Goal: Communication & Community: Answer question/provide support

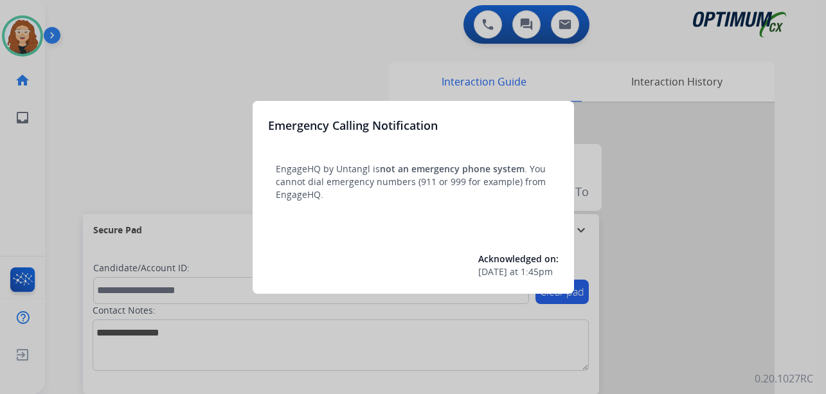
click at [182, 48] on div at bounding box center [413, 197] width 826 height 394
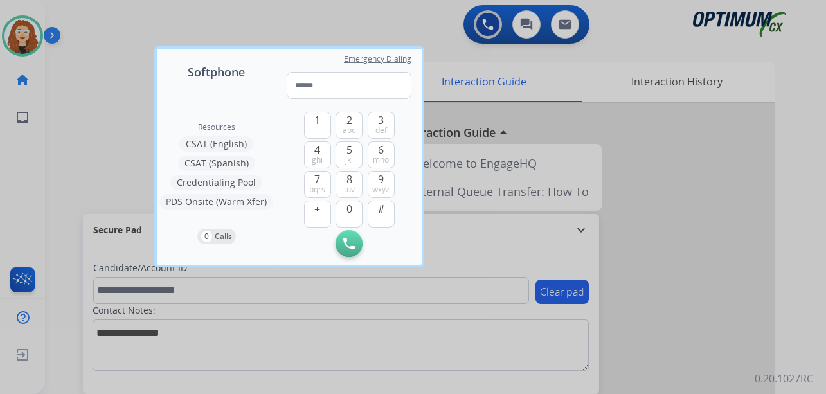
click at [112, 28] on div at bounding box center [413, 197] width 826 height 394
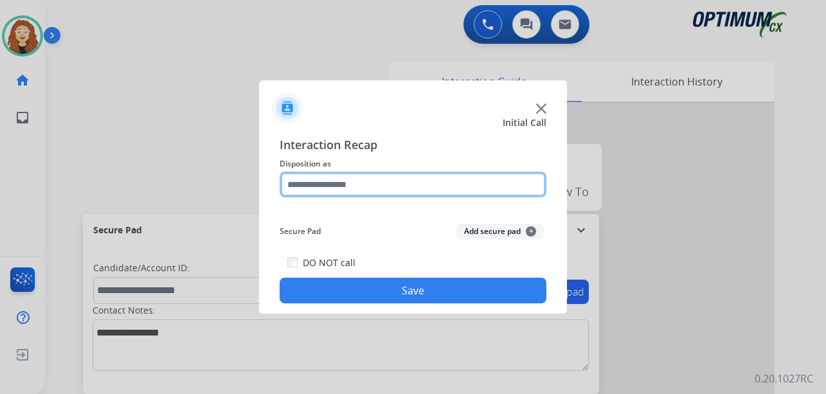
click at [334, 185] on input "text" at bounding box center [413, 185] width 267 height 26
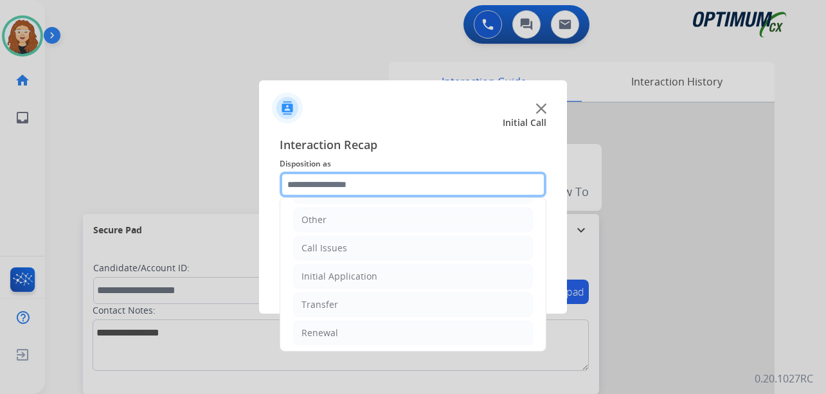
scroll to position [87, 0]
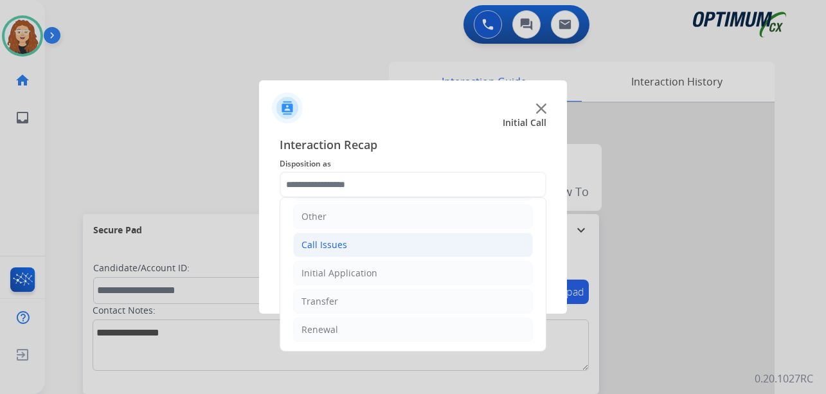
click at [321, 244] on div "Call Issues" at bounding box center [324, 244] width 46 height 13
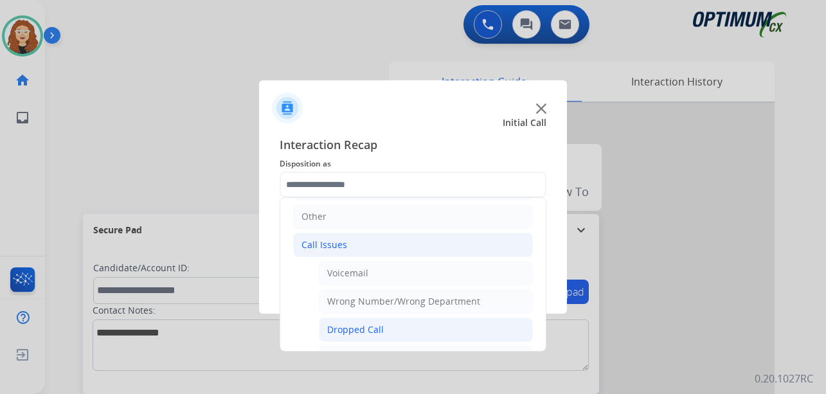
click at [364, 332] on div "Dropped Call" at bounding box center [355, 329] width 57 height 13
type input "**********"
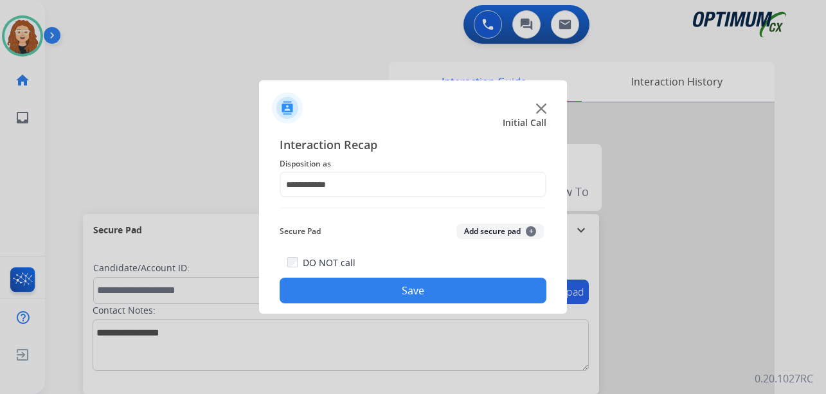
click at [344, 290] on button "Save" at bounding box center [413, 291] width 267 height 26
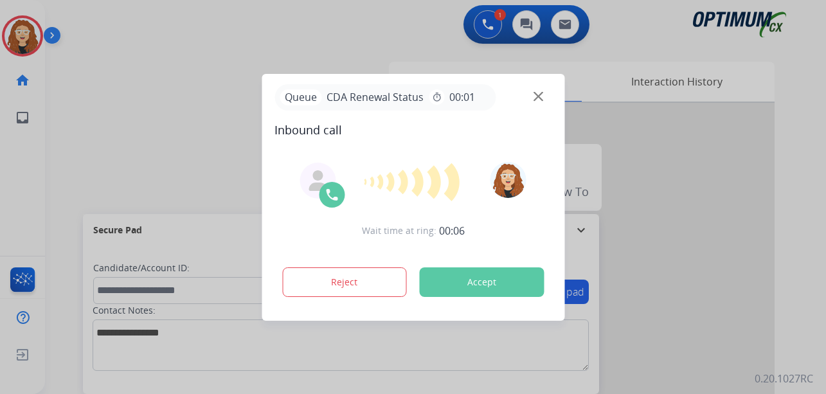
click at [150, 72] on div at bounding box center [413, 197] width 826 height 394
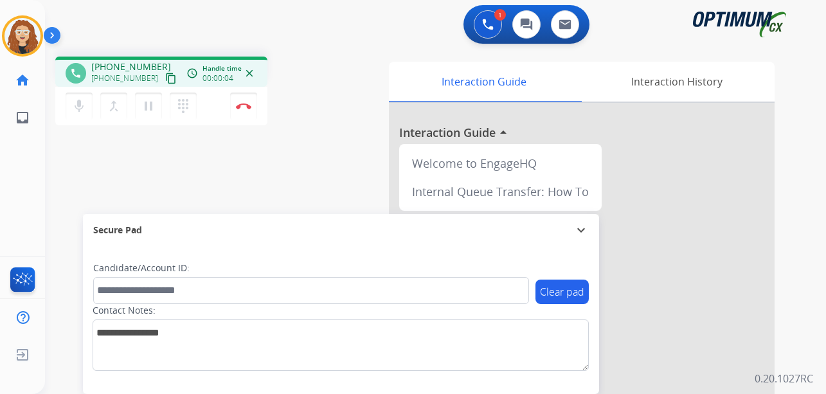
click at [53, 192] on div "phone [PHONE_NUMBER] [PHONE_NUMBER] content_copy access_time Call metrics Queue…" at bounding box center [420, 314] width 750 height 536
drag, startPoint x: 100, startPoint y: 66, endPoint x: 150, endPoint y: 63, distance: 50.2
click at [152, 63] on span "[PHONE_NUMBER]" at bounding box center [131, 66] width 80 height 13
copy span "9046162724"
click at [244, 106] on img at bounding box center [243, 106] width 15 height 6
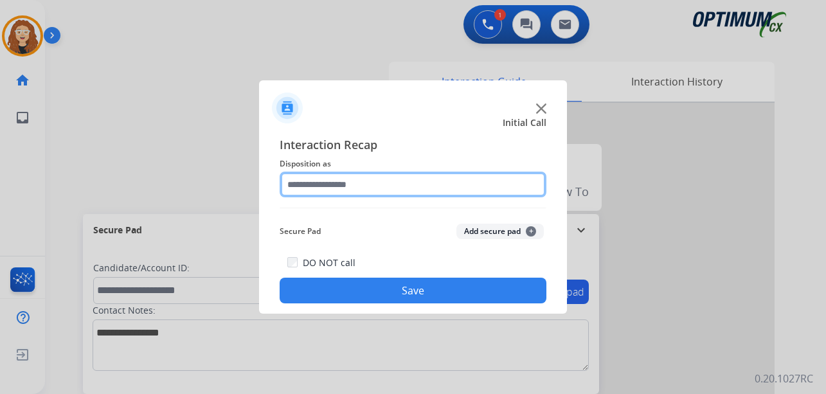
click at [321, 184] on input "text" at bounding box center [413, 185] width 267 height 26
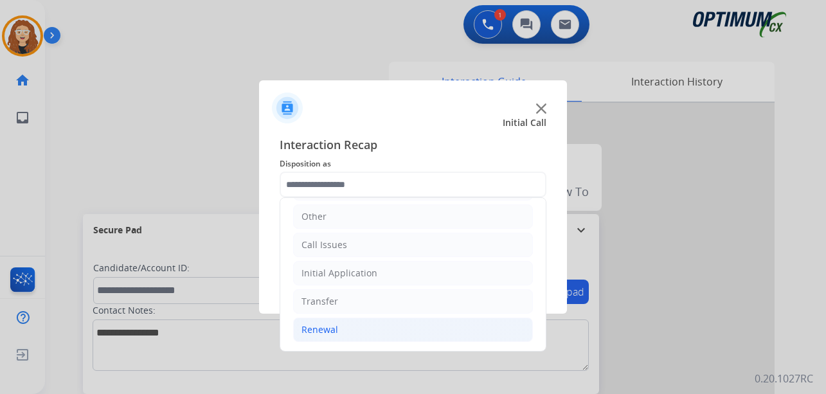
drag, startPoint x: 352, startPoint y: 332, endPoint x: 377, endPoint y: 332, distance: 24.4
click at [356, 332] on li "Renewal" at bounding box center [413, 330] width 240 height 24
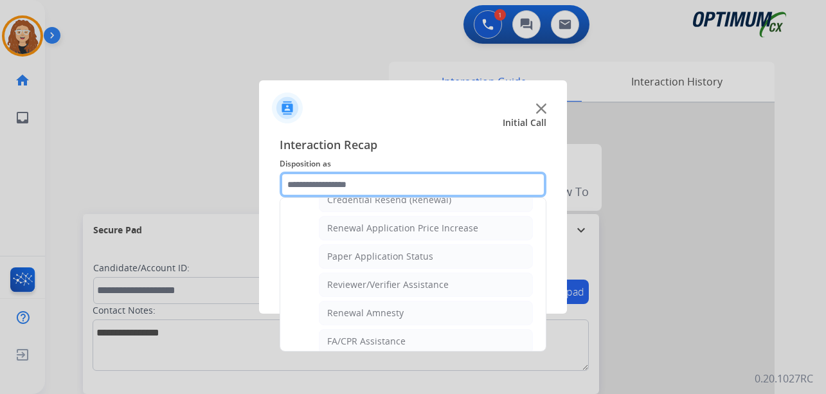
scroll to position [404, 0]
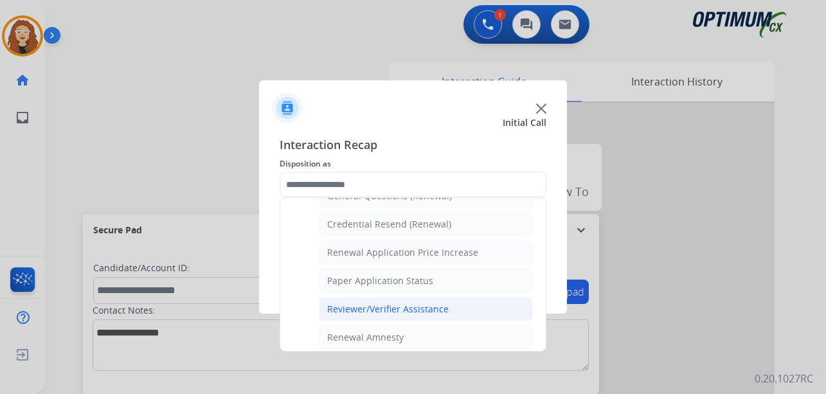
click at [458, 310] on li "Reviewer/Verifier Assistance" at bounding box center [426, 309] width 214 height 24
type input "**********"
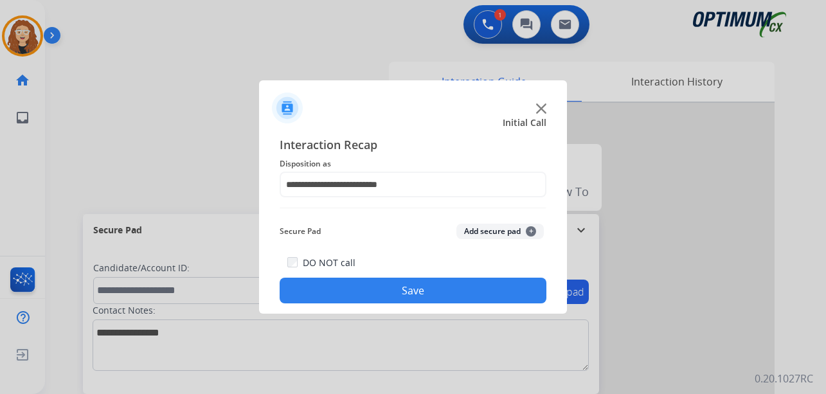
click at [414, 287] on button "Save" at bounding box center [413, 291] width 267 height 26
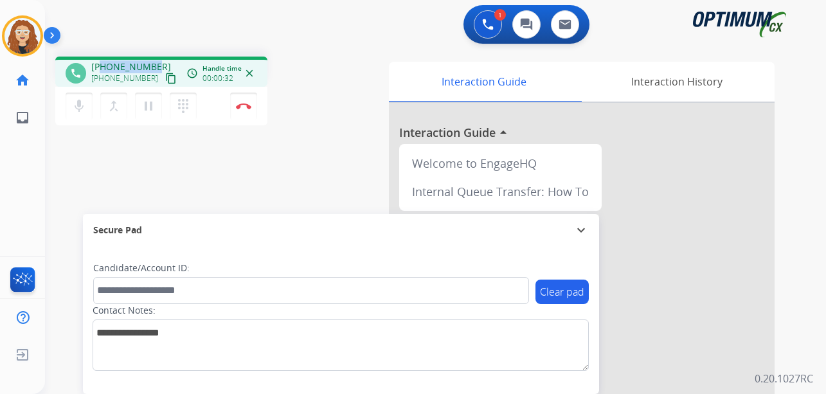
drag, startPoint x: 102, startPoint y: 65, endPoint x: 155, endPoint y: 60, distance: 52.9
click at [155, 60] on div "[PHONE_NUMBER] [PHONE_NUMBER] content_copy" at bounding box center [134, 73] width 87 height 26
copy span "9043367500"
click at [242, 107] on img at bounding box center [243, 106] width 15 height 6
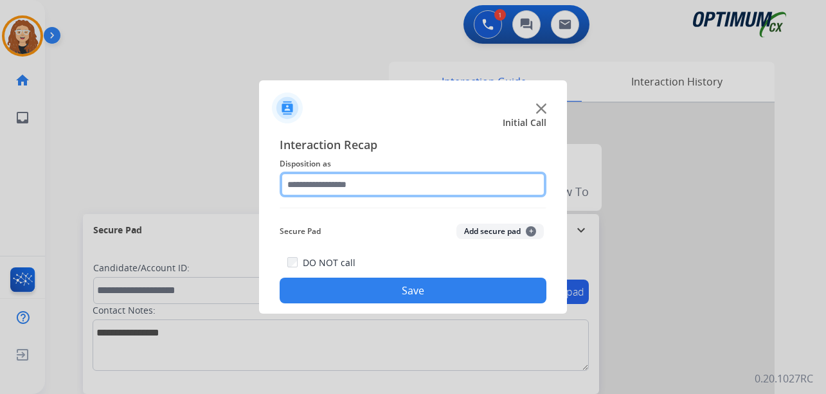
click at [386, 180] on input "text" at bounding box center [413, 185] width 267 height 26
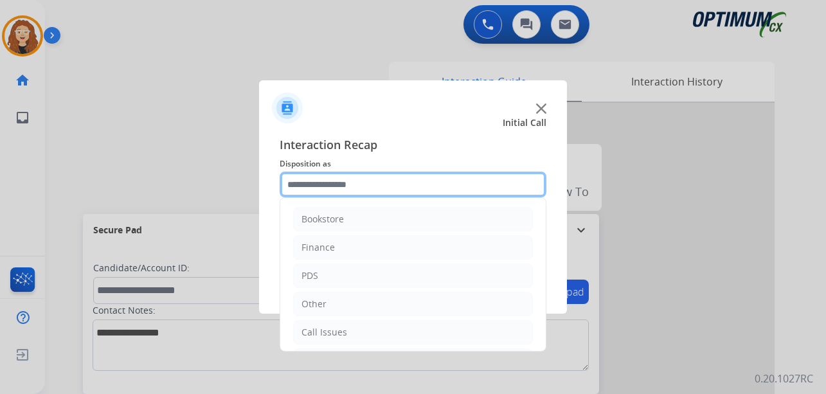
scroll to position [87, 0]
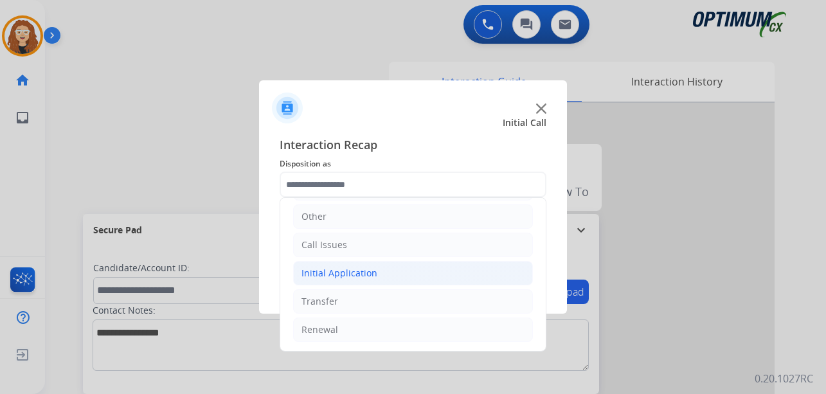
click at [348, 276] on div "Initial Application" at bounding box center [339, 273] width 76 height 13
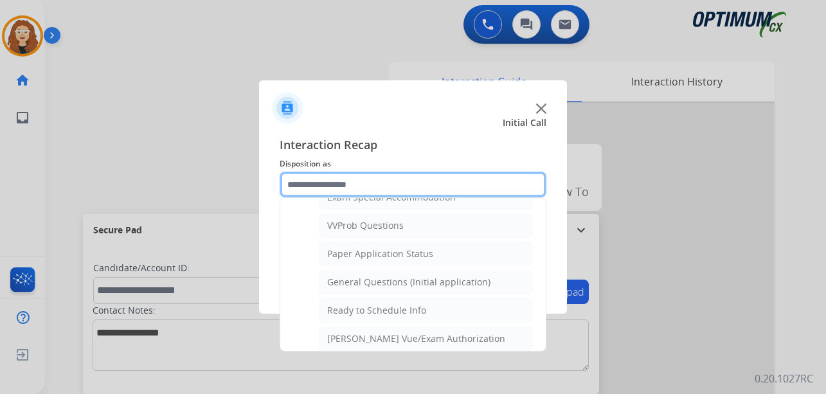
scroll to position [689, 0]
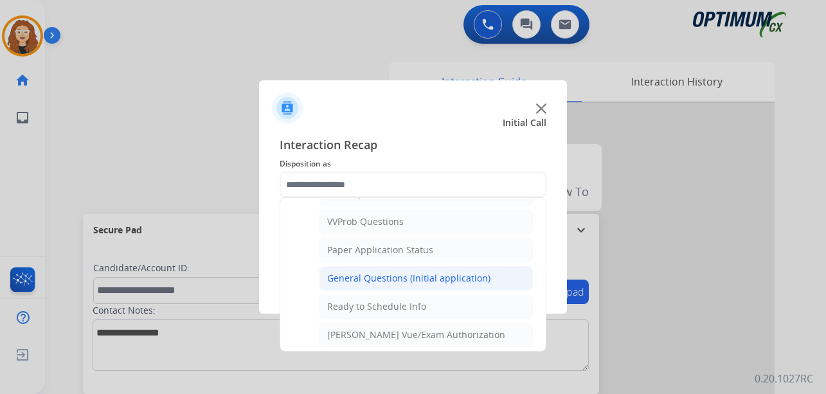
click at [452, 280] on div "General Questions (Initial application)" at bounding box center [408, 278] width 163 height 13
type input "**********"
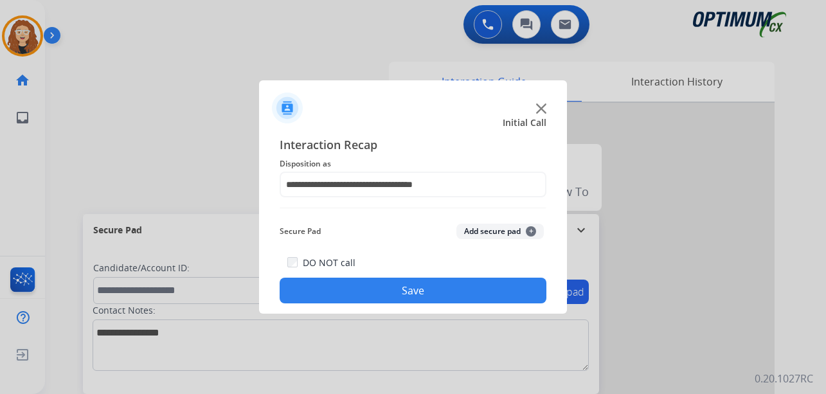
click at [443, 287] on button "Save" at bounding box center [413, 291] width 267 height 26
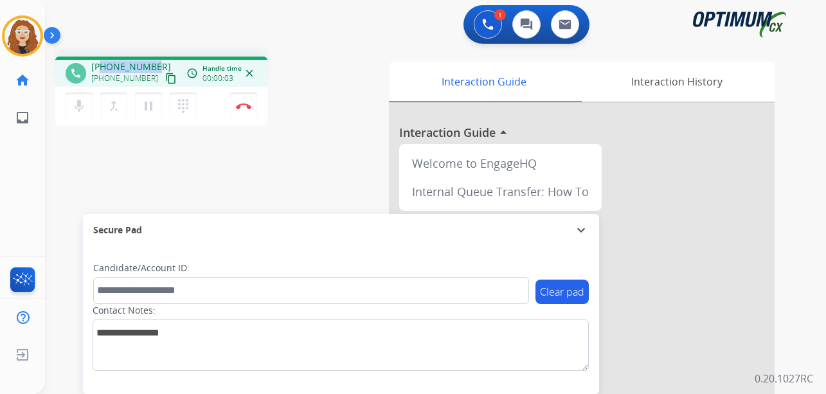
drag, startPoint x: 102, startPoint y: 67, endPoint x: 156, endPoint y: 63, distance: 54.1
click at [156, 63] on div "[PHONE_NUMBER] [PHONE_NUMBER] content_copy" at bounding box center [134, 73] width 87 height 26
copy span "4632909411"
click at [246, 110] on button "Disconnect" at bounding box center [243, 106] width 27 height 27
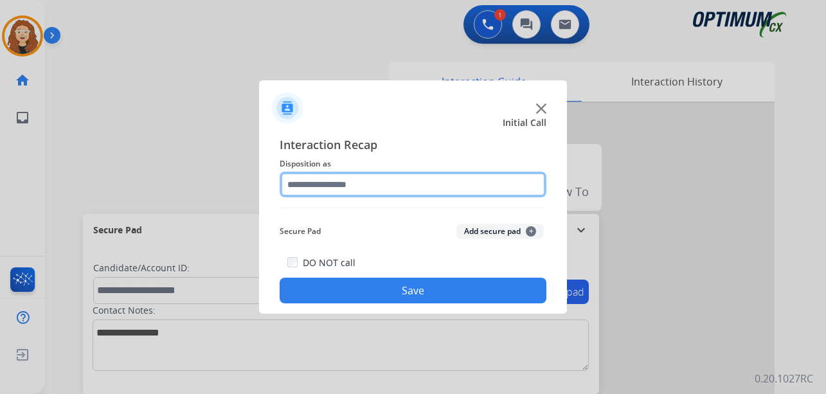
click at [343, 185] on input "text" at bounding box center [413, 185] width 267 height 26
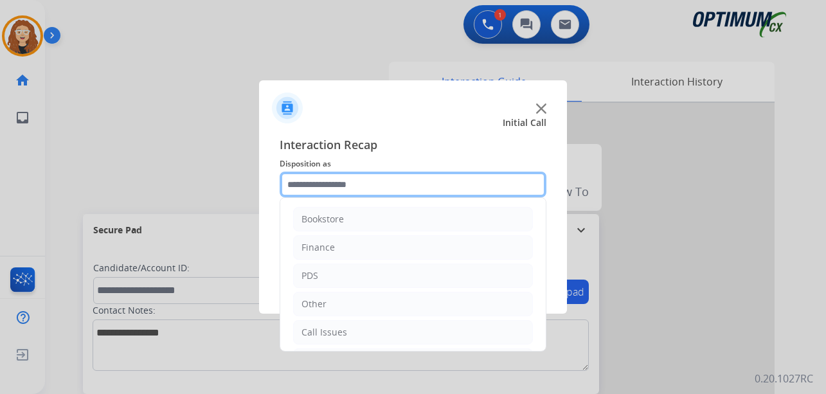
scroll to position [87, 0]
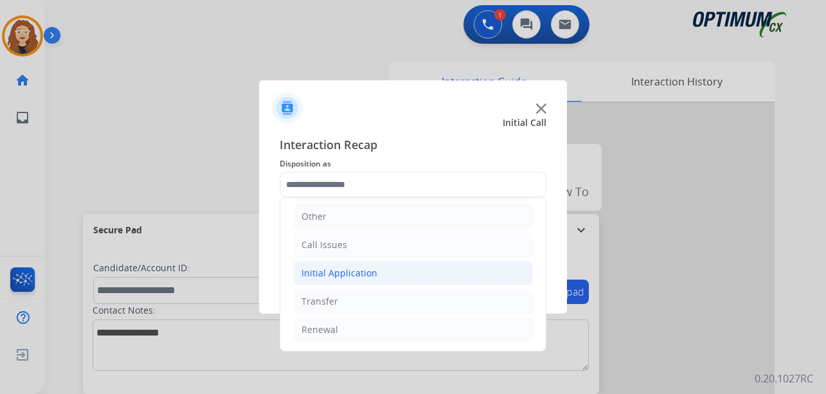
click at [342, 267] on div "Initial Application" at bounding box center [339, 273] width 76 height 13
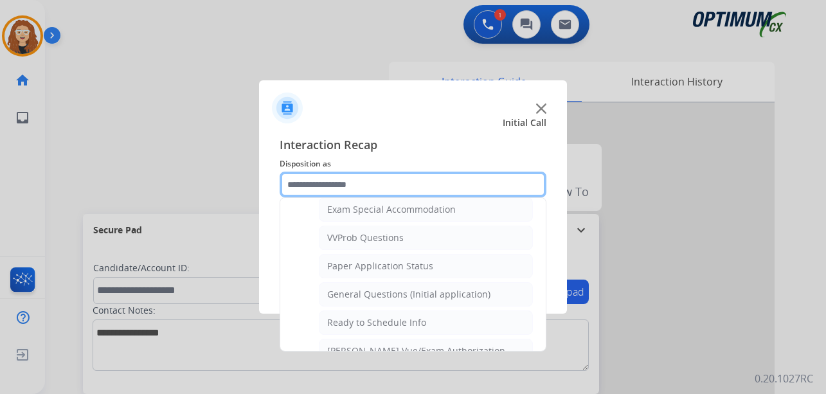
scroll to position [681, 0]
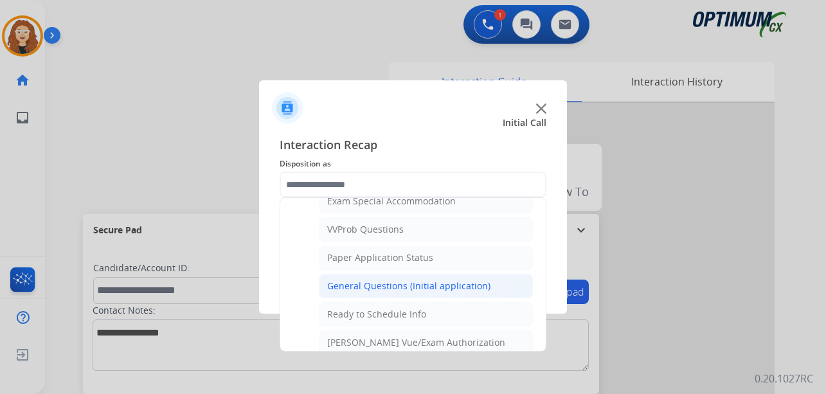
click at [458, 287] on div "General Questions (Initial application)" at bounding box center [408, 286] width 163 height 13
type input "**********"
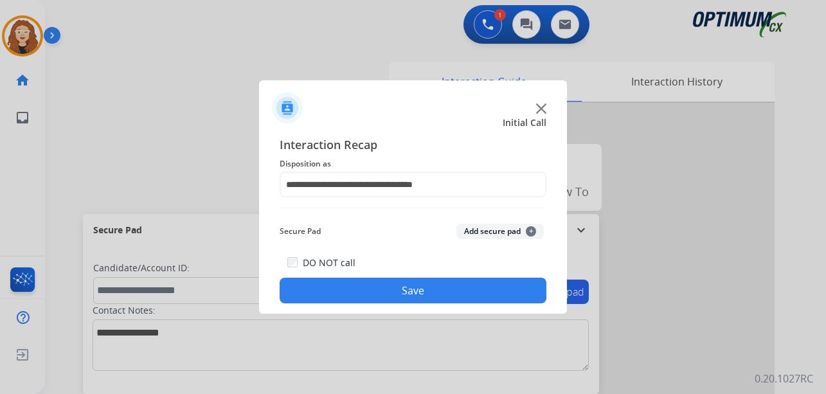
click at [456, 286] on button "Save" at bounding box center [413, 291] width 267 height 26
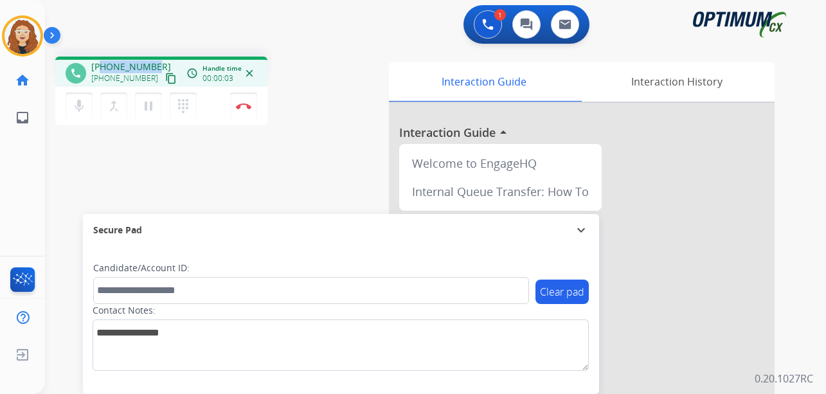
drag, startPoint x: 102, startPoint y: 65, endPoint x: 154, endPoint y: 65, distance: 52.1
click at [154, 65] on div "[PHONE_NUMBER] [PHONE_NUMBER] content_copy" at bounding box center [134, 73] width 87 height 26
copy span "7136948002"
click at [246, 108] on img at bounding box center [243, 106] width 15 height 6
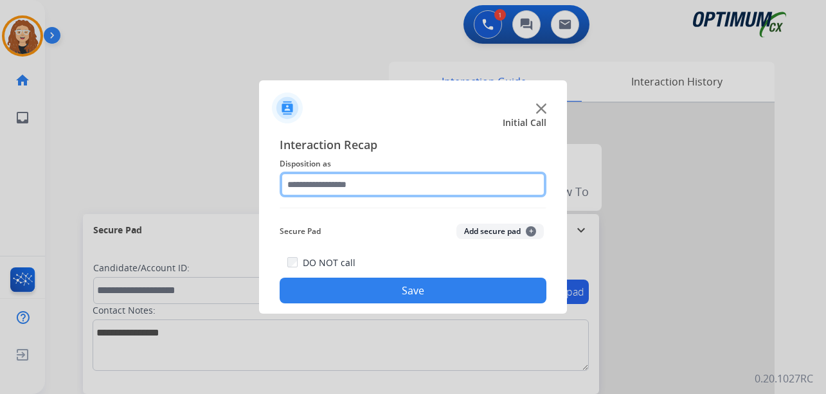
click at [334, 183] on input "text" at bounding box center [413, 185] width 267 height 26
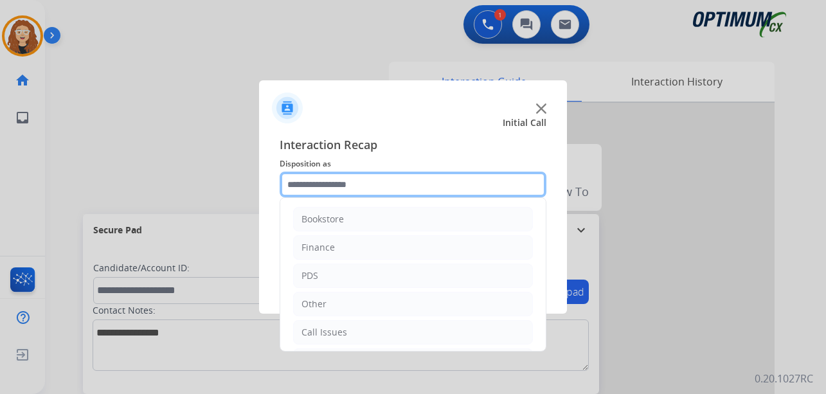
scroll to position [87, 0]
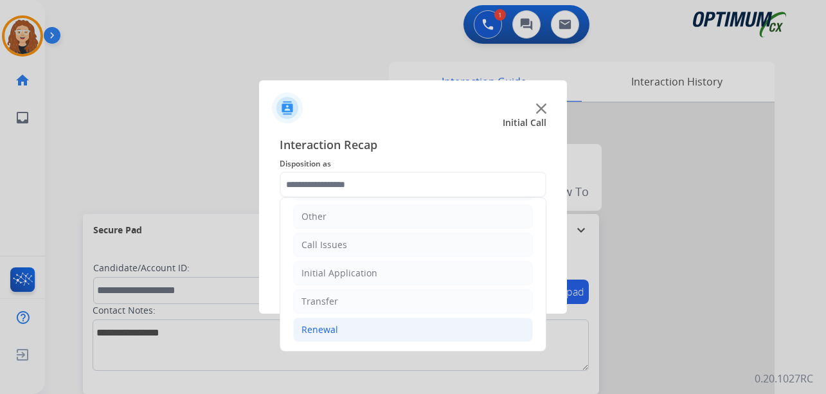
drag, startPoint x: 453, startPoint y: 341, endPoint x: 496, endPoint y: 323, distance: 46.4
click at [453, 340] on li "Renewal" at bounding box center [413, 330] width 240 height 24
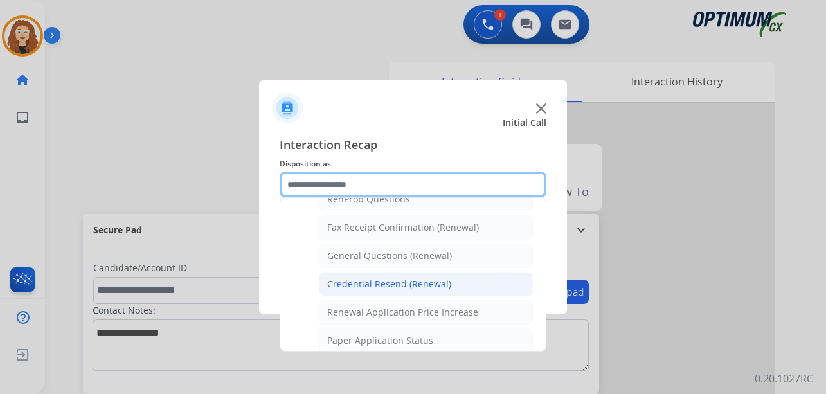
scroll to position [338, 0]
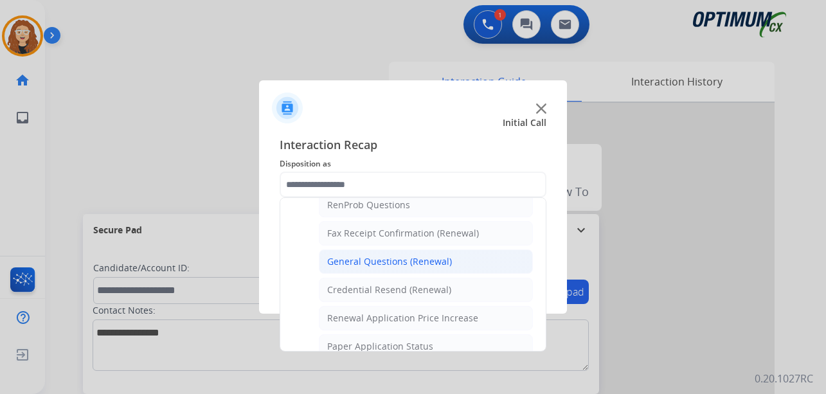
click at [469, 267] on li "General Questions (Renewal)" at bounding box center [426, 261] width 214 height 24
type input "**********"
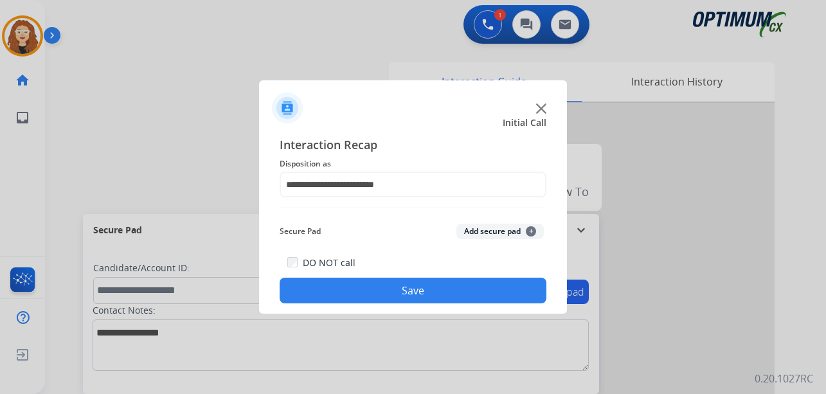
click at [449, 279] on button "Save" at bounding box center [413, 291] width 267 height 26
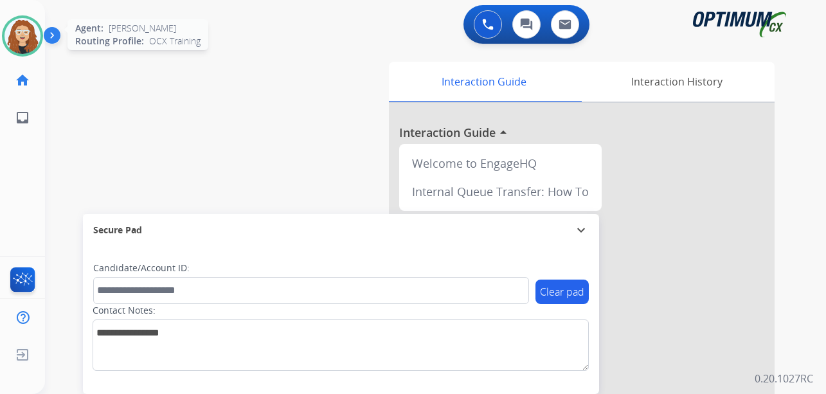
click at [30, 28] on img at bounding box center [22, 36] width 36 height 36
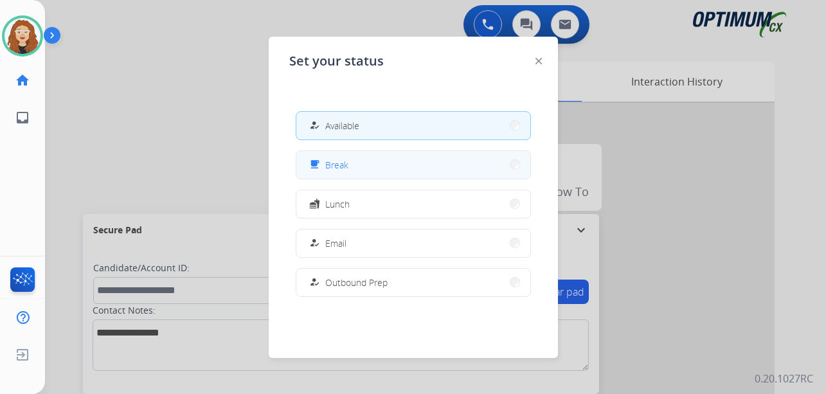
click at [422, 167] on button "free_breakfast Break" at bounding box center [413, 165] width 234 height 28
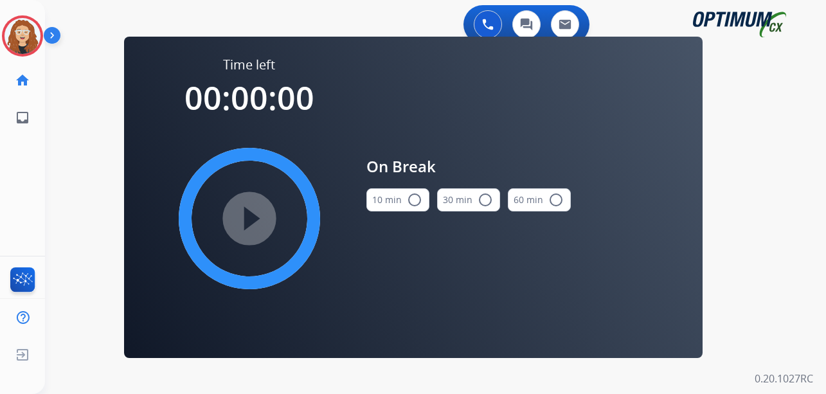
drag, startPoint x: 417, startPoint y: 197, endPoint x: 310, endPoint y: 222, distance: 109.5
click at [411, 197] on mat-icon "radio_button_unchecked" at bounding box center [414, 199] width 15 height 15
drag, startPoint x: 246, startPoint y: 224, endPoint x: 402, endPoint y: 309, distance: 178.6
click at [249, 224] on mat-icon "play_circle_filled" at bounding box center [249, 218] width 15 height 15
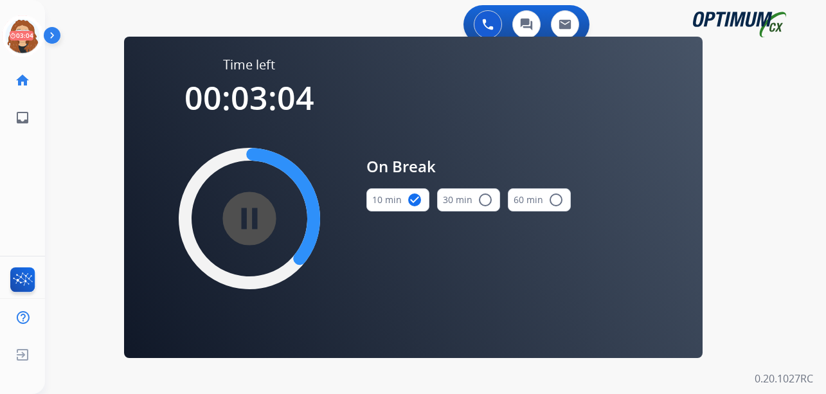
click at [62, 162] on div "0 Voice Interactions 0 Chat Interactions 0 Email Interactions swap_horiz Break …" at bounding box center [435, 197] width 781 height 394
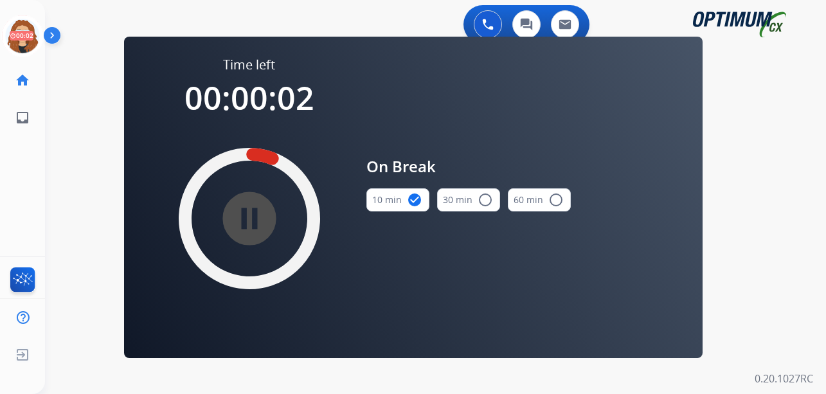
click at [75, 179] on div "0 Voice Interactions 0 Chat Interactions 0 Email Interactions swap_horiz Break …" at bounding box center [435, 197] width 781 height 394
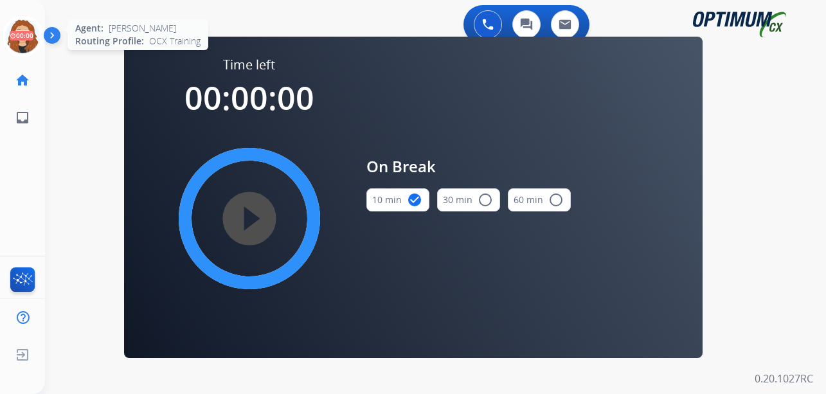
click at [22, 34] on icon at bounding box center [23, 36] width 42 height 42
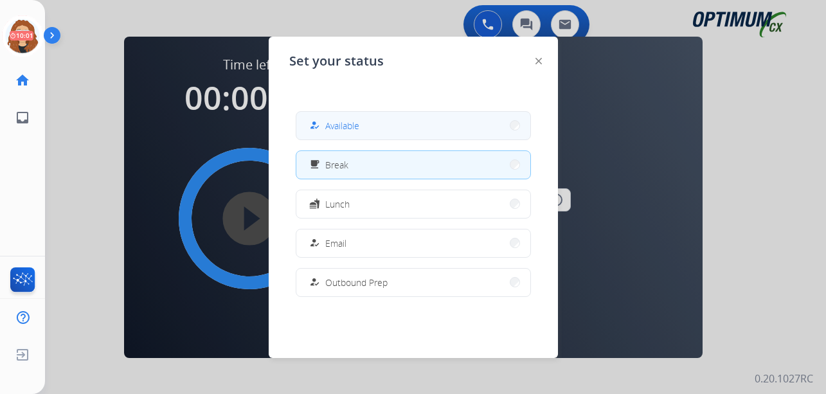
click at [431, 129] on button "how_to_reg Available" at bounding box center [413, 126] width 234 height 28
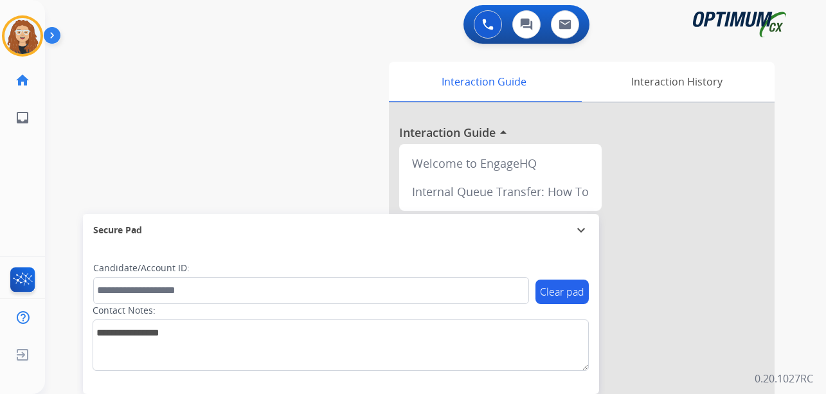
click at [69, 150] on div "swap_horiz Break voice bridge close_fullscreen Connect 3-Way Call merge_type Se…" at bounding box center [420, 314] width 750 height 536
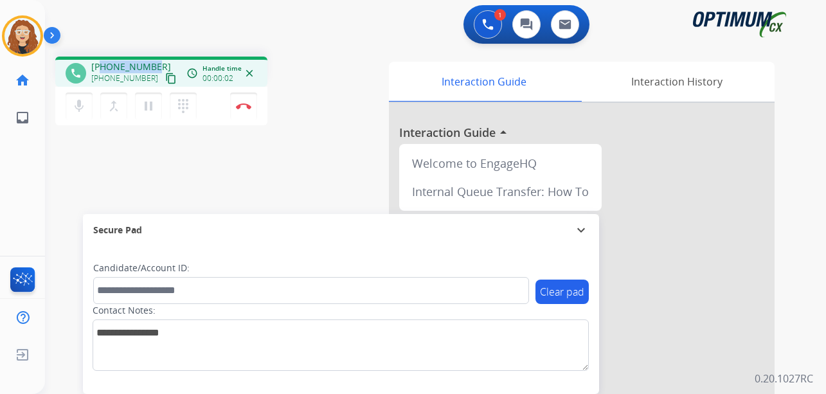
drag, startPoint x: 102, startPoint y: 68, endPoint x: 161, endPoint y: 62, distance: 59.5
click at [161, 62] on div "[PHONE_NUMBER] [PHONE_NUMBER] content_copy" at bounding box center [134, 73] width 87 height 26
copy span "8635143473"
click at [247, 103] on img at bounding box center [243, 106] width 15 height 6
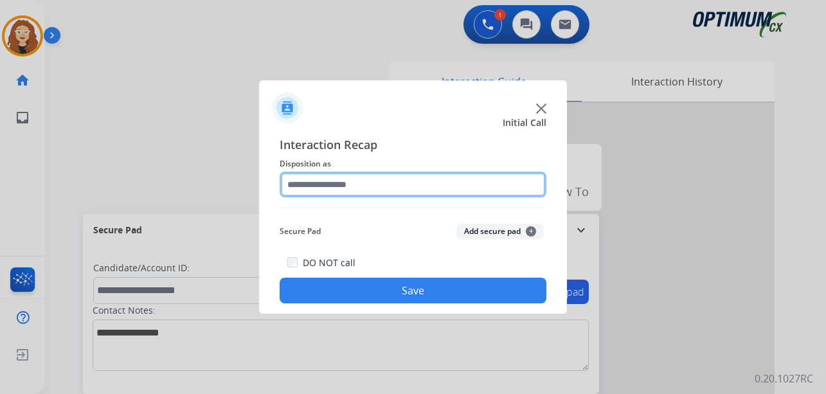
click at [330, 188] on input "text" at bounding box center [413, 185] width 267 height 26
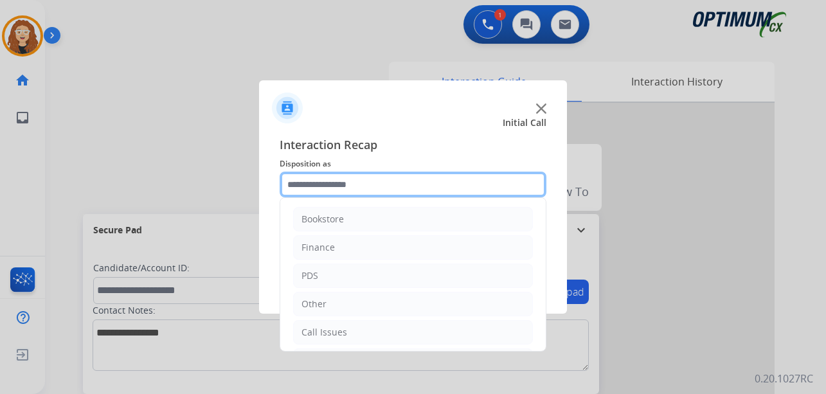
scroll to position [87, 0]
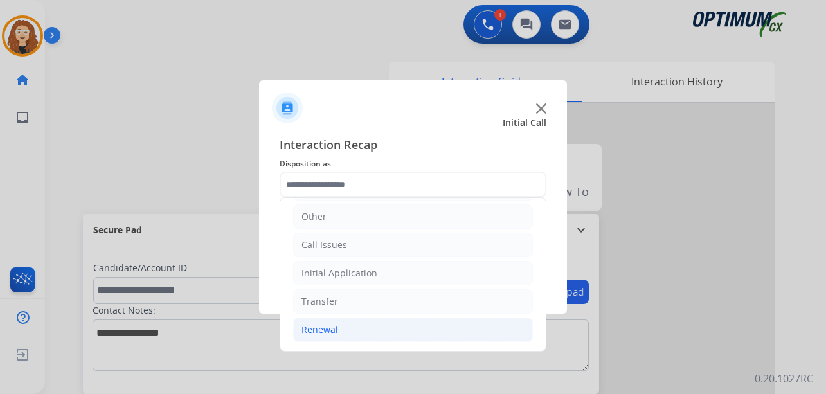
click at [360, 331] on li "Renewal" at bounding box center [413, 330] width 240 height 24
click at [536, 236] on div "Bookstore Finance PDS Other Call Issues Initial Application Transfer Renewal Na…" at bounding box center [413, 274] width 267 height 154
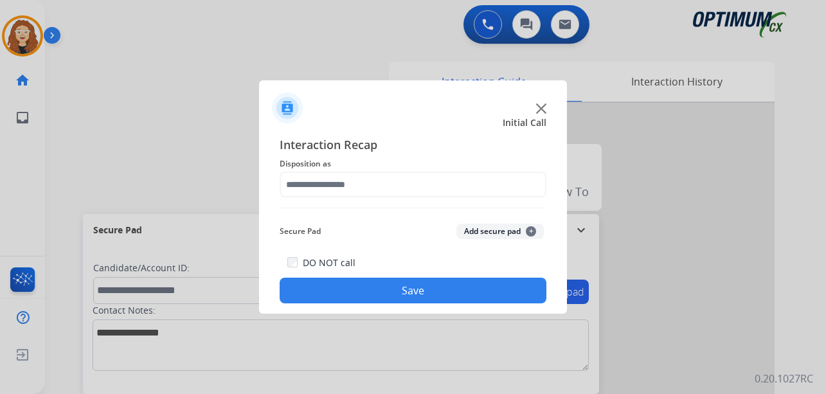
drag, startPoint x: 541, startPoint y: 231, endPoint x: 491, endPoint y: 229, distance: 50.2
click at [541, 246] on div "Interaction Recap Disposition as Secure Pad Add secure pad + DO NOT call Save" at bounding box center [413, 220] width 267 height 168
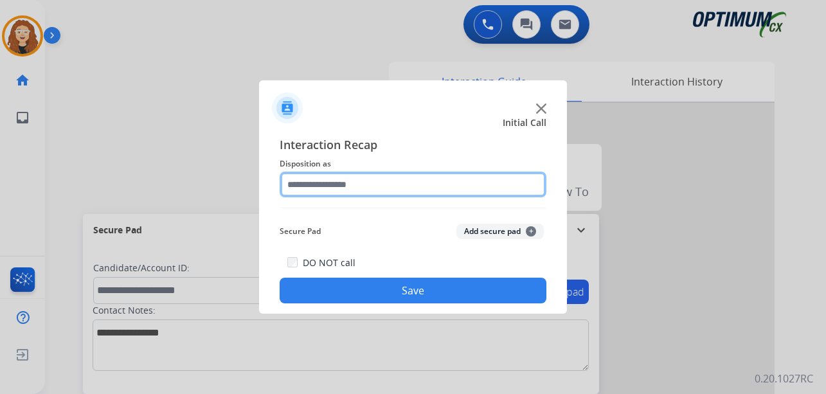
click at [362, 180] on input "text" at bounding box center [413, 185] width 267 height 26
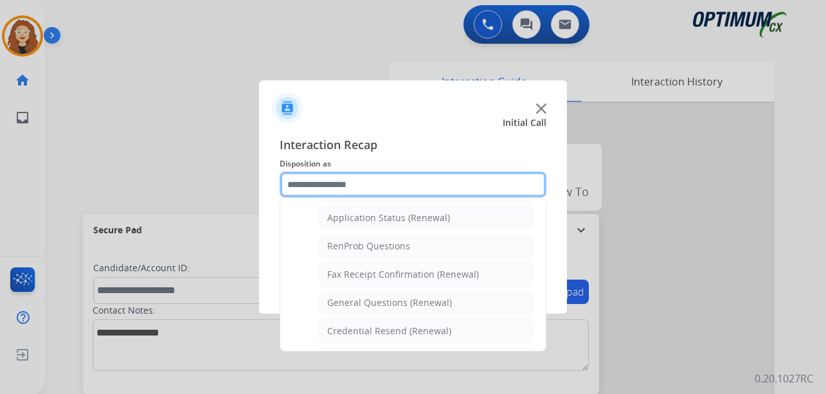
scroll to position [327, 0]
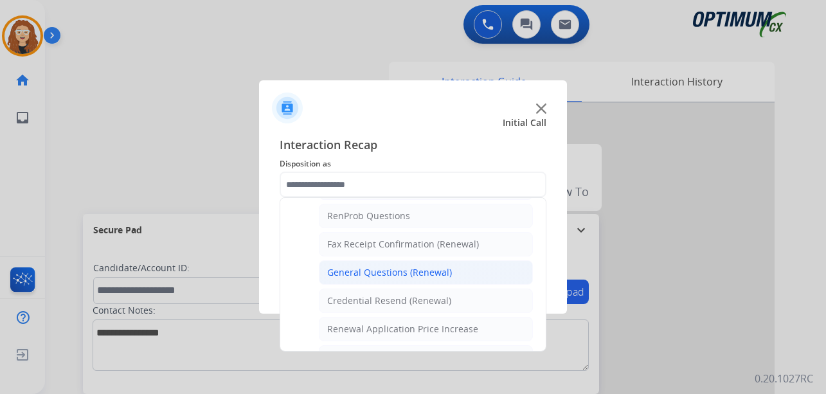
click at [447, 267] on div "General Questions (Renewal)" at bounding box center [389, 272] width 125 height 13
type input "**********"
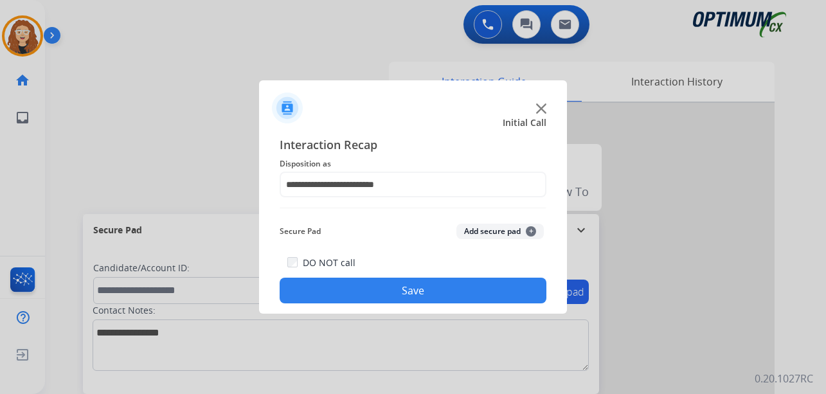
click at [432, 287] on button "Save" at bounding box center [413, 291] width 267 height 26
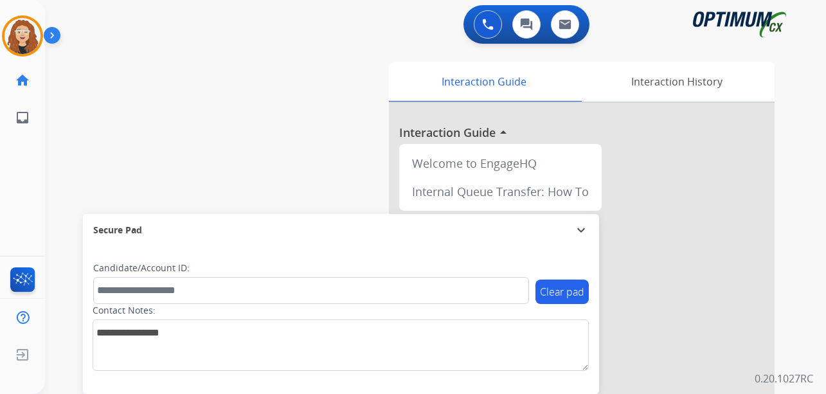
click at [64, 147] on div "swap_horiz Break voice bridge close_fullscreen Connect 3-Way Call merge_type Se…" at bounding box center [420, 314] width 750 height 536
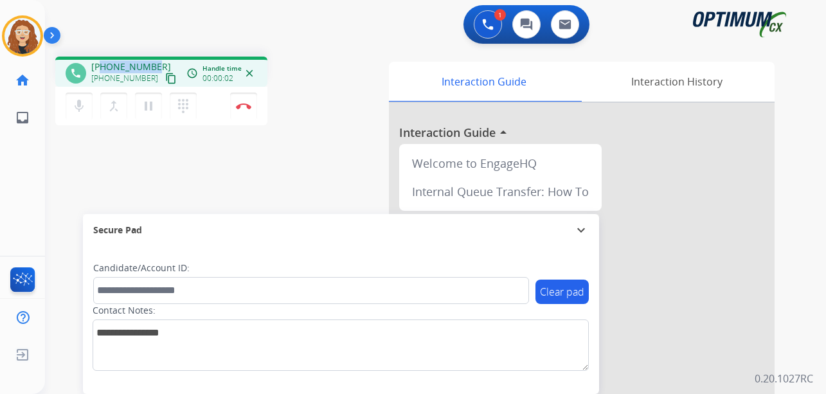
drag, startPoint x: 103, startPoint y: 66, endPoint x: 157, endPoint y: 60, distance: 54.2
click at [157, 60] on div "[PHONE_NUMBER] [PHONE_NUMBER] content_copy" at bounding box center [134, 73] width 87 height 26
copy span "5122998711"
click at [242, 107] on img at bounding box center [243, 106] width 15 height 6
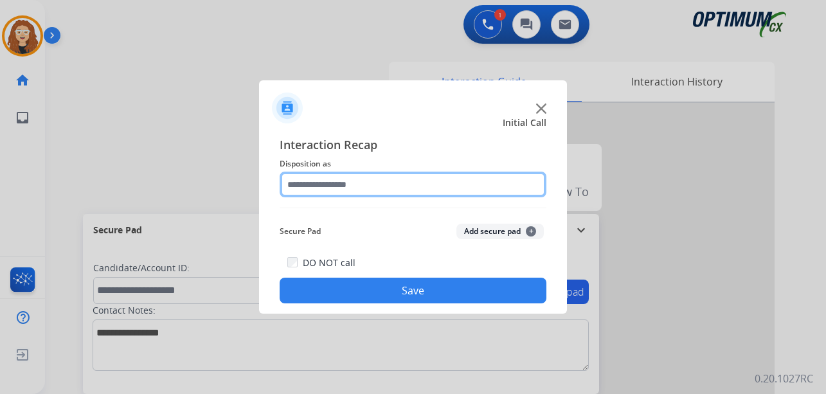
click at [323, 185] on input "text" at bounding box center [413, 185] width 267 height 26
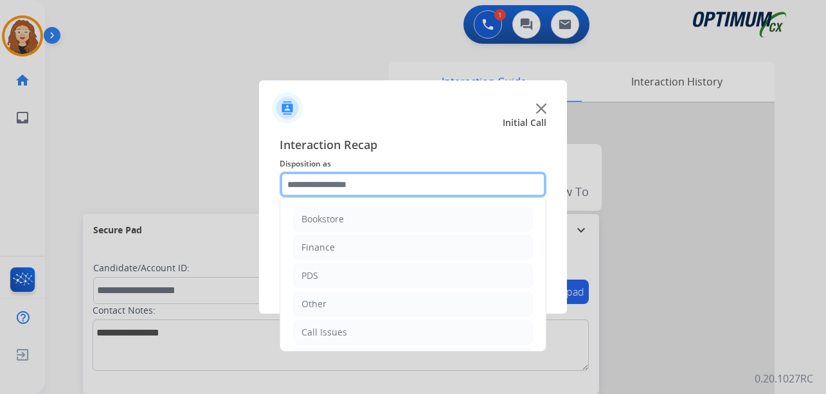
scroll to position [87, 0]
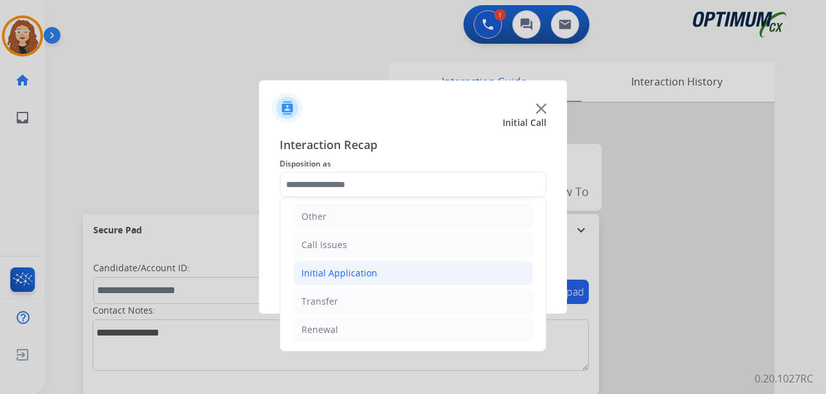
click at [377, 274] on li "Initial Application" at bounding box center [413, 273] width 240 height 24
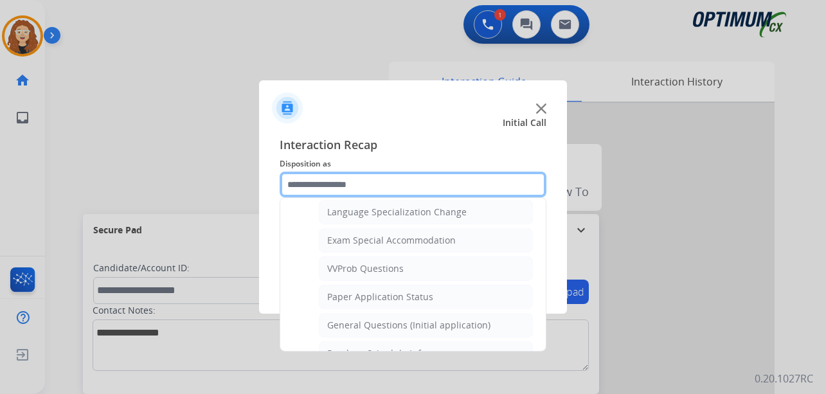
scroll to position [661, 0]
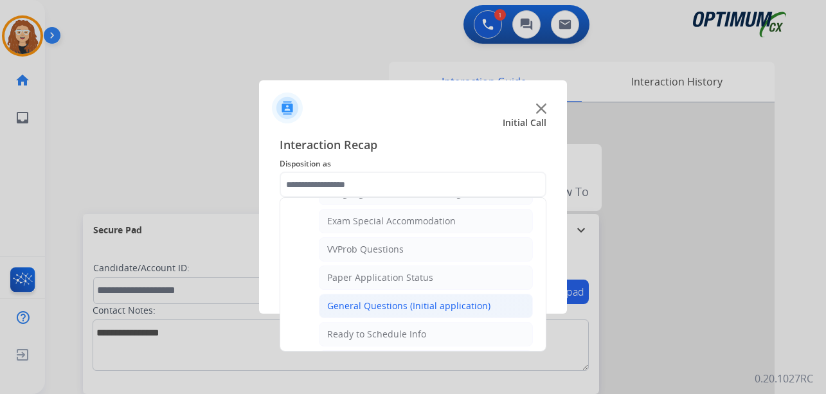
click at [490, 310] on li "General Questions (Initial application)" at bounding box center [426, 306] width 214 height 24
type input "**********"
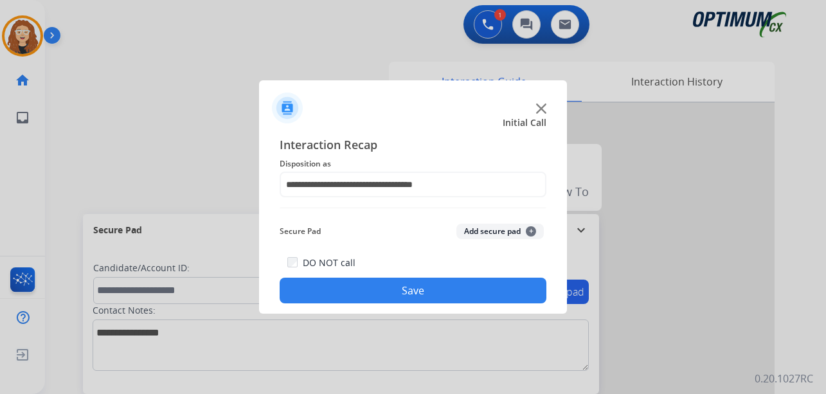
click at [472, 292] on button "Save" at bounding box center [413, 291] width 267 height 26
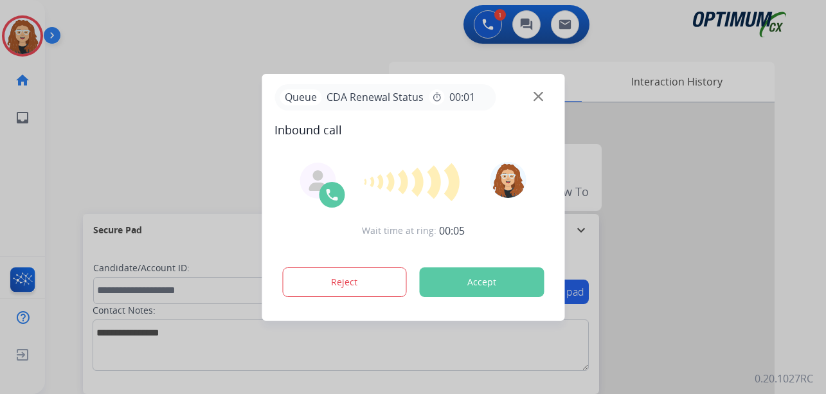
click at [142, 178] on div at bounding box center [413, 197] width 826 height 394
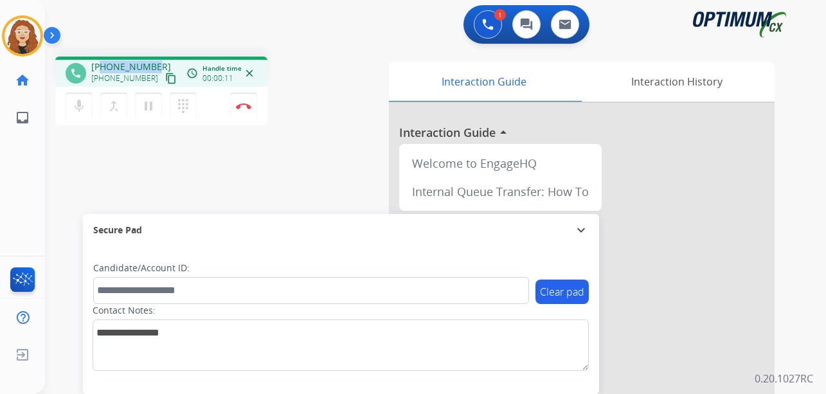
drag, startPoint x: 102, startPoint y: 67, endPoint x: 156, endPoint y: 62, distance: 54.2
click at [156, 62] on div "[PHONE_NUMBER] [PHONE_NUMBER] content_copy" at bounding box center [134, 73] width 87 height 26
copy span "6206881143"
click at [251, 103] on img at bounding box center [243, 106] width 15 height 6
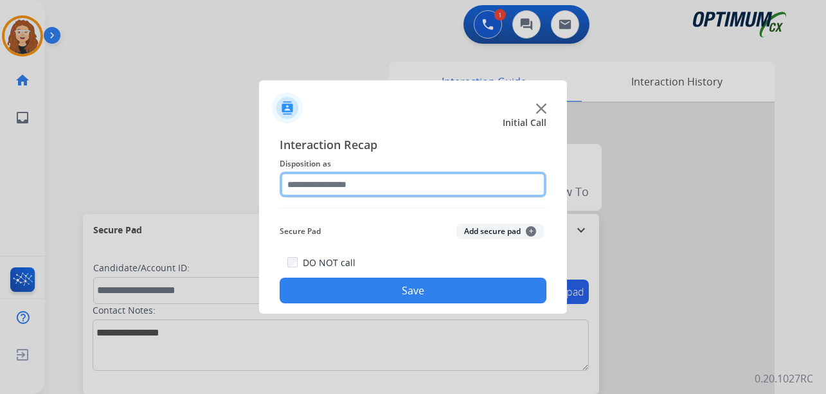
drag, startPoint x: 343, startPoint y: 183, endPoint x: 346, endPoint y: 174, distance: 10.2
click at [345, 175] on input "text" at bounding box center [413, 185] width 267 height 26
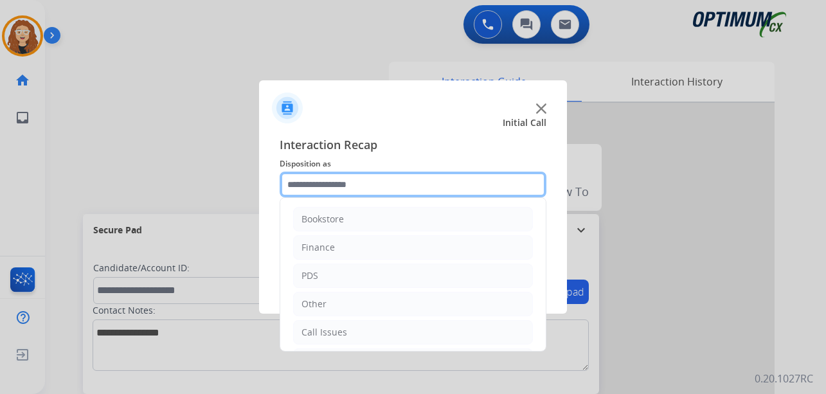
scroll to position [87, 0]
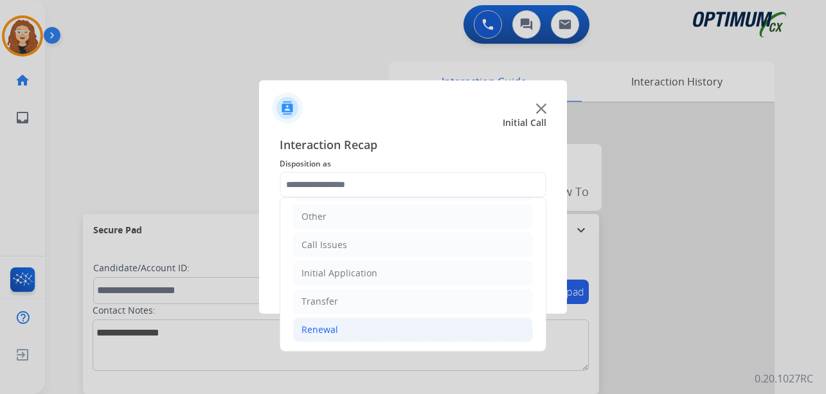
click at [420, 341] on li "Renewal" at bounding box center [413, 330] width 240 height 24
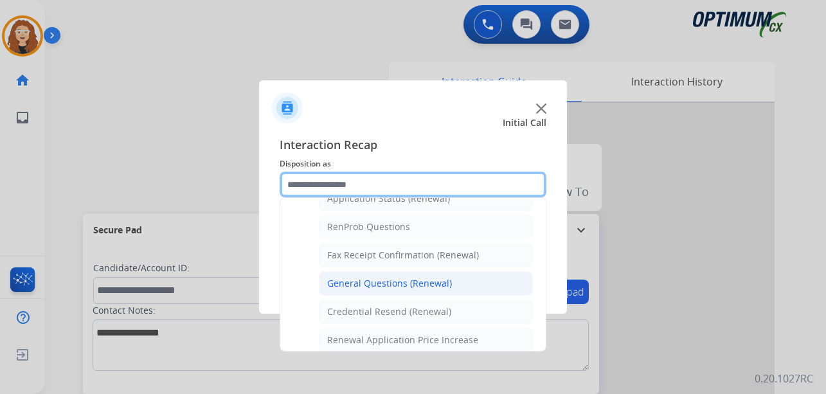
scroll to position [319, 0]
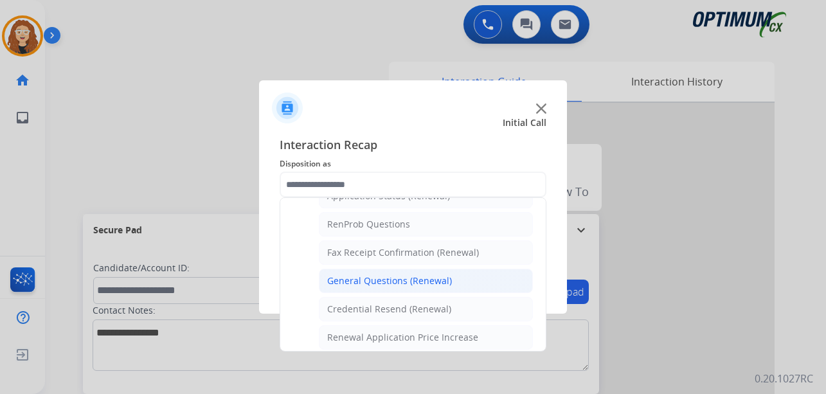
click at [471, 283] on li "General Questions (Renewal)" at bounding box center [426, 281] width 214 height 24
type input "**********"
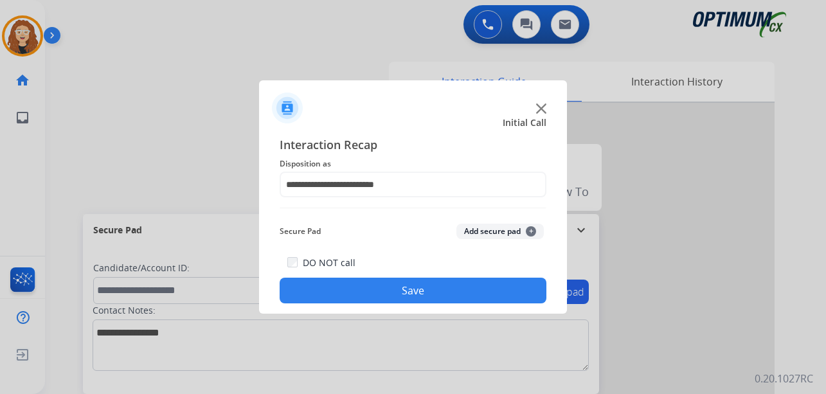
click at [469, 282] on button "Save" at bounding box center [413, 291] width 267 height 26
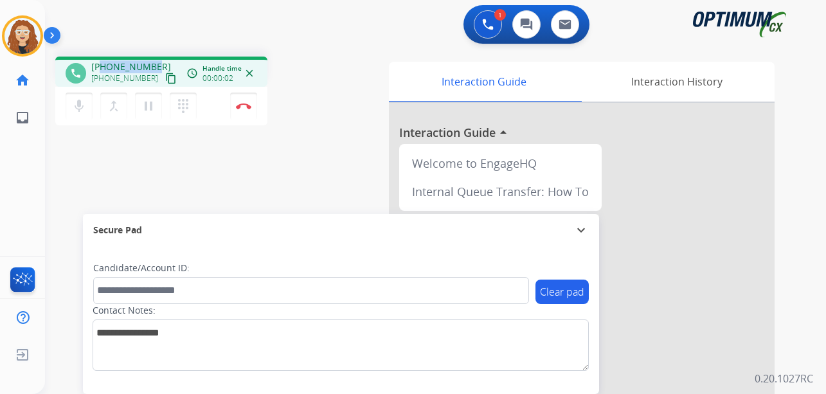
drag, startPoint x: 102, startPoint y: 65, endPoint x: 150, endPoint y: 54, distance: 49.4
click at [156, 54] on div "phone [PHONE_NUMBER] [PHONE_NUMBER] content_copy access_time Call metrics Queue…" at bounding box center [420, 314] width 750 height 536
copy span "2039967143"
click at [247, 105] on img at bounding box center [243, 106] width 15 height 6
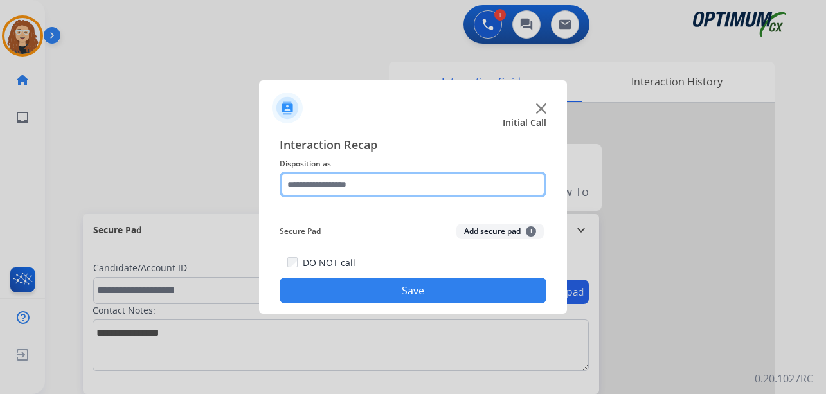
click at [354, 184] on input "text" at bounding box center [413, 185] width 267 height 26
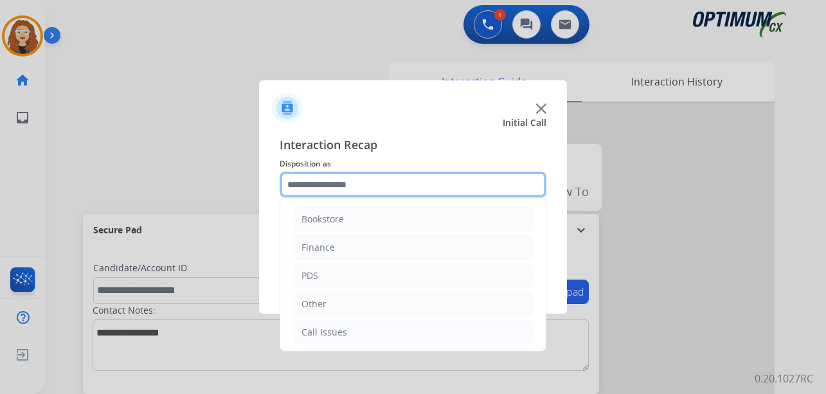
scroll to position [87, 0]
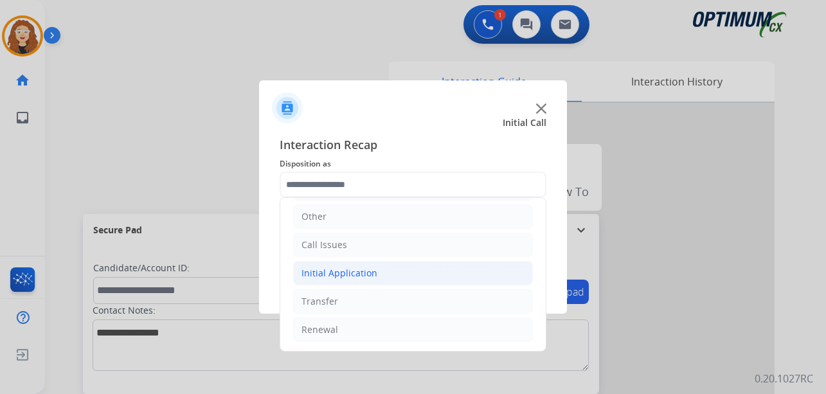
click at [366, 268] on div "Initial Application" at bounding box center [339, 273] width 76 height 13
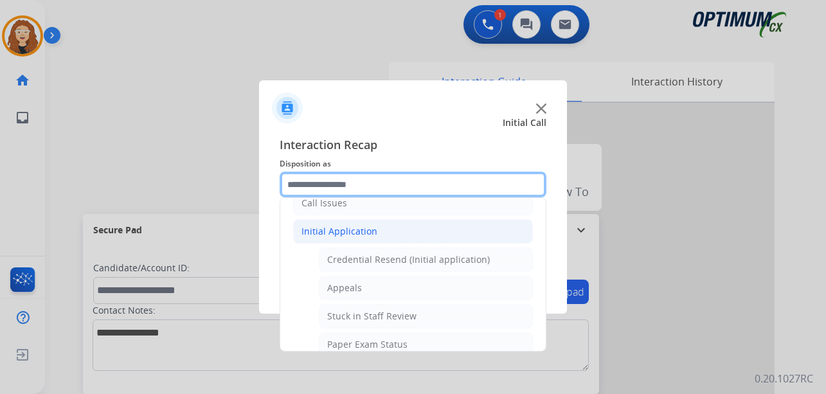
scroll to position [133, 0]
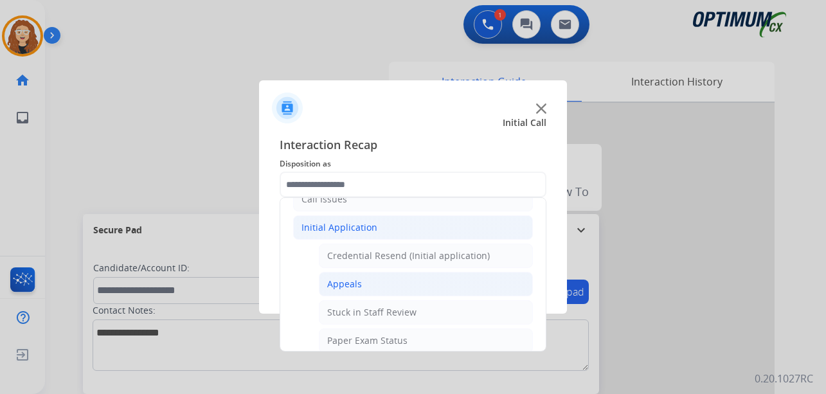
click at [420, 282] on li "Appeals" at bounding box center [426, 284] width 214 height 24
type input "*******"
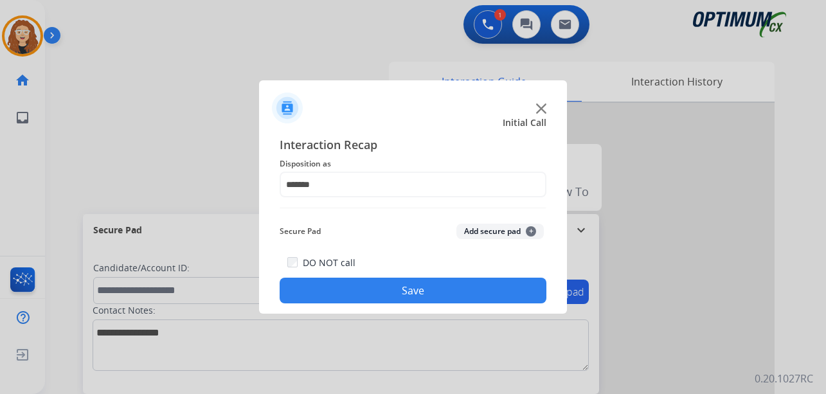
click at [411, 282] on button "Save" at bounding box center [413, 291] width 267 height 26
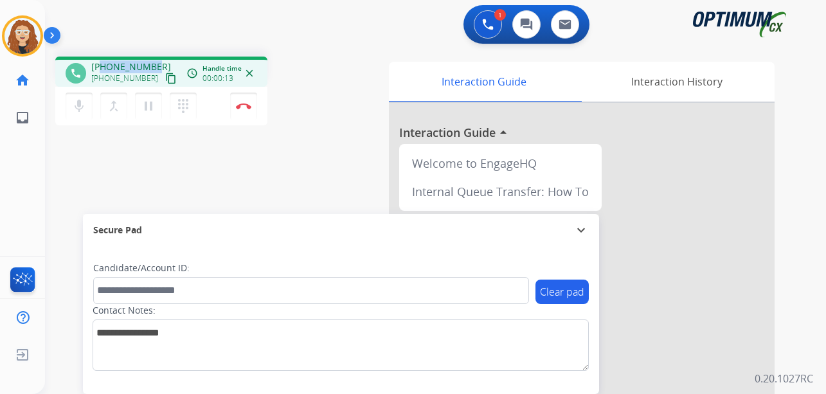
drag, startPoint x: 102, startPoint y: 66, endPoint x: 151, endPoint y: 58, distance: 49.6
click at [156, 59] on div "phone [PHONE_NUMBER] [PHONE_NUMBER] content_copy access_time Call metrics Queue…" at bounding box center [161, 72] width 212 height 30
copy span "7207928199"
click at [247, 104] on img at bounding box center [243, 106] width 15 height 6
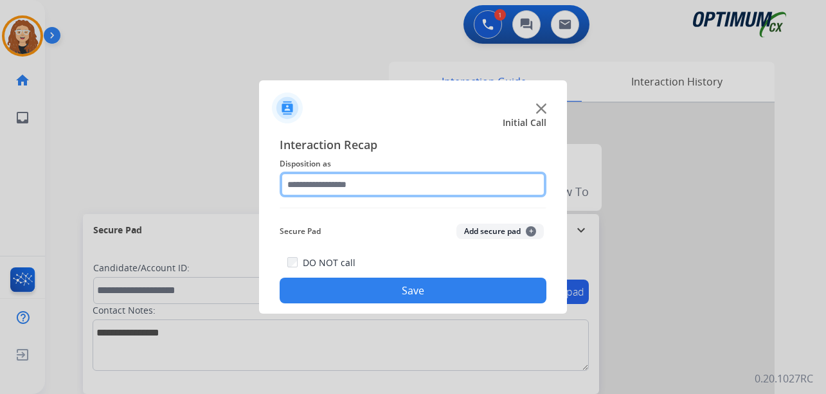
click at [307, 184] on input "text" at bounding box center [413, 185] width 267 height 26
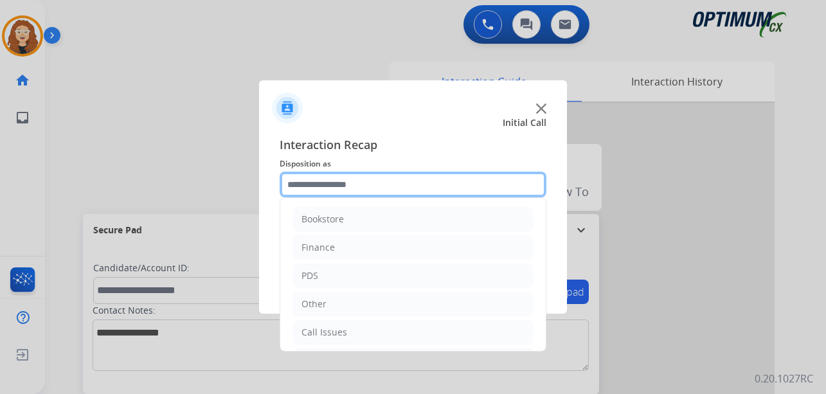
scroll to position [87, 0]
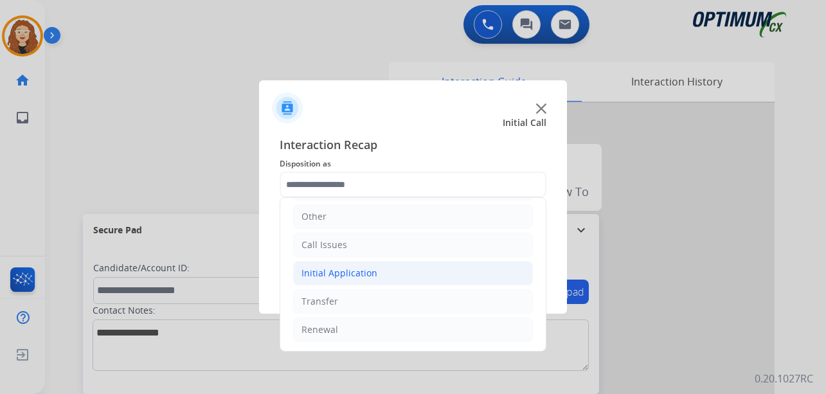
drag, startPoint x: 366, startPoint y: 274, endPoint x: 514, endPoint y: 283, distance: 148.1
click at [369, 274] on div "Initial Application" at bounding box center [339, 273] width 76 height 13
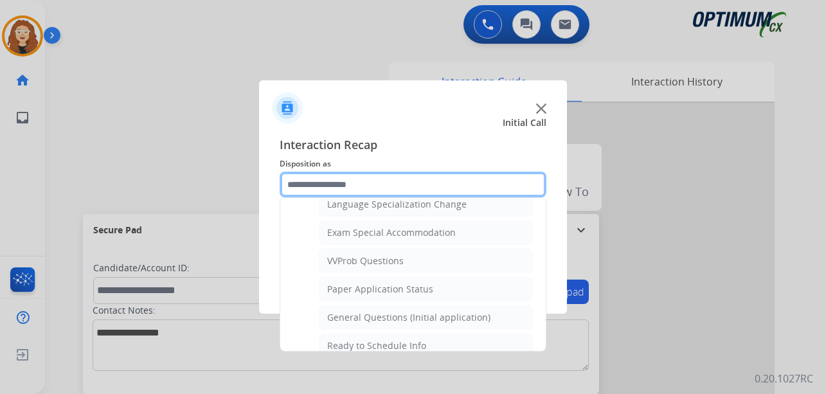
scroll to position [654, 0]
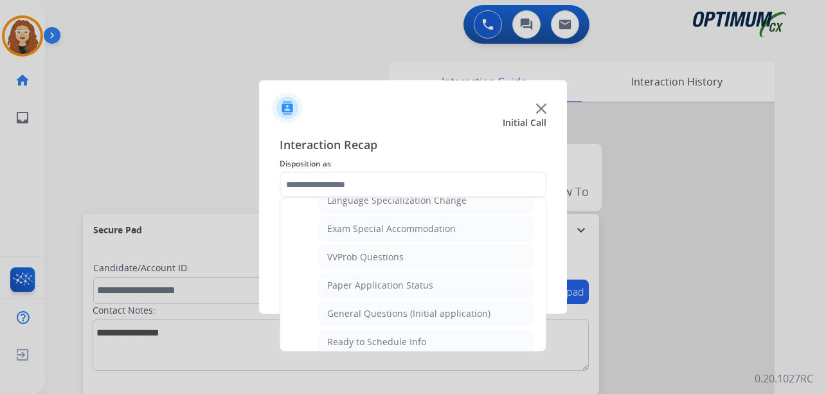
click at [457, 310] on div "General Questions (Initial application)" at bounding box center [408, 313] width 163 height 13
type input "**********"
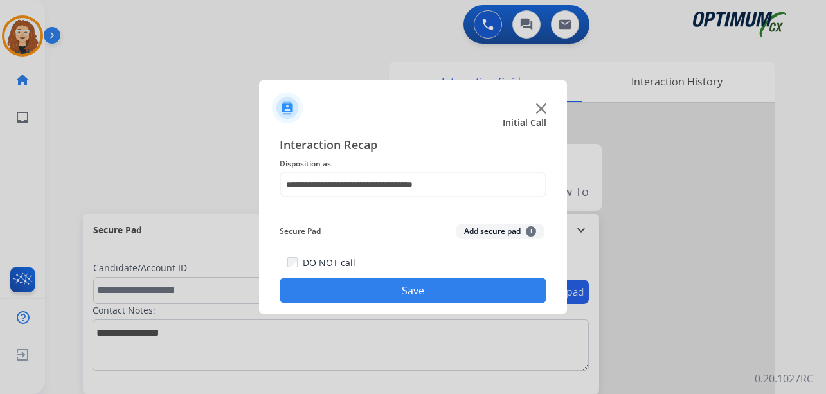
click at [423, 293] on button "Save" at bounding box center [413, 291] width 267 height 26
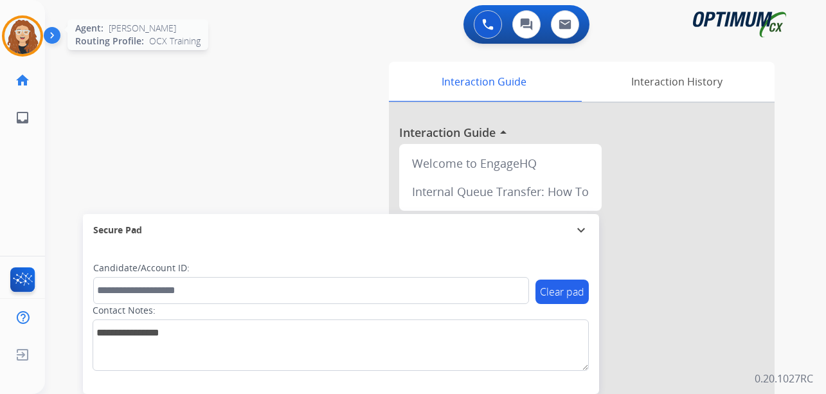
click at [29, 38] on img at bounding box center [22, 36] width 36 height 36
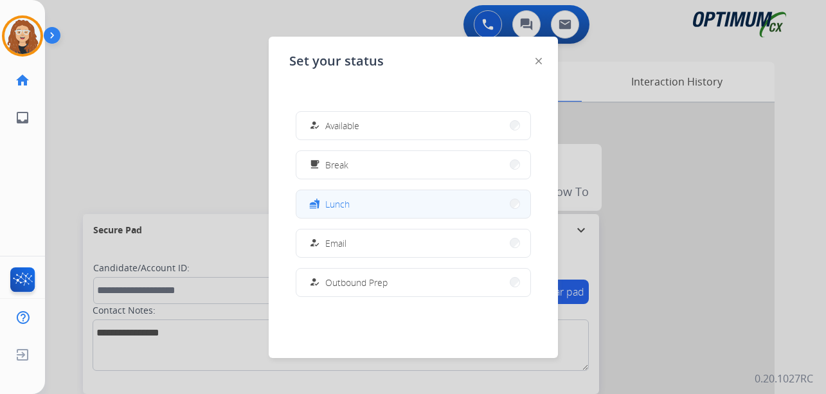
click at [361, 204] on button "fastfood Lunch" at bounding box center [413, 204] width 234 height 28
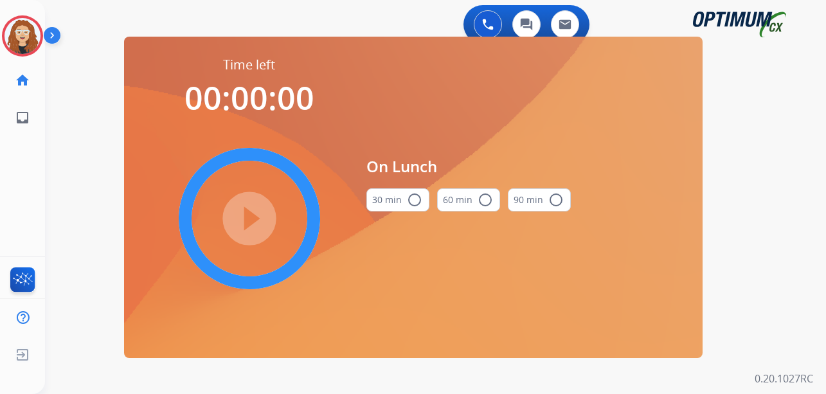
click at [415, 202] on mat-icon "radio_button_unchecked" at bounding box center [414, 199] width 15 height 15
click at [415, 198] on mat-icon "check_circle" at bounding box center [414, 199] width 15 height 15
click at [244, 215] on mat-icon "play_circle_filled" at bounding box center [249, 218] width 15 height 15
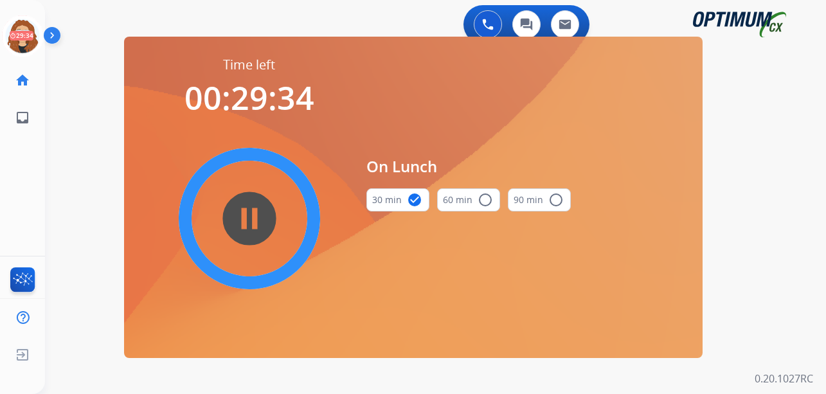
click at [67, 197] on div "0 Voice Interactions 0 Chat Interactions 0 Email Interactions swap_horiz Break …" at bounding box center [435, 197] width 781 height 394
click at [86, 109] on div "0 Voice Interactions 0 Chat Interactions 0 Email Interactions swap_horiz Break …" at bounding box center [435, 197] width 781 height 394
click at [75, 154] on div "0 Voice Interactions 0 Chat Interactions 0 Email Interactions swap_horiz Break …" at bounding box center [435, 197] width 781 height 394
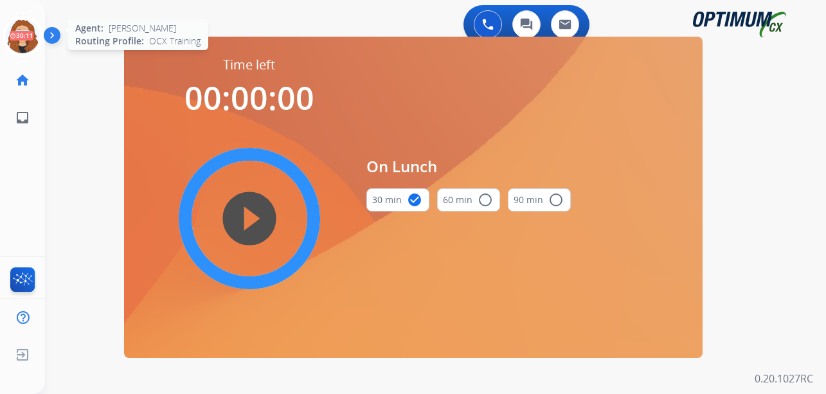
click at [22, 39] on icon at bounding box center [23, 36] width 42 height 42
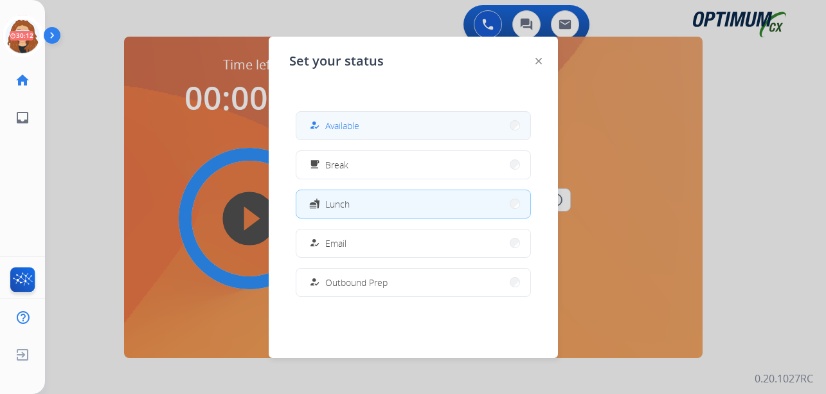
click at [357, 122] on span "Available" at bounding box center [342, 125] width 34 height 13
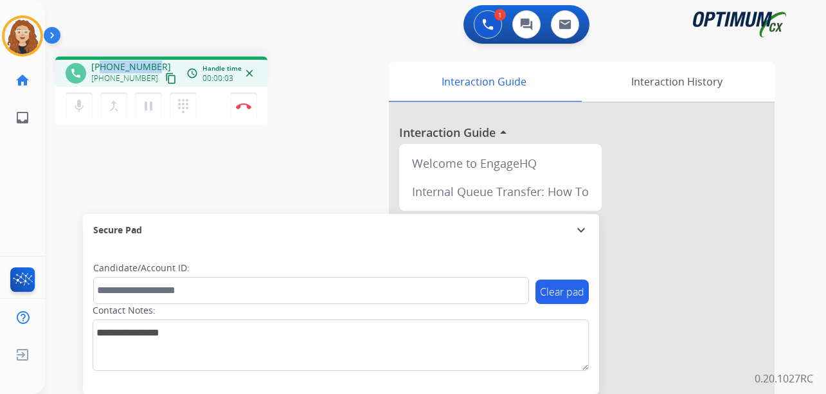
drag, startPoint x: 102, startPoint y: 63, endPoint x: 156, endPoint y: 56, distance: 54.5
click at [156, 56] on div "phone [PHONE_NUMBER] [PHONE_NUMBER] content_copy access_time Call metrics Queue…" at bounding box center [420, 314] width 750 height 536
copy span "2022904056"
click at [246, 107] on img at bounding box center [243, 106] width 15 height 6
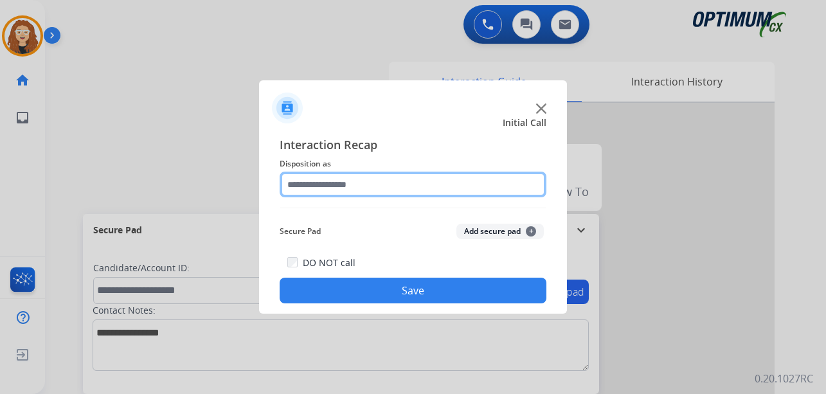
click at [316, 179] on input "text" at bounding box center [413, 185] width 267 height 26
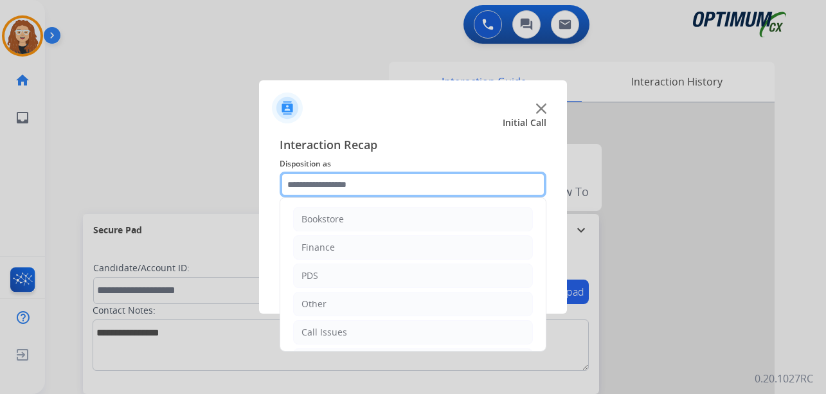
scroll to position [87, 0]
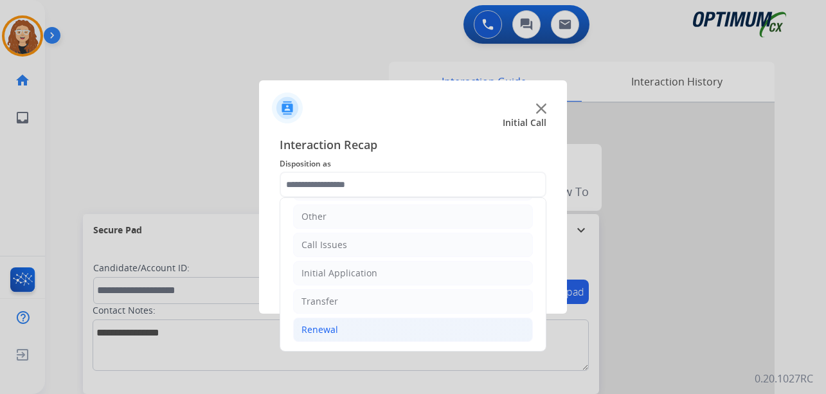
click at [337, 339] on ul "Bookstore Finance PDS Other Call Issues Initial Application Transfer Renewal" at bounding box center [412, 231] width 265 height 240
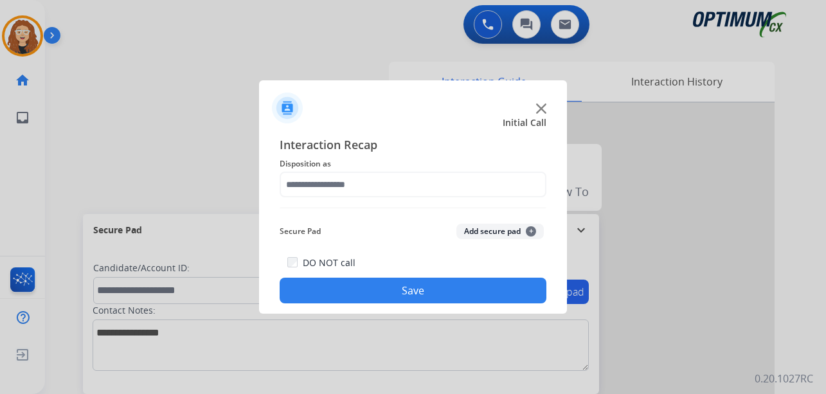
drag, startPoint x: 541, startPoint y: 286, endPoint x: 518, endPoint y: 296, distance: 24.7
click at [539, 300] on div "DO NOT call Save" at bounding box center [413, 279] width 267 height 49
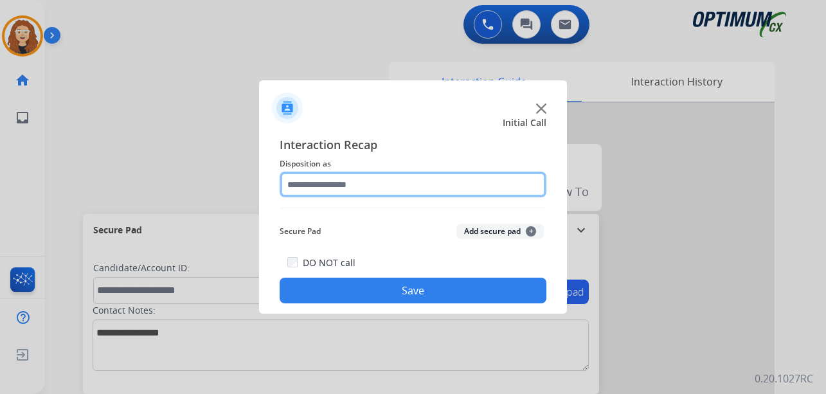
click at [379, 183] on input "text" at bounding box center [413, 185] width 267 height 26
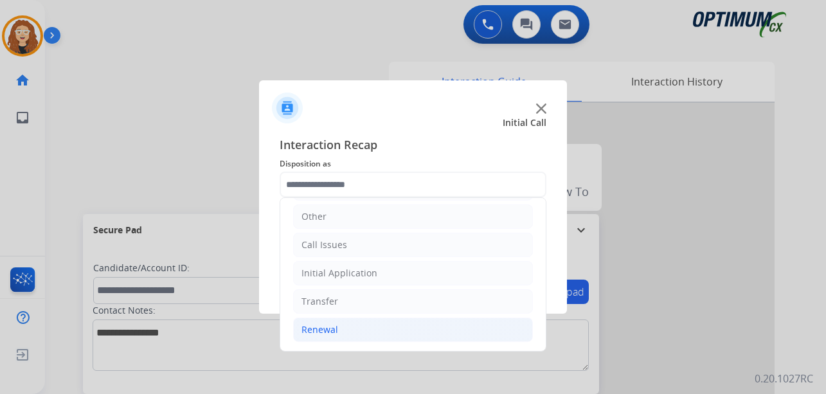
click at [399, 328] on li "Renewal" at bounding box center [413, 330] width 240 height 24
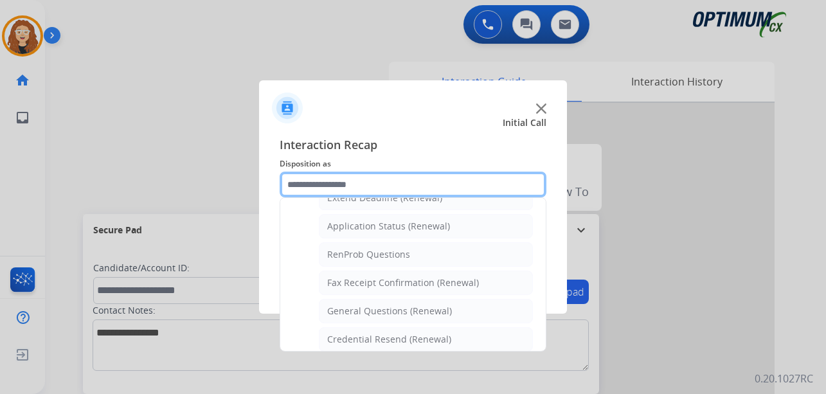
scroll to position [310, 0]
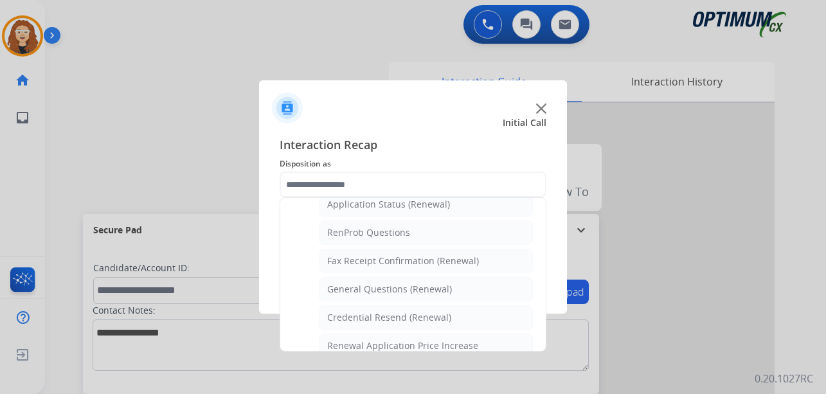
click at [406, 288] on div "General Questions (Renewal)" at bounding box center [389, 289] width 125 height 13
type input "**********"
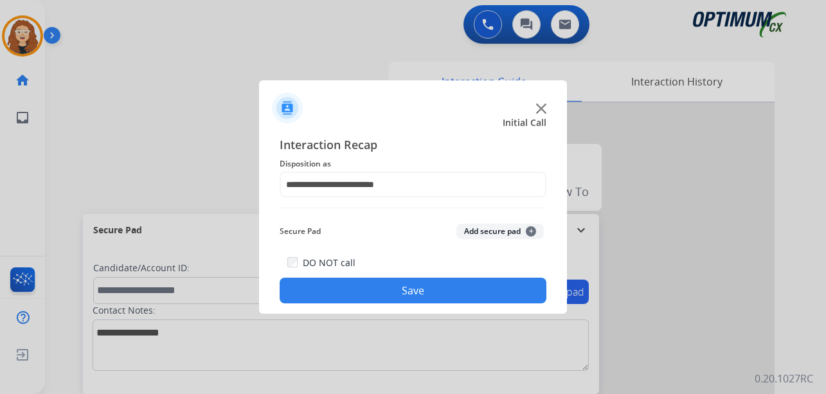
click at [407, 287] on button "Save" at bounding box center [413, 291] width 267 height 26
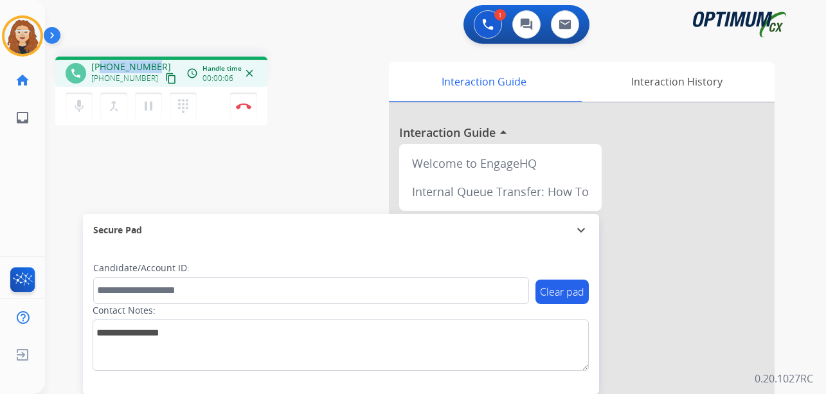
drag, startPoint x: 101, startPoint y: 62, endPoint x: 155, endPoint y: 61, distance: 54.0
click at [155, 62] on div "[PHONE_NUMBER] [PHONE_NUMBER] content_copy" at bounding box center [134, 73] width 87 height 26
click at [242, 103] on img at bounding box center [243, 106] width 15 height 6
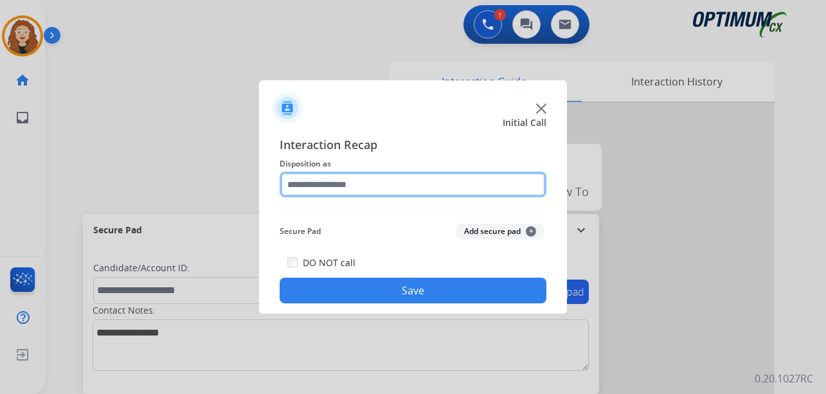
click at [334, 183] on input "text" at bounding box center [413, 185] width 267 height 26
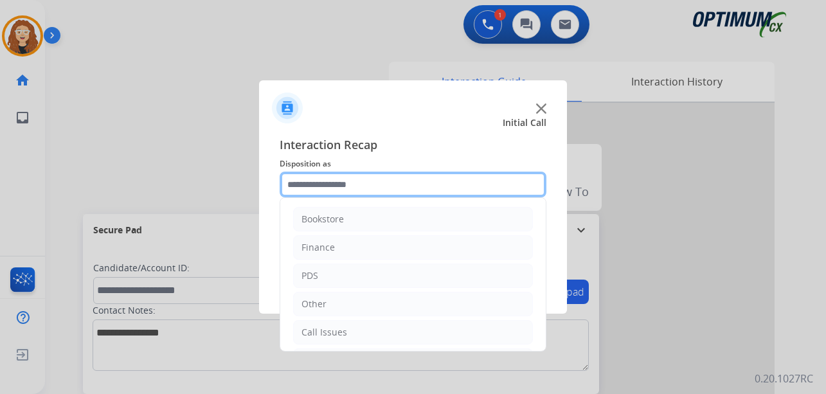
scroll to position [73, 0]
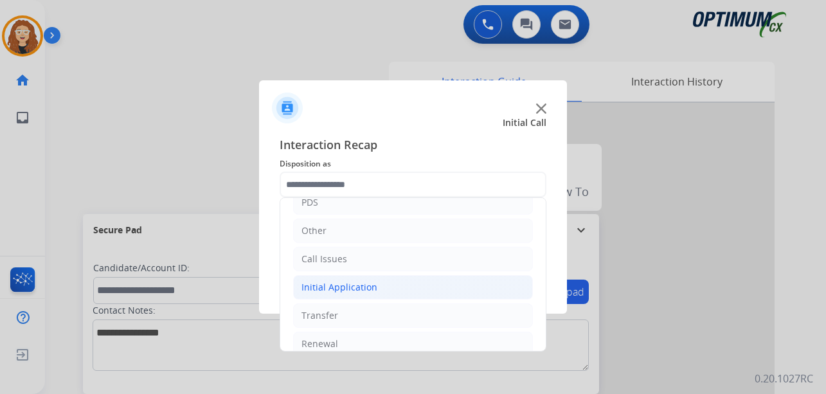
click at [400, 282] on li "Initial Application" at bounding box center [413, 287] width 240 height 24
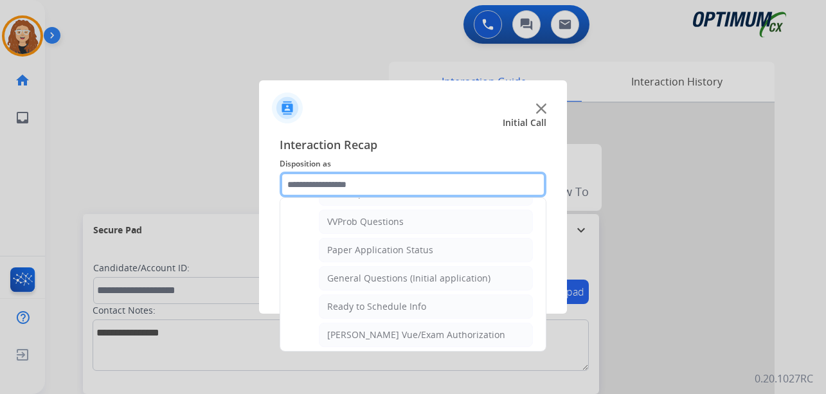
scroll to position [705, 0]
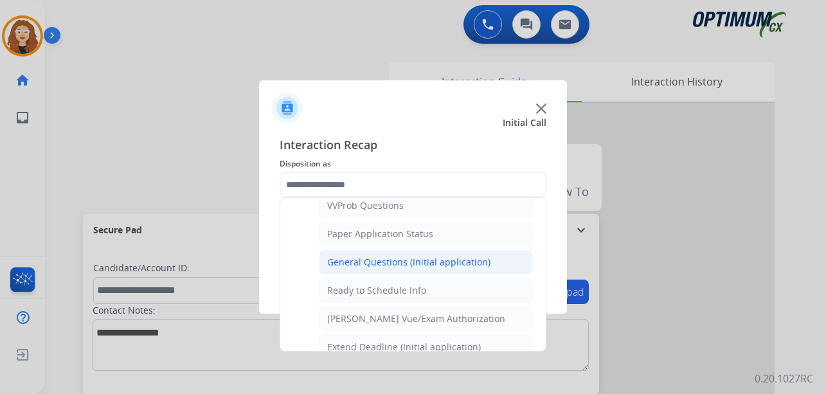
click at [431, 260] on div "General Questions (Initial application)" at bounding box center [408, 262] width 163 height 13
type input "**********"
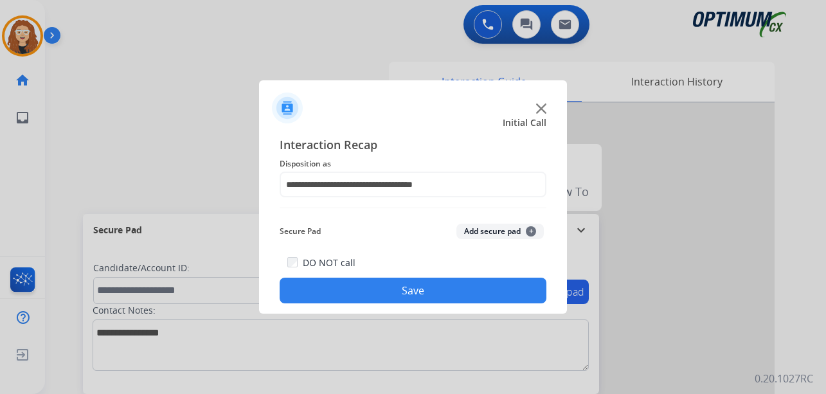
click at [422, 292] on button "Save" at bounding box center [413, 291] width 267 height 26
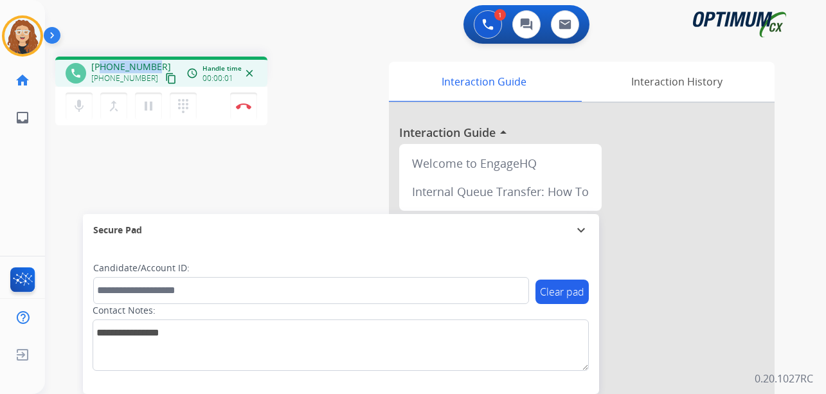
drag, startPoint x: 105, startPoint y: 66, endPoint x: 138, endPoint y: 67, distance: 33.5
click at [156, 63] on div "[PHONE_NUMBER] [PHONE_NUMBER] content_copy" at bounding box center [134, 73] width 87 height 26
click at [246, 109] on img at bounding box center [243, 106] width 15 height 6
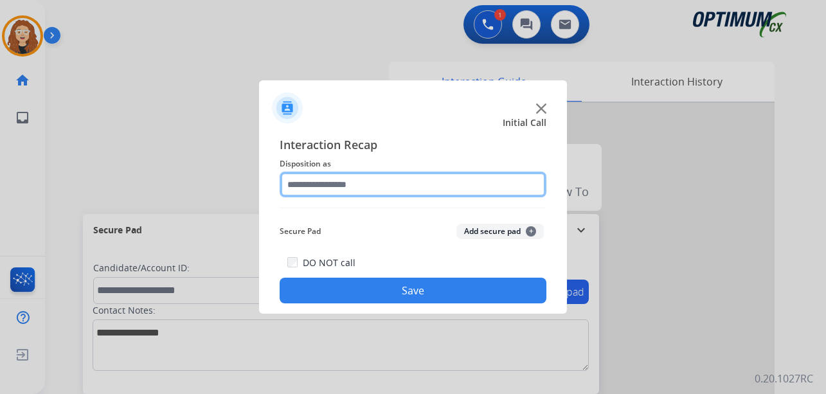
click at [312, 184] on input "text" at bounding box center [413, 185] width 267 height 26
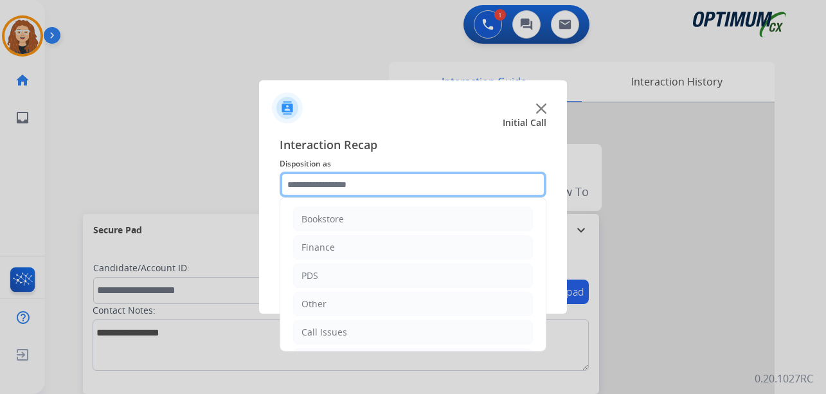
scroll to position [87, 0]
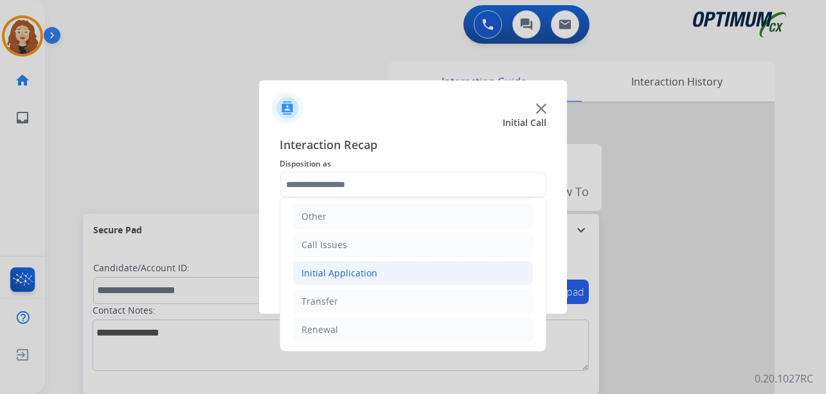
click at [351, 274] on div "Initial Application" at bounding box center [339, 273] width 76 height 13
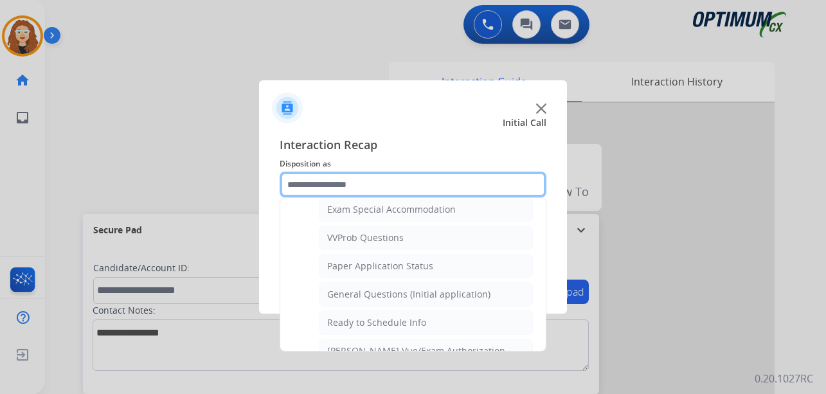
scroll to position [681, 0]
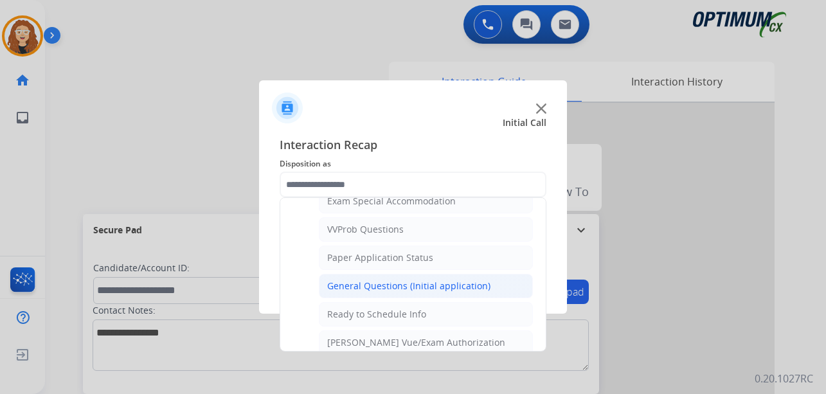
click at [451, 283] on div "General Questions (Initial application)" at bounding box center [408, 286] width 163 height 13
type input "**********"
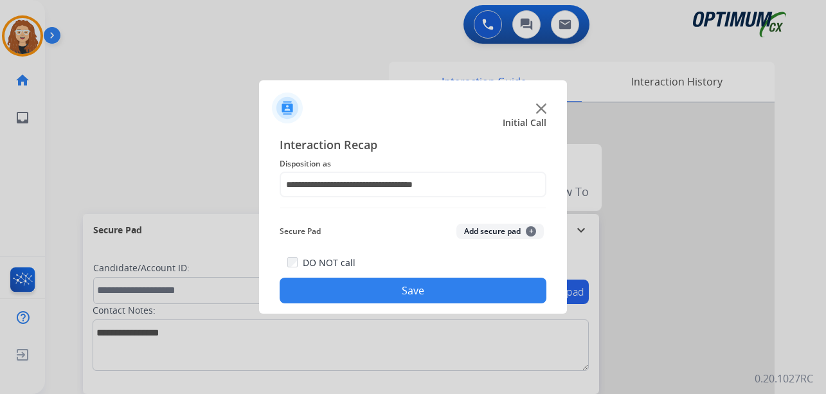
click at [438, 282] on button "Save" at bounding box center [413, 291] width 267 height 26
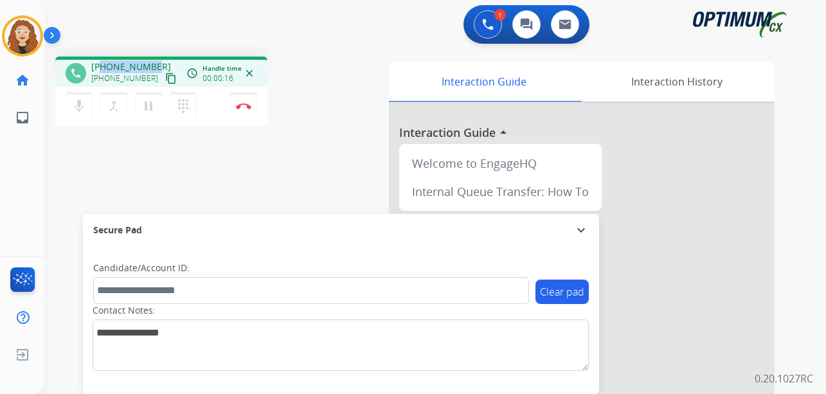
drag, startPoint x: 103, startPoint y: 64, endPoint x: 153, endPoint y: 62, distance: 50.2
click at [153, 62] on span "[PHONE_NUMBER]" at bounding box center [131, 66] width 80 height 13
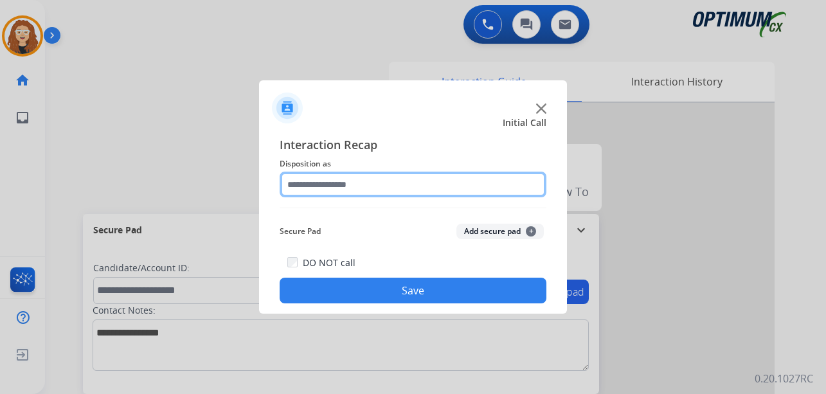
click at [322, 180] on input "text" at bounding box center [413, 185] width 267 height 26
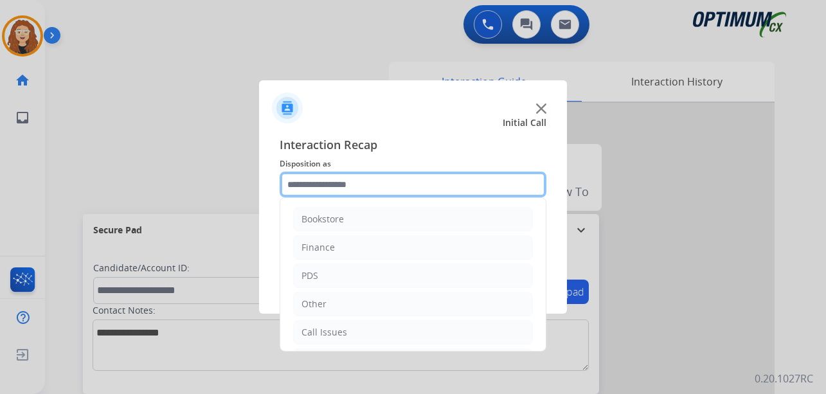
scroll to position [87, 0]
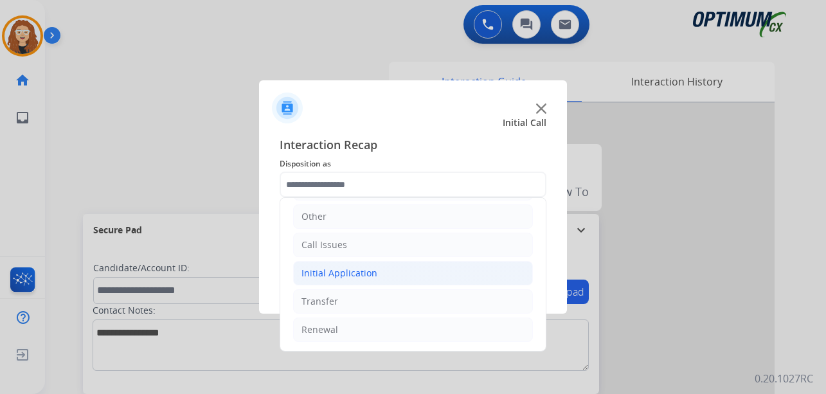
drag, startPoint x: 337, startPoint y: 278, endPoint x: 341, endPoint y: 271, distance: 8.1
click at [336, 273] on div "Initial Application" at bounding box center [339, 273] width 76 height 13
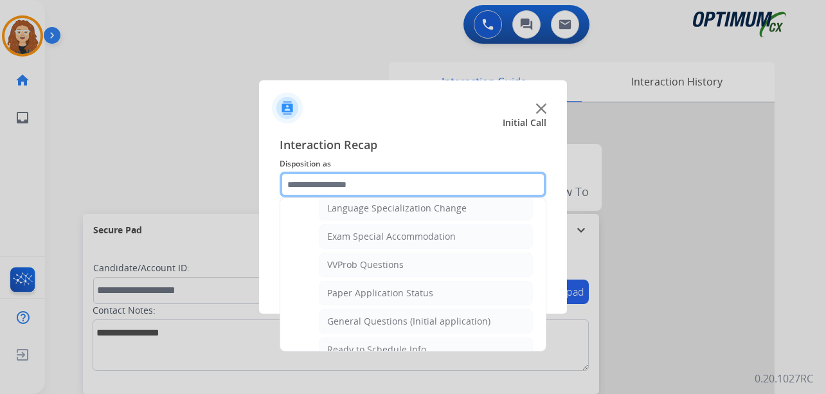
scroll to position [654, 0]
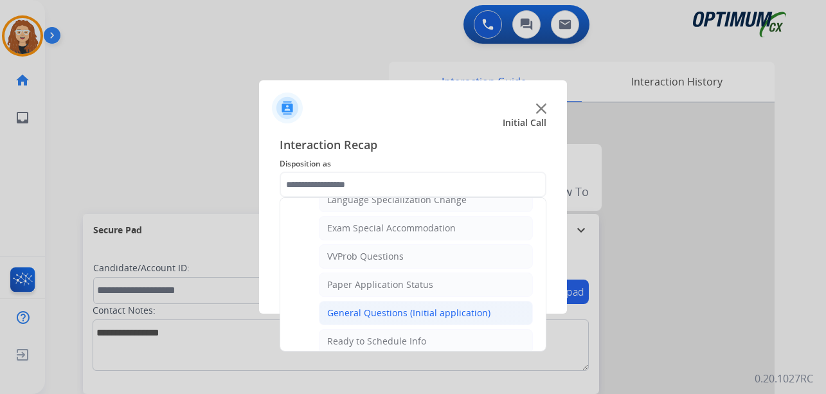
click at [483, 310] on div "General Questions (Initial application)" at bounding box center [408, 313] width 163 height 13
type input "**********"
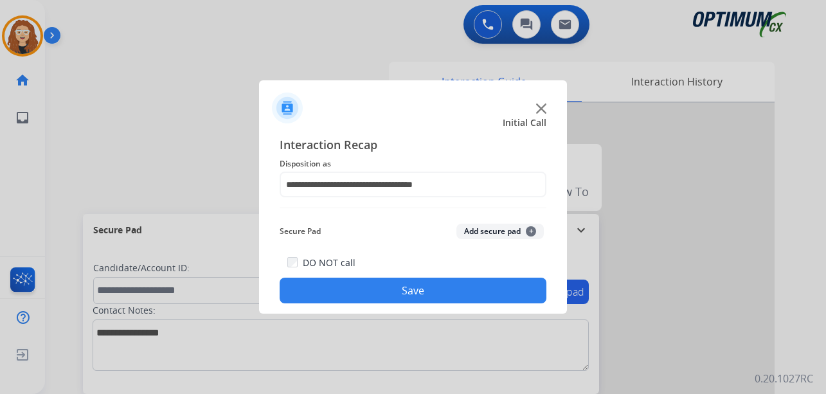
click at [451, 291] on button "Save" at bounding box center [413, 291] width 267 height 26
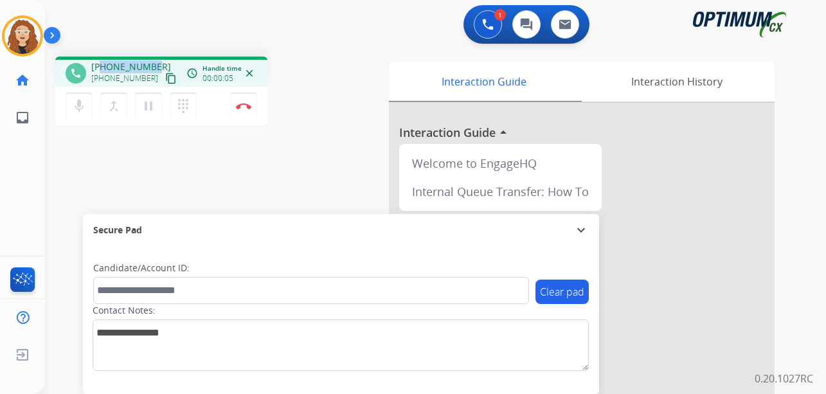
drag, startPoint x: 100, startPoint y: 64, endPoint x: 152, endPoint y: 64, distance: 52.7
click at [152, 64] on span "[PHONE_NUMBER]" at bounding box center [131, 66] width 80 height 13
click at [69, 188] on div "phone [PHONE_NUMBER] [PHONE_NUMBER] content_copy access_time Call metrics Queue…" at bounding box center [420, 314] width 750 height 536
click at [244, 110] on button "Disconnect" at bounding box center [243, 106] width 27 height 27
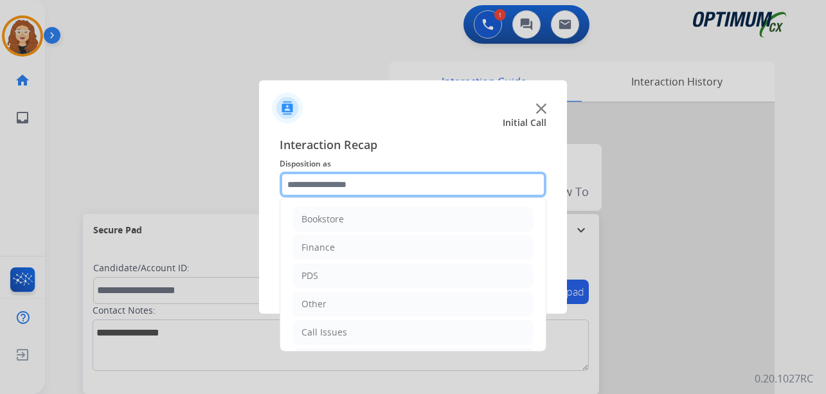
click at [345, 181] on input "text" at bounding box center [413, 185] width 267 height 26
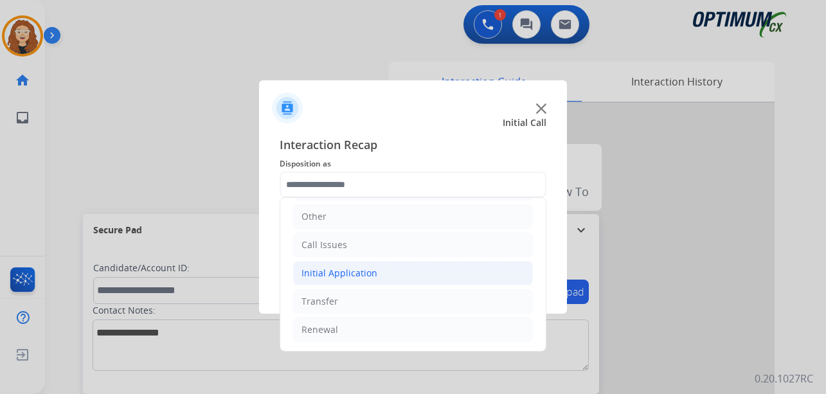
click at [363, 277] on div "Initial Application" at bounding box center [339, 273] width 76 height 13
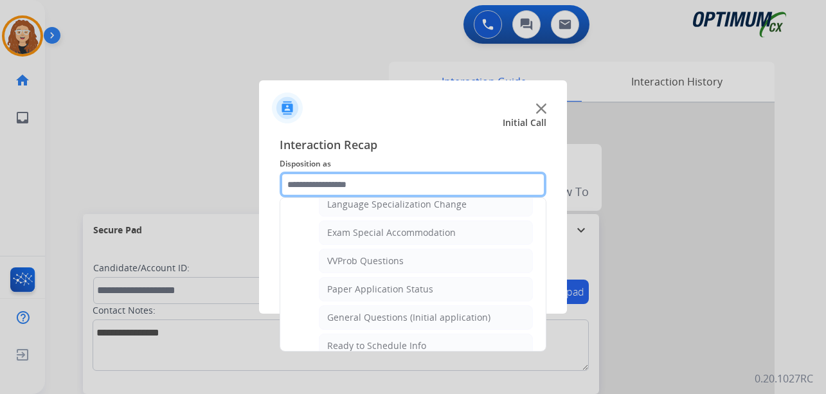
scroll to position [658, 0]
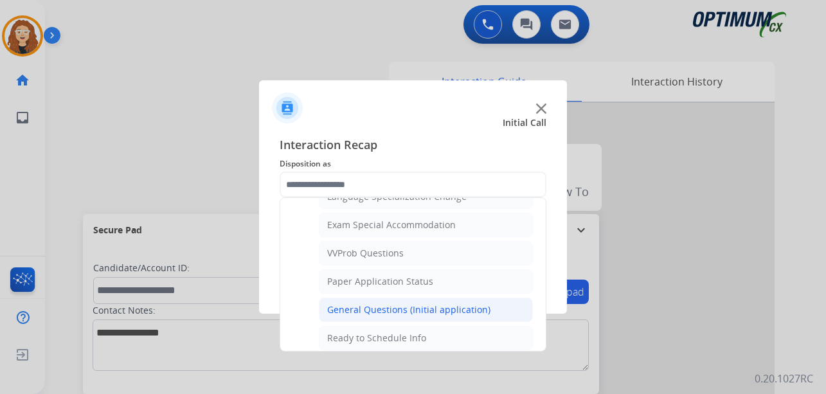
click at [463, 310] on div "General Questions (Initial application)" at bounding box center [408, 309] width 163 height 13
type input "**********"
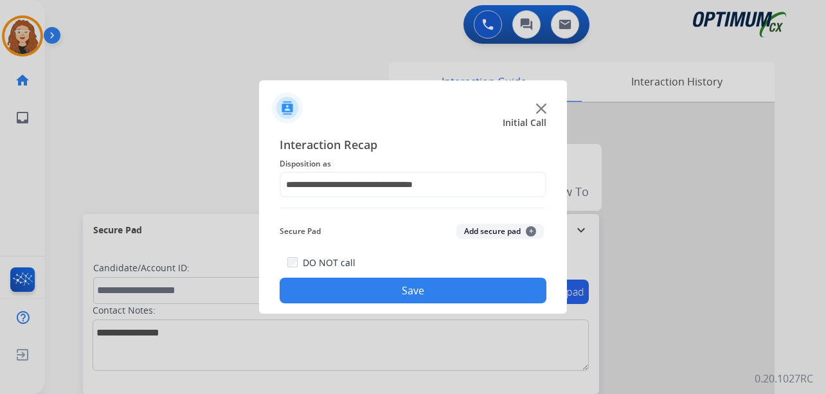
click at [440, 282] on button "Save" at bounding box center [413, 291] width 267 height 26
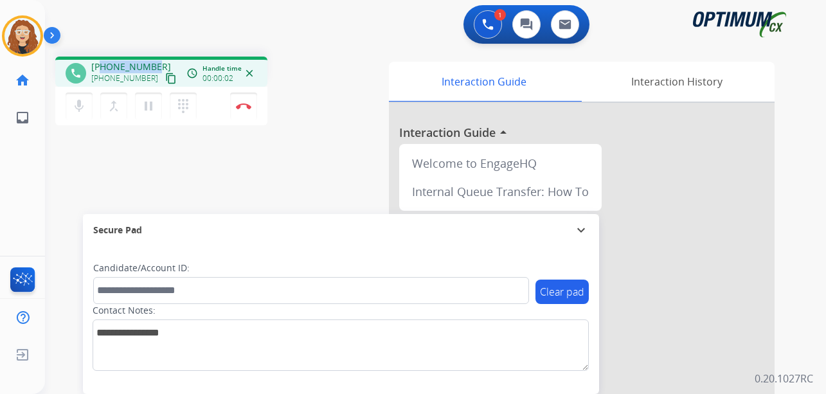
drag, startPoint x: 102, startPoint y: 65, endPoint x: 155, endPoint y: 62, distance: 52.8
click at [155, 62] on div "[PHONE_NUMBER] [PHONE_NUMBER] content_copy" at bounding box center [134, 73] width 87 height 26
click at [244, 111] on button "Disconnect" at bounding box center [243, 106] width 27 height 27
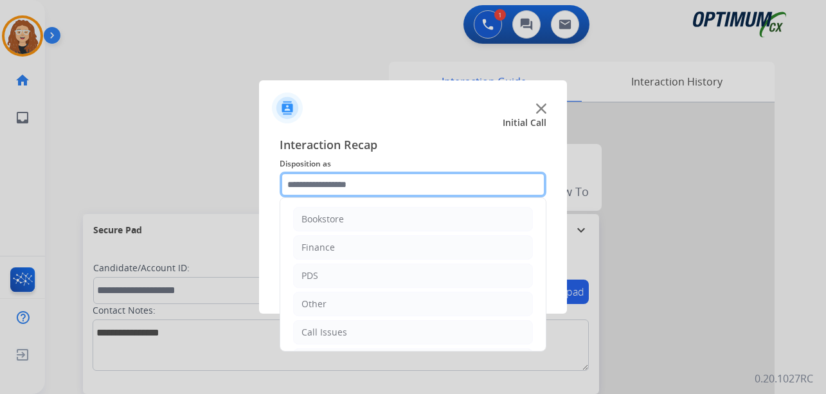
click at [323, 179] on input "text" at bounding box center [413, 185] width 267 height 26
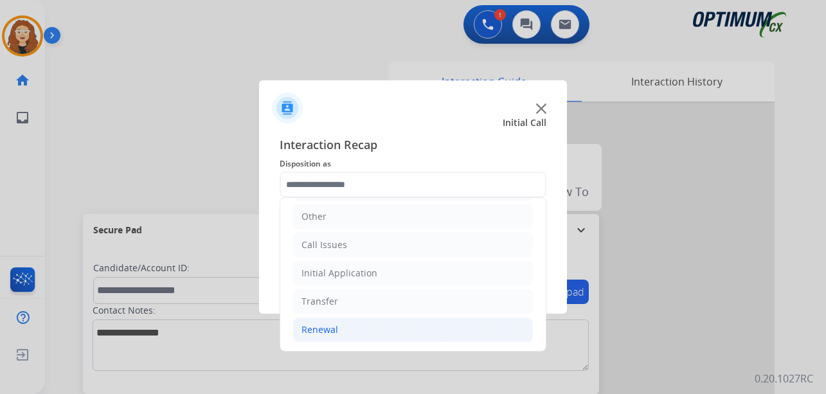
click at [395, 336] on li "Renewal" at bounding box center [413, 330] width 240 height 24
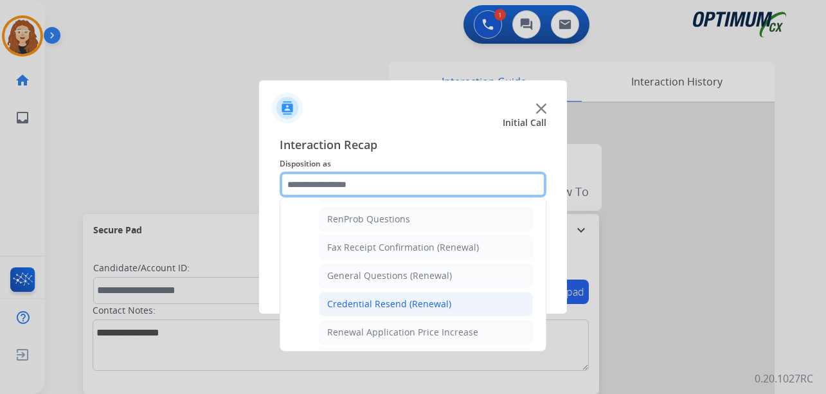
scroll to position [325, 0]
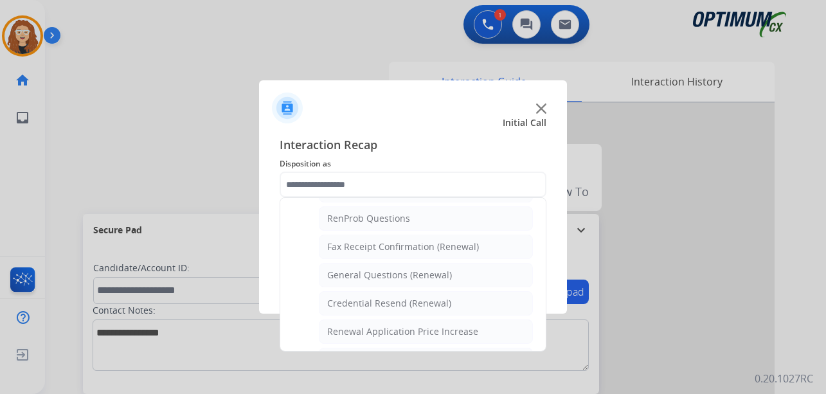
click at [438, 277] on div "General Questions (Renewal)" at bounding box center [389, 275] width 125 height 13
type input "**********"
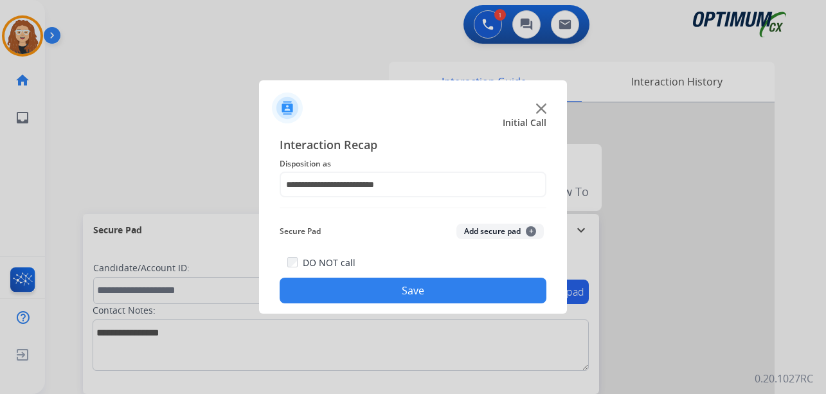
click at [400, 287] on button "Save" at bounding box center [413, 291] width 267 height 26
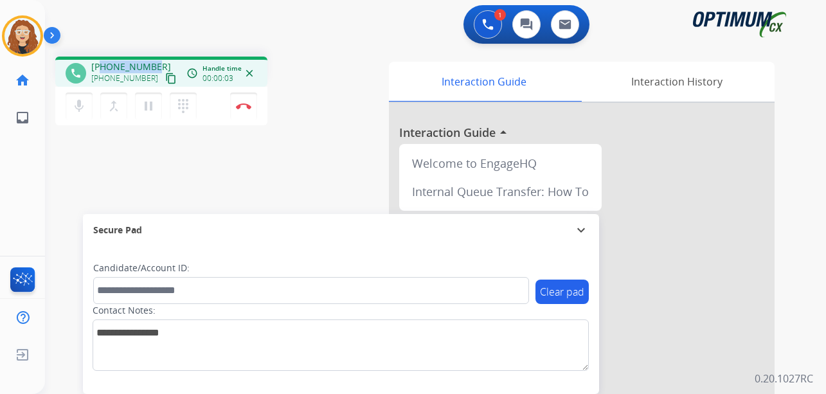
drag, startPoint x: 103, startPoint y: 65, endPoint x: 154, endPoint y: 61, distance: 50.9
click at [154, 62] on div "[PHONE_NUMBER] [PHONE_NUMBER] content_copy" at bounding box center [134, 73] width 87 height 26
click at [247, 104] on img at bounding box center [243, 106] width 15 height 6
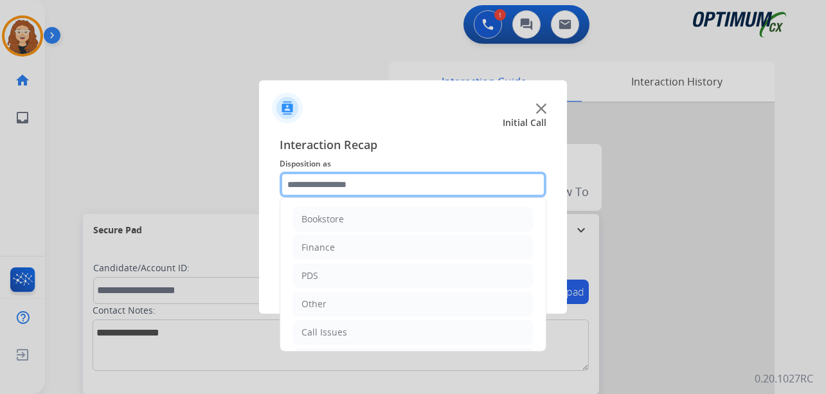
click at [330, 185] on input "text" at bounding box center [413, 185] width 267 height 26
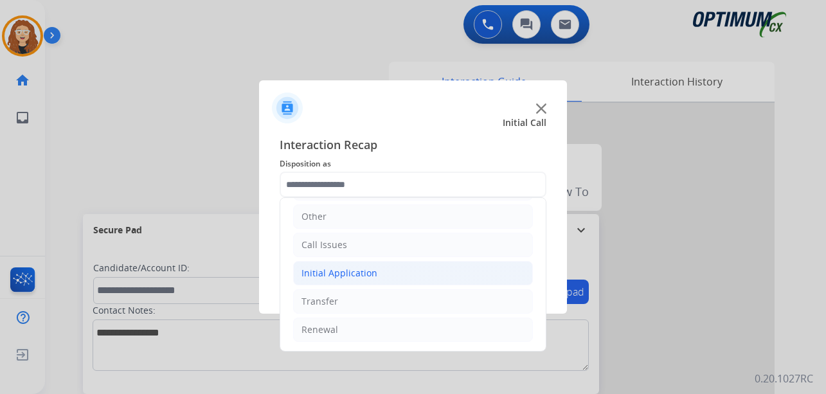
click at [333, 271] on div "Initial Application" at bounding box center [339, 273] width 76 height 13
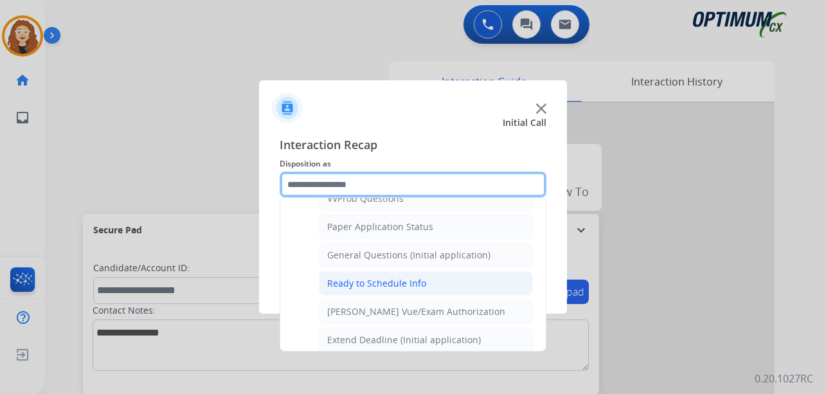
scroll to position [705, 0]
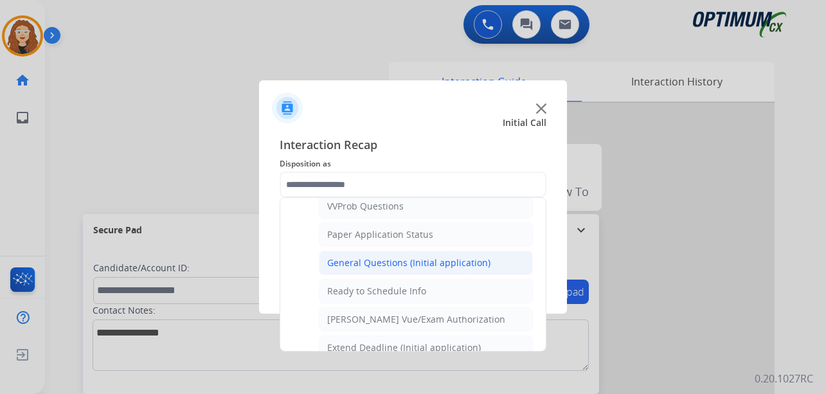
click at [456, 265] on div "General Questions (Initial application)" at bounding box center [408, 262] width 163 height 13
type input "**********"
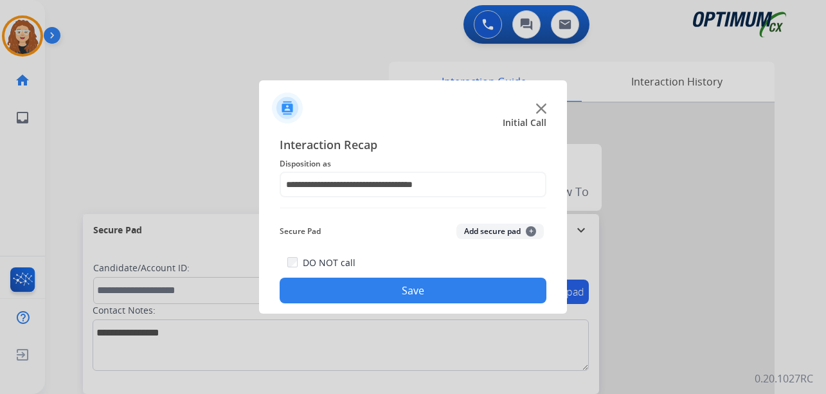
drag, startPoint x: 434, startPoint y: 291, endPoint x: 442, endPoint y: 275, distance: 17.2
click at [439, 278] on button "Save" at bounding box center [413, 291] width 267 height 26
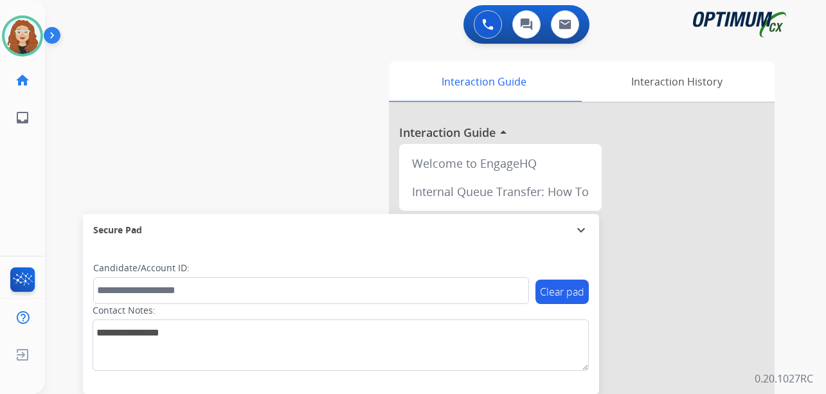
click at [69, 170] on div "swap_horiz Break voice bridge close_fullscreen Connect 3-Way Call merge_type Se…" at bounding box center [420, 314] width 750 height 536
click at [75, 182] on div "swap_horiz Break voice bridge close_fullscreen Connect 3-Way Call merge_type Se…" at bounding box center [420, 314] width 750 height 536
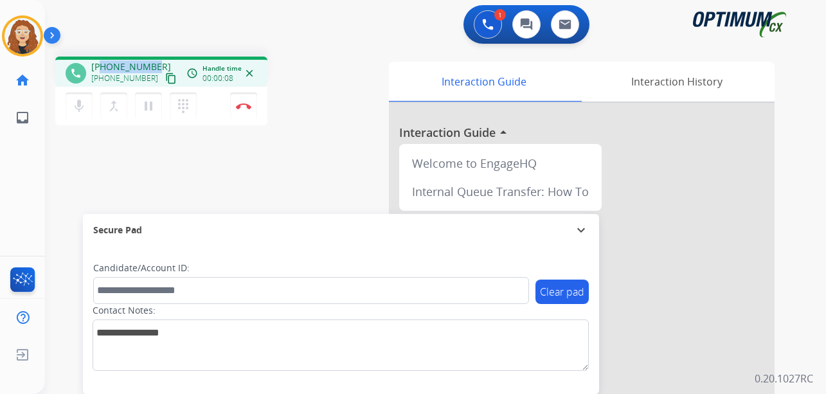
drag, startPoint x: 100, startPoint y: 64, endPoint x: 156, endPoint y: 60, distance: 56.1
click at [157, 60] on div "[PHONE_NUMBER] [PHONE_NUMBER] content_copy" at bounding box center [134, 73] width 87 height 26
click at [248, 110] on button "Disconnect" at bounding box center [243, 106] width 27 height 27
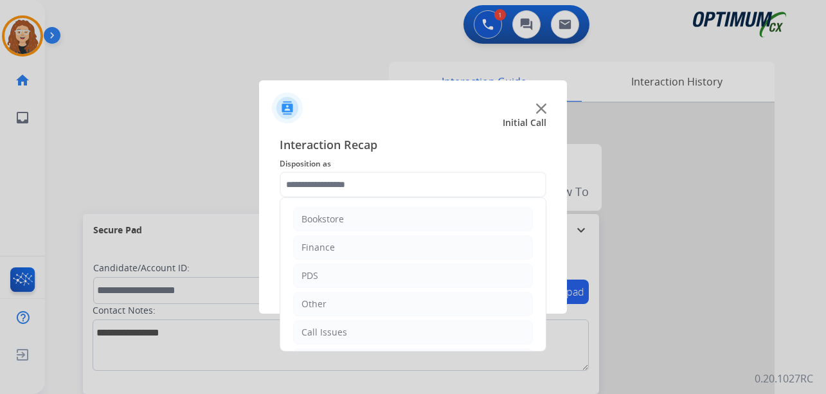
click at [333, 184] on input "text" at bounding box center [413, 185] width 267 height 26
click at [350, 331] on li "Renewal" at bounding box center [413, 330] width 240 height 24
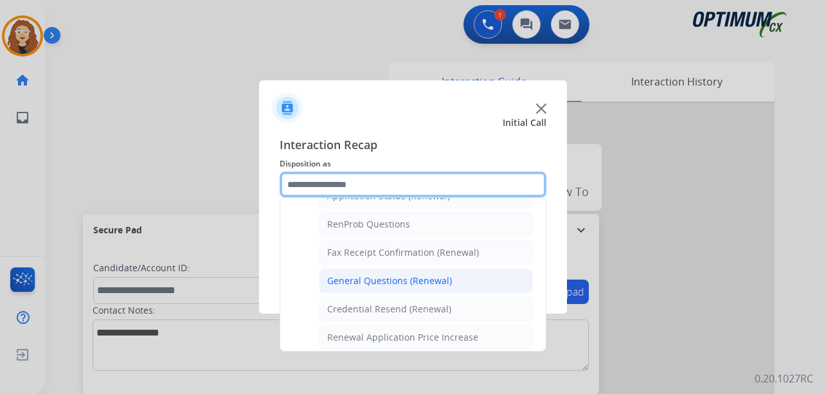
scroll to position [310, 0]
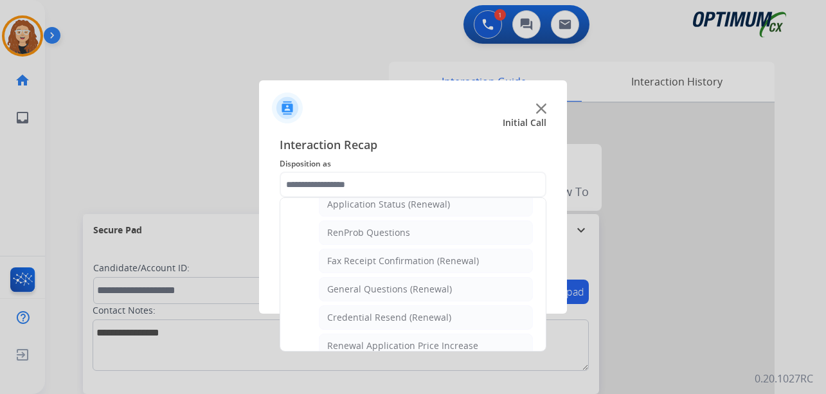
click at [452, 294] on li "General Questions (Renewal)" at bounding box center [426, 289] width 214 height 24
type input "**********"
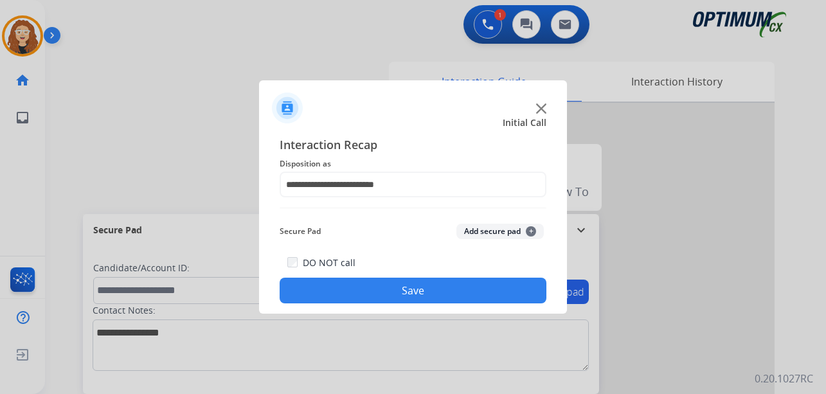
click at [414, 289] on button "Save" at bounding box center [413, 291] width 267 height 26
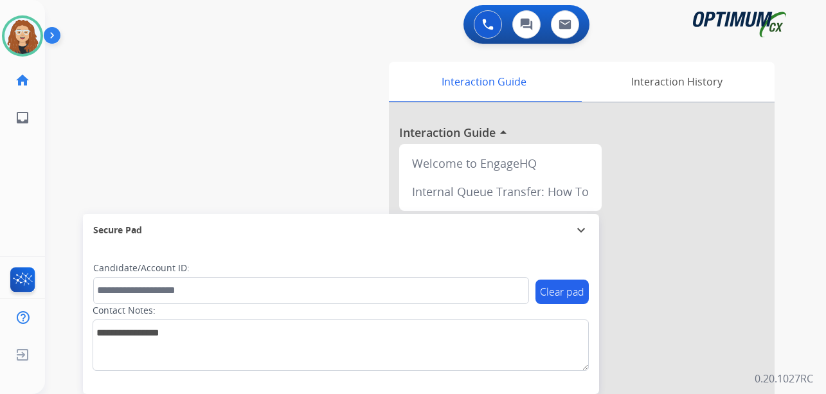
click at [73, 152] on div "swap_horiz Break voice bridge close_fullscreen Connect 3-Way Call merge_type Se…" at bounding box center [420, 314] width 750 height 536
click at [54, 147] on div "swap_horiz Break voice bridge close_fullscreen Connect 3-Way Call merge_type Se…" at bounding box center [420, 314] width 750 height 536
click at [24, 34] on img at bounding box center [22, 36] width 36 height 36
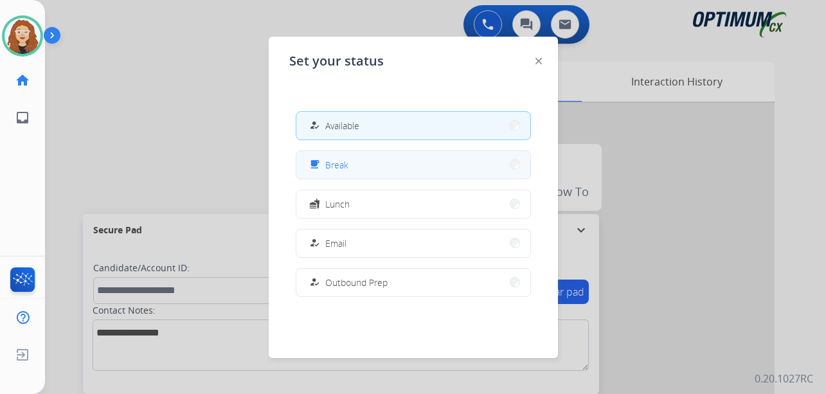
click at [337, 163] on span "Break" at bounding box center [336, 164] width 23 height 13
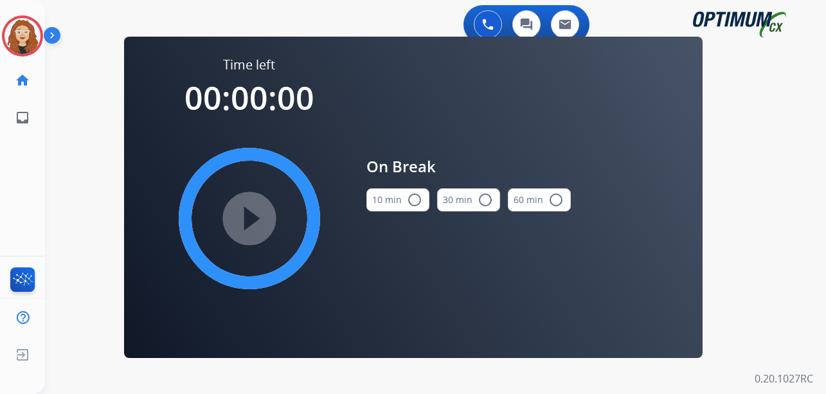
click at [415, 203] on mat-icon "radio_button_unchecked" at bounding box center [414, 199] width 15 height 15
click at [253, 220] on mat-icon "play_circle_filled" at bounding box center [249, 218] width 15 height 15
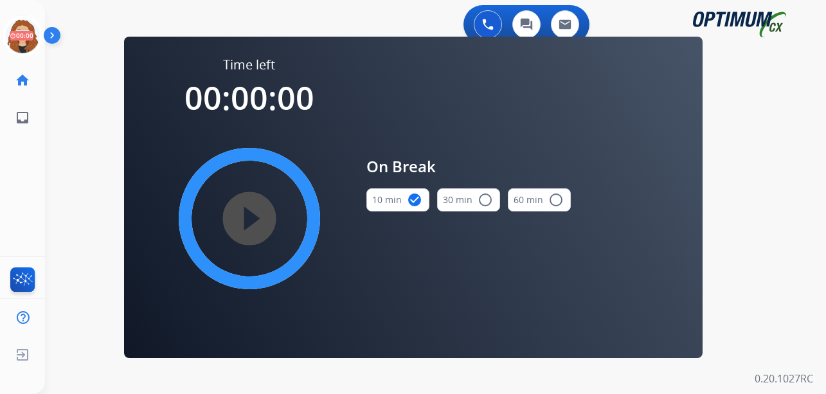
click at [59, 129] on div "0 Voice Interactions 0 Chat Interactions 0 Email Interactions swap_horiz Break …" at bounding box center [435, 197] width 781 height 394
click at [16, 37] on icon at bounding box center [23, 36] width 42 height 42
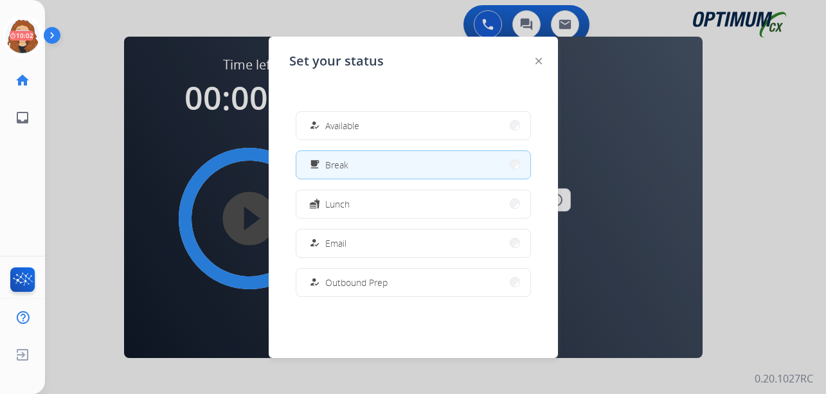
click at [337, 125] on span "Available" at bounding box center [342, 125] width 34 height 13
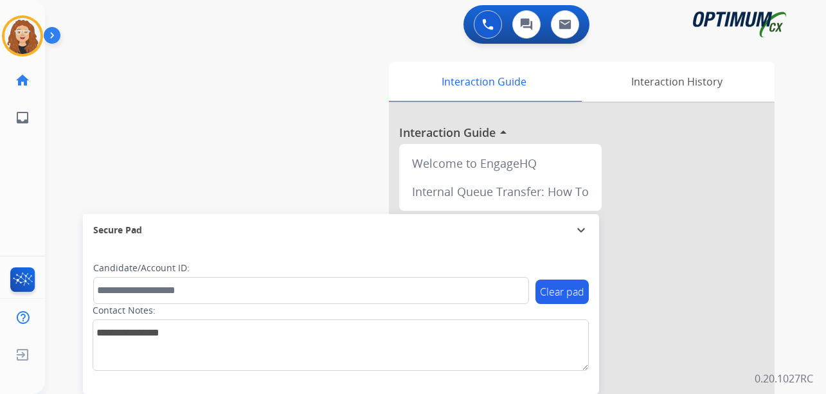
click at [76, 85] on div "swap_horiz Break voice bridge close_fullscreen Connect 3-Way Call merge_type Se…" at bounding box center [420, 314] width 750 height 536
click at [58, 183] on div "swap_horiz Break voice bridge close_fullscreen Connect 3-Way Call merge_type Se…" at bounding box center [420, 314] width 750 height 536
click at [72, 116] on div "swap_horiz Break voice bridge close_fullscreen Connect 3-Way Call merge_type Se…" at bounding box center [420, 314] width 750 height 536
click at [68, 181] on div "swap_horiz Break voice bridge close_fullscreen Connect 3-Way Call merge_type Se…" at bounding box center [420, 314] width 750 height 536
click at [60, 159] on div "swap_horiz Break voice bridge close_fullscreen Connect 3-Way Call merge_type Se…" at bounding box center [420, 314] width 750 height 536
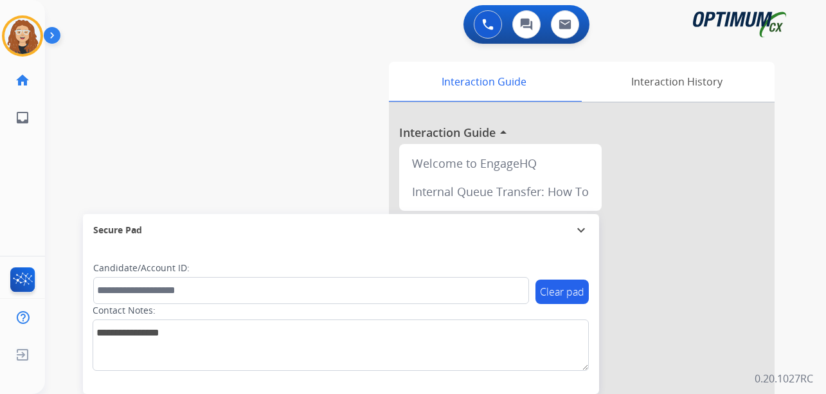
click at [812, 193] on div "0 Voice Interactions 0 Chat Interactions 0 Email Interactions swap_horiz Break …" at bounding box center [435, 197] width 781 height 394
click at [63, 228] on div "swap_horiz Break voice bridge close_fullscreen Connect 3-Way Call merge_type Se…" at bounding box center [420, 314] width 750 height 536
click at [35, 34] on img at bounding box center [22, 36] width 36 height 36
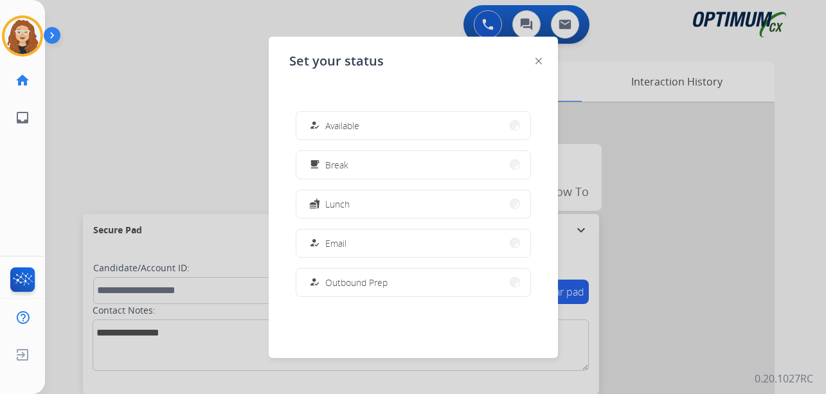
scroll to position [105, 0]
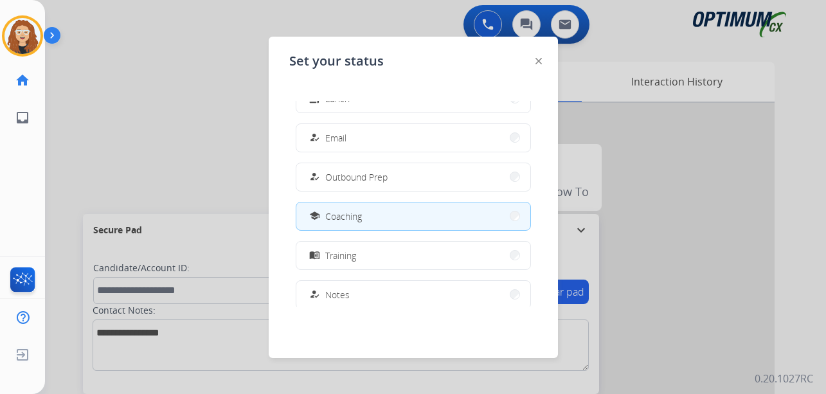
click at [63, 104] on div at bounding box center [413, 197] width 826 height 394
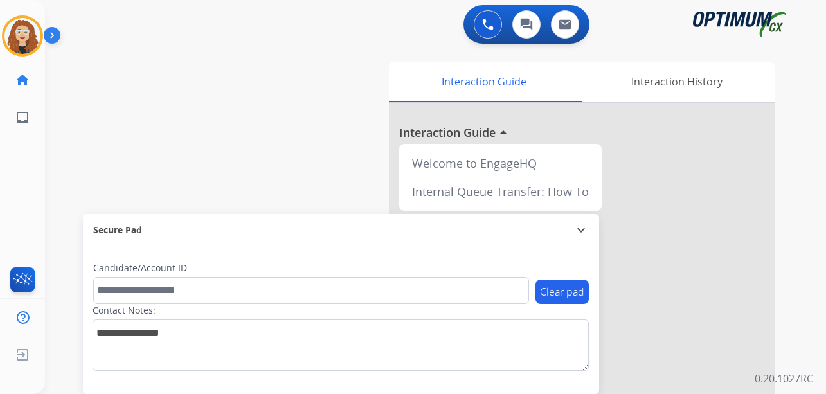
click at [69, 150] on div "swap_horiz Break voice bridge close_fullscreen Connect 3-Way Call merge_type Se…" at bounding box center [420, 314] width 750 height 536
click at [58, 144] on div "swap_horiz Break voice bridge close_fullscreen Connect 3-Way Call merge_type Se…" at bounding box center [420, 314] width 750 height 536
click at [62, 128] on div "swap_horiz Break voice bridge close_fullscreen Connect 3-Way Call merge_type Se…" at bounding box center [420, 314] width 750 height 536
click at [55, 170] on div "swap_horiz Break voice bridge close_fullscreen Connect 3-Way Call merge_type Se…" at bounding box center [420, 314] width 750 height 536
click at [56, 96] on div "swap_horiz Break voice bridge close_fullscreen Connect 3-Way Call merge_type Se…" at bounding box center [420, 314] width 750 height 536
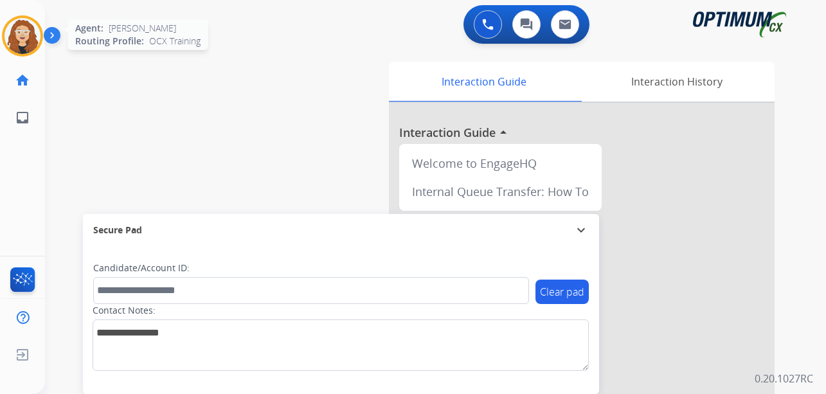
click at [26, 28] on img at bounding box center [22, 36] width 36 height 36
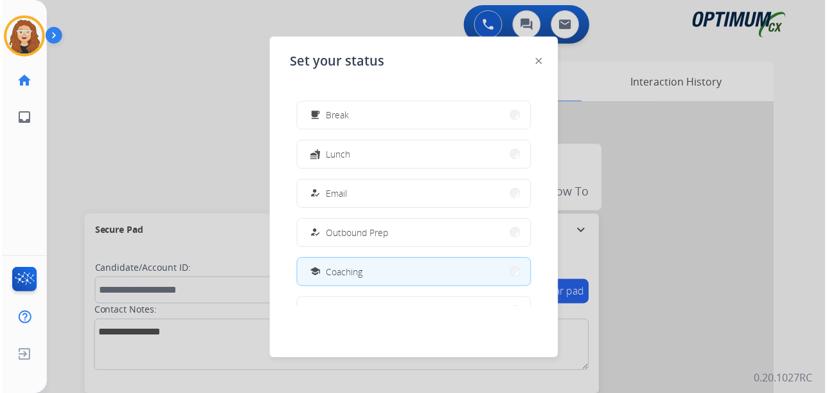
scroll to position [0, 0]
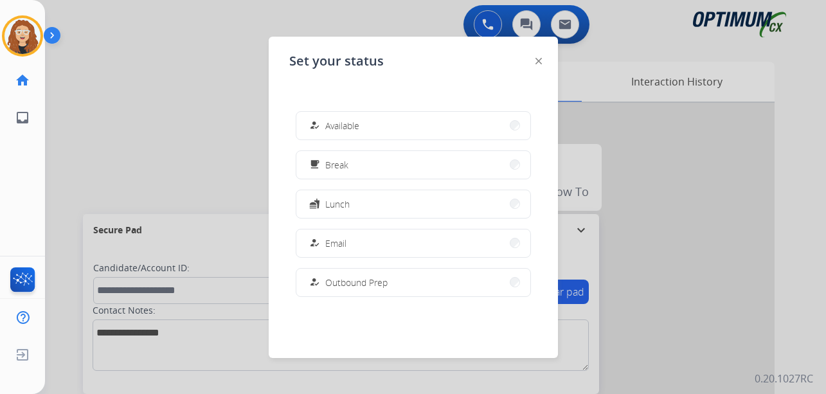
drag, startPoint x: 251, startPoint y: 138, endPoint x: 262, endPoint y: 129, distance: 13.8
click at [251, 137] on div at bounding box center [413, 197] width 826 height 394
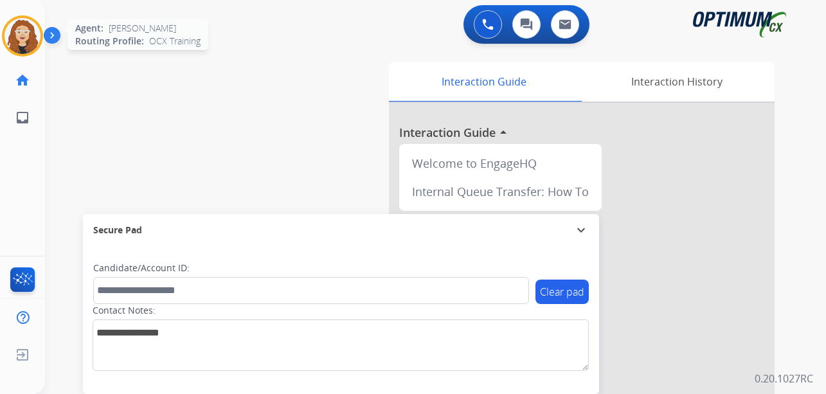
click at [23, 44] on img at bounding box center [22, 36] width 36 height 36
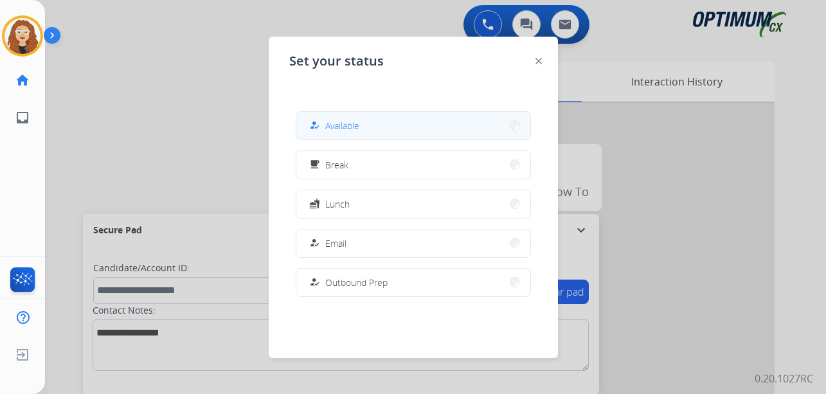
click at [456, 131] on button "how_to_reg Available" at bounding box center [413, 126] width 234 height 28
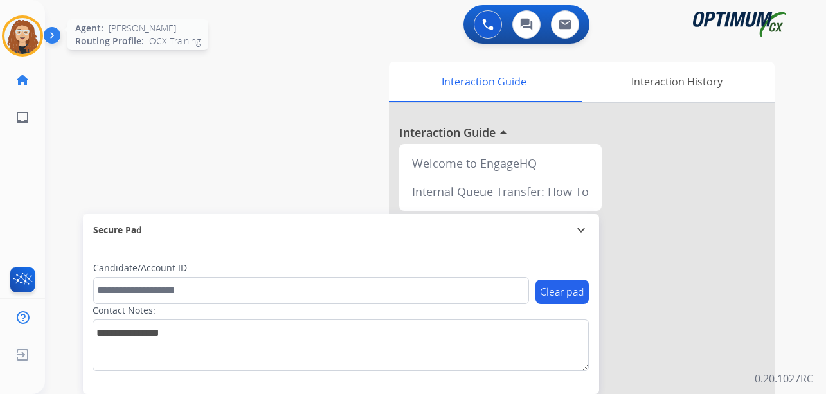
click at [22, 31] on img at bounding box center [22, 36] width 36 height 36
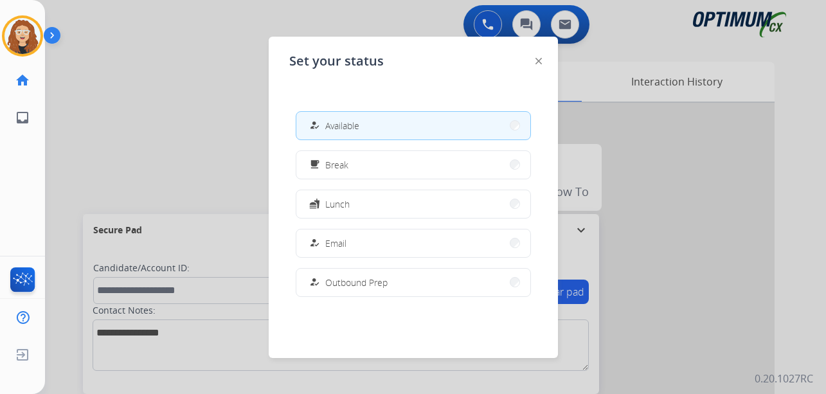
click at [180, 129] on div at bounding box center [413, 197] width 826 height 394
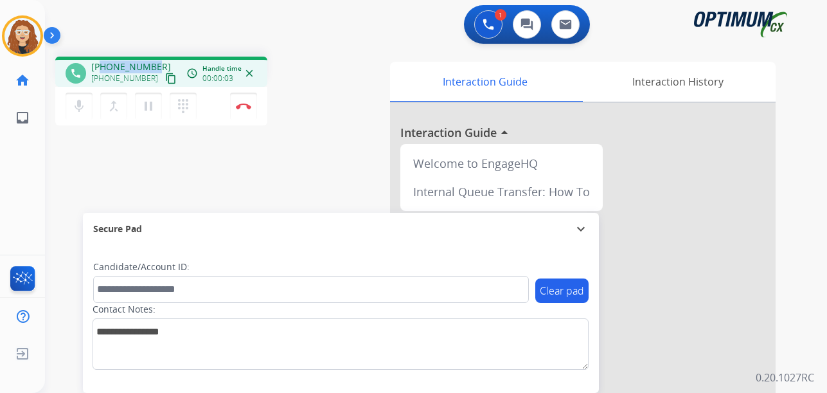
drag, startPoint x: 102, startPoint y: 67, endPoint x: 152, endPoint y: 62, distance: 51.0
click at [152, 62] on span "[PHONE_NUMBER]" at bounding box center [131, 66] width 80 height 13
click at [247, 104] on img at bounding box center [243, 106] width 15 height 6
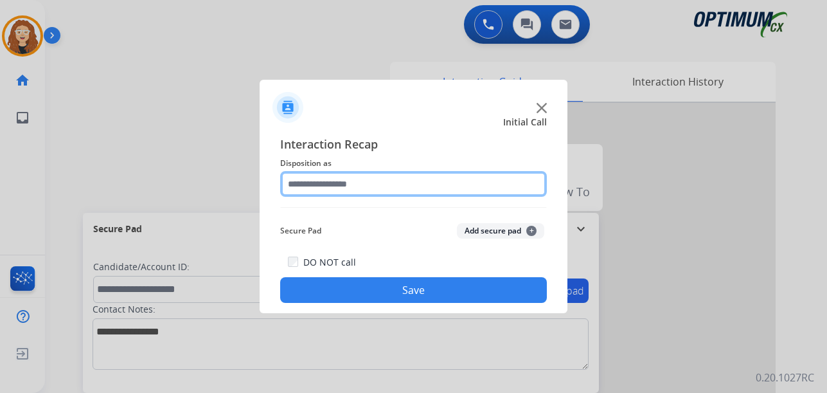
click at [360, 184] on input "text" at bounding box center [413, 184] width 267 height 26
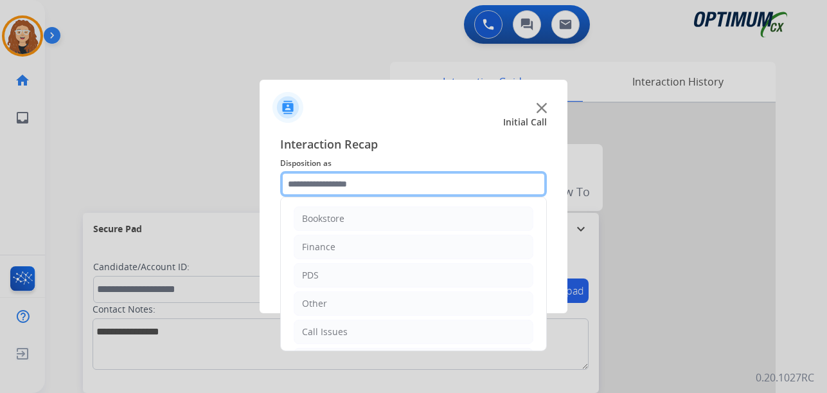
scroll to position [87, 0]
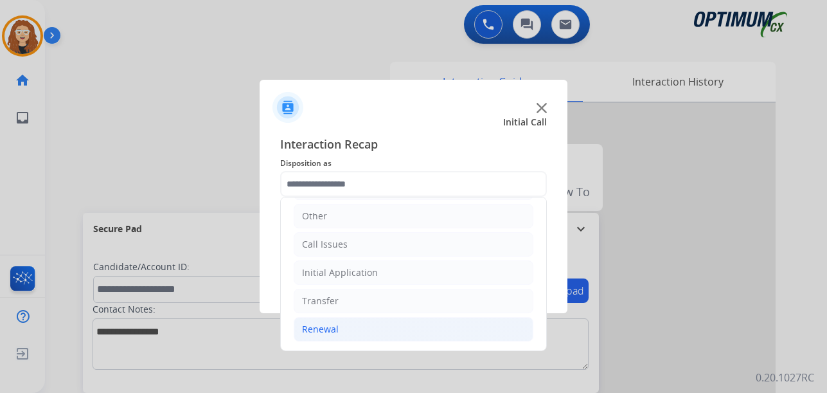
click at [418, 335] on li "Renewal" at bounding box center [414, 329] width 240 height 24
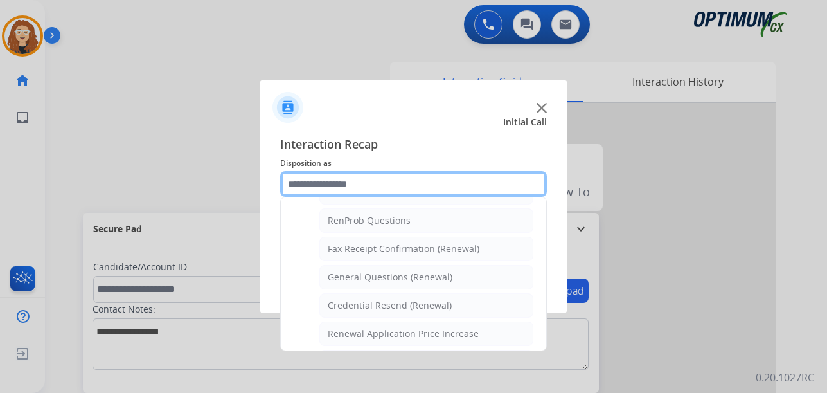
scroll to position [325, 0]
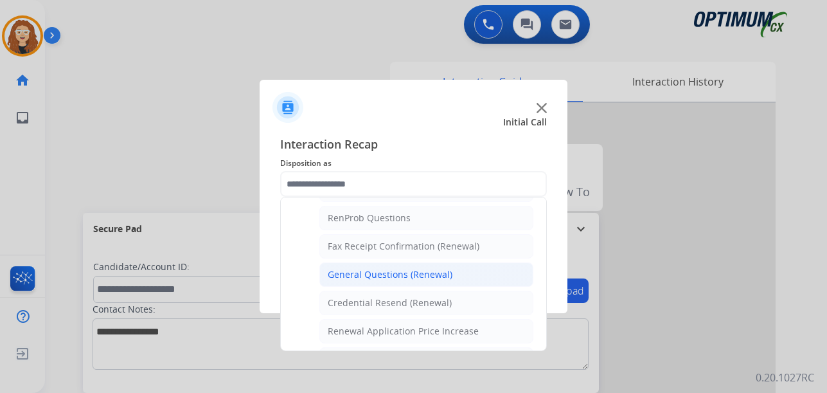
click at [434, 278] on div "General Questions (Renewal)" at bounding box center [390, 274] width 125 height 13
type input "**********"
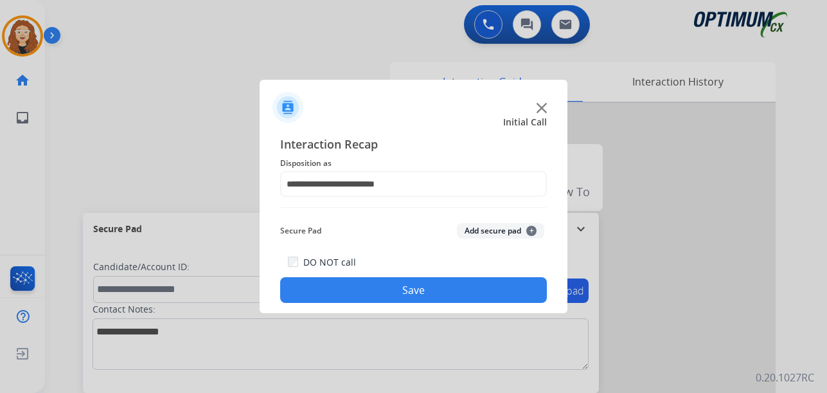
click at [404, 285] on button "Save" at bounding box center [413, 290] width 267 height 26
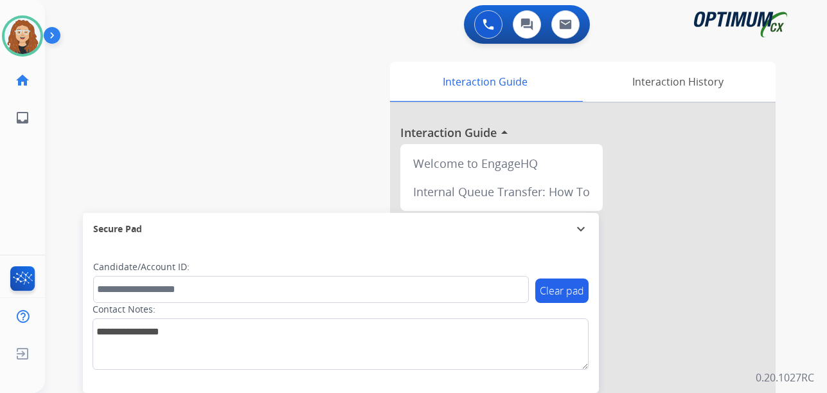
click at [56, 158] on div "swap_horiz Break voice bridge close_fullscreen Connect 3-Way Call merge_type Se…" at bounding box center [420, 314] width 751 height 536
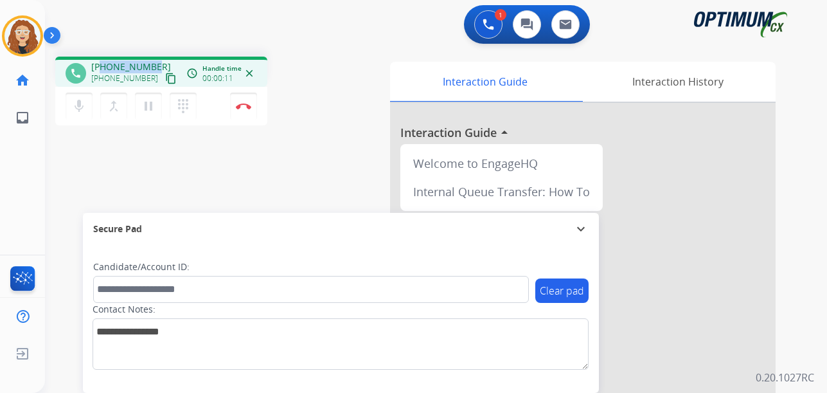
drag, startPoint x: 100, startPoint y: 67, endPoint x: 159, endPoint y: 61, distance: 58.8
click at [159, 61] on div "[PHONE_NUMBER] [PHONE_NUMBER] content_copy" at bounding box center [134, 73] width 87 height 26
click at [246, 109] on img at bounding box center [243, 106] width 15 height 6
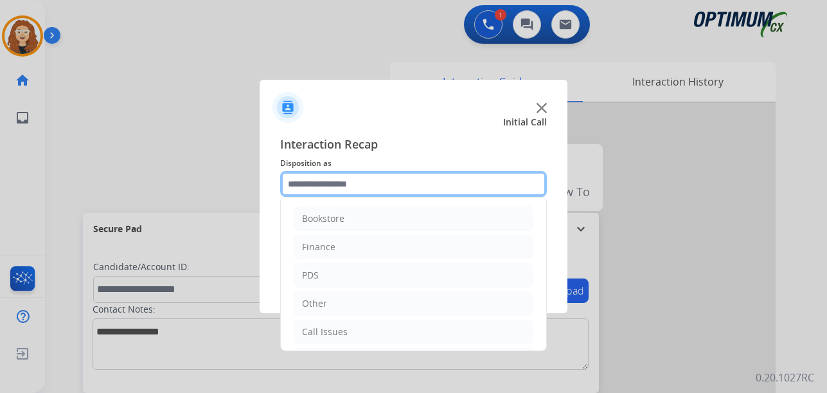
click at [318, 183] on input "text" at bounding box center [413, 184] width 267 height 26
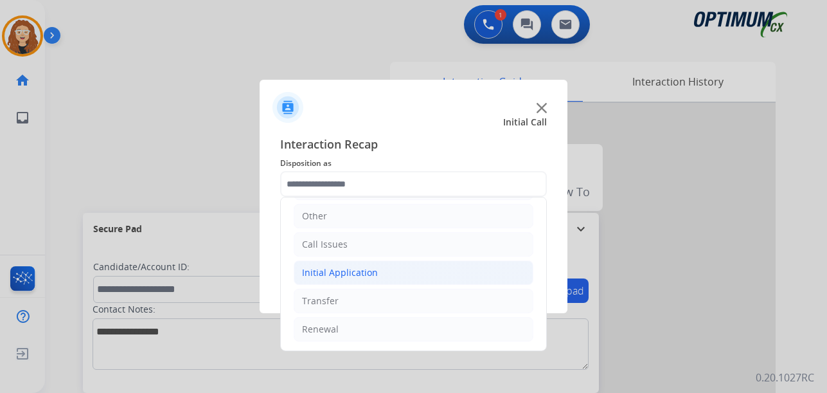
click at [361, 267] on div "Initial Application" at bounding box center [340, 272] width 76 height 13
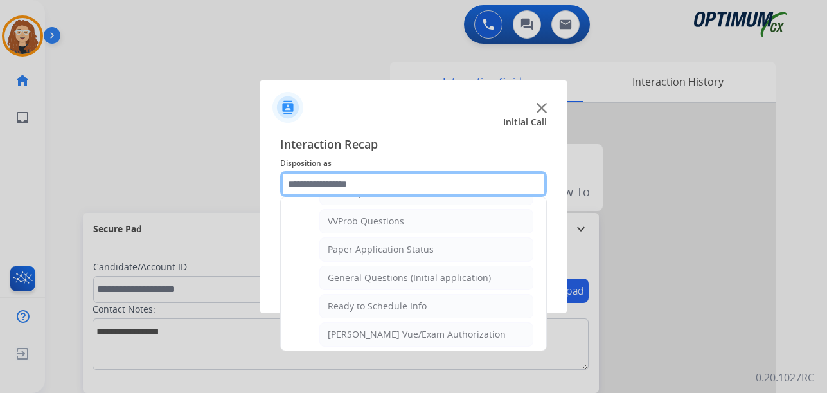
scroll to position [697, 0]
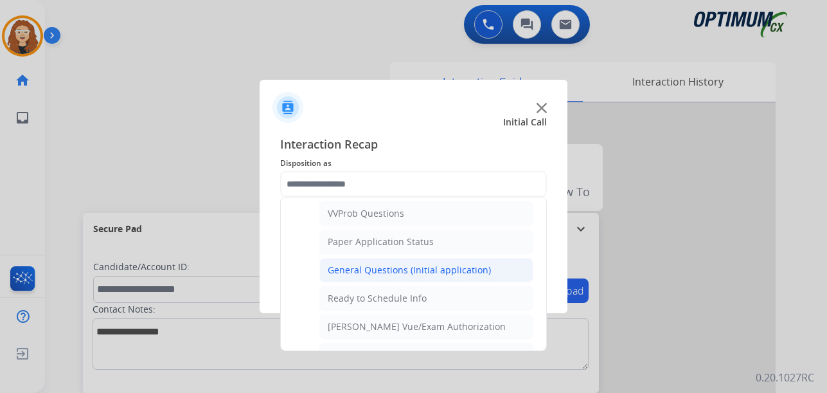
click at [411, 270] on div "General Questions (Initial application)" at bounding box center [409, 270] width 163 height 13
type input "**********"
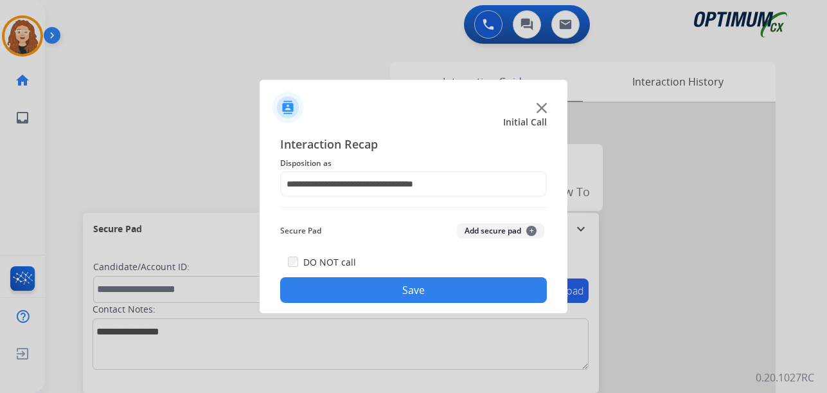
click at [392, 293] on button "Save" at bounding box center [413, 290] width 267 height 26
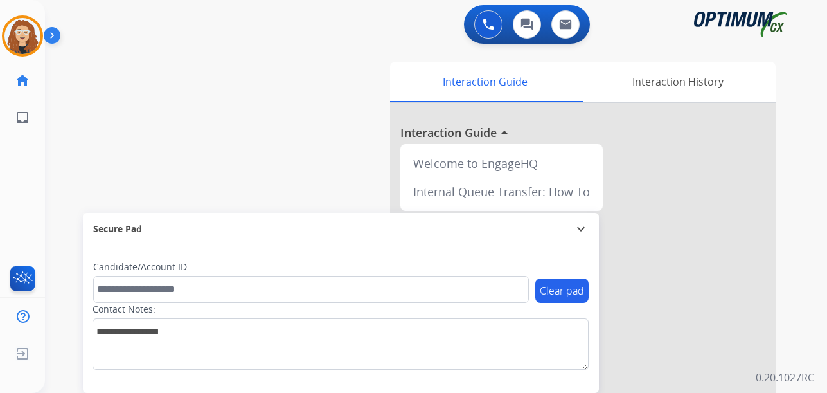
click at [68, 147] on div "swap_horiz Break voice bridge close_fullscreen Connect 3-Way Call merge_type Se…" at bounding box center [420, 314] width 751 height 536
click at [62, 174] on div "swap_horiz Break voice bridge close_fullscreen Connect 3-Way Call merge_type Se…" at bounding box center [420, 314] width 751 height 536
click at [69, 116] on div "swap_horiz Break voice bridge close_fullscreen Connect 3-Way Call merge_type Se…" at bounding box center [420, 314] width 751 height 536
click at [72, 110] on div "swap_horiz Break voice bridge close_fullscreen Connect 3-Way Call merge_type Se…" at bounding box center [420, 314] width 751 height 536
click at [66, 107] on div "swap_horiz Break voice bridge close_fullscreen Connect 3-Way Call merge_type Se…" at bounding box center [420, 314] width 751 height 536
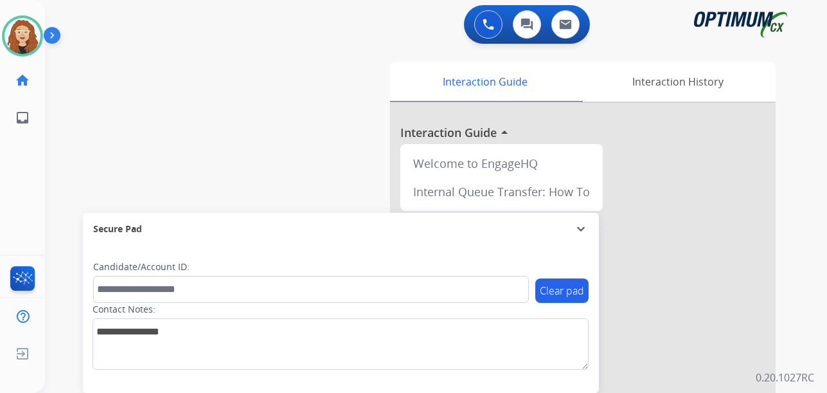
click at [54, 104] on div "swap_horiz Break voice bridge close_fullscreen Connect 3-Way Call merge_type Se…" at bounding box center [420, 314] width 751 height 536
click at [65, 81] on div "swap_horiz Break voice bridge close_fullscreen Connect 3-Way Call merge_type Se…" at bounding box center [420, 314] width 751 height 536
click at [64, 168] on div "swap_horiz Break voice bridge close_fullscreen Connect 3-Way Call merge_type Se…" at bounding box center [420, 314] width 751 height 536
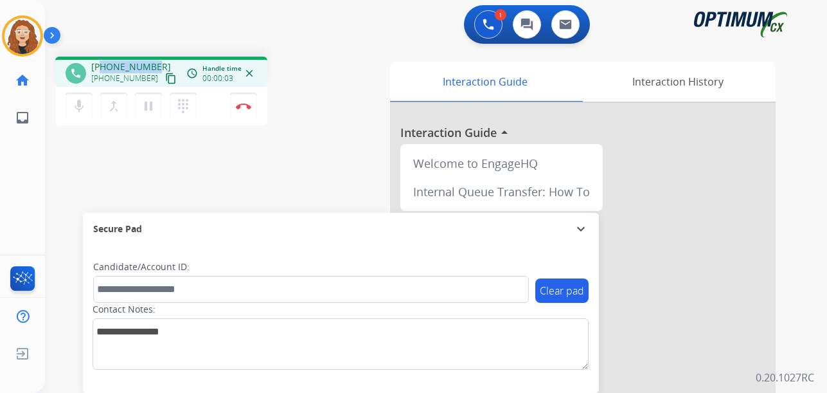
drag, startPoint x: 105, startPoint y: 66, endPoint x: 154, endPoint y: 55, distance: 49.9
click at [155, 55] on div "phone [PHONE_NUMBER] [PHONE_NUMBER] content_copy access_time Call metrics Queue…" at bounding box center [420, 314] width 751 height 536
click at [249, 104] on img at bounding box center [243, 106] width 15 height 6
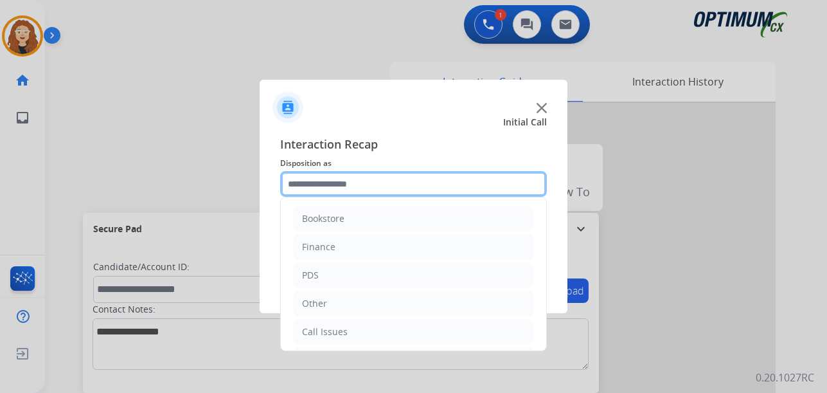
click at [328, 179] on input "text" at bounding box center [413, 184] width 267 height 26
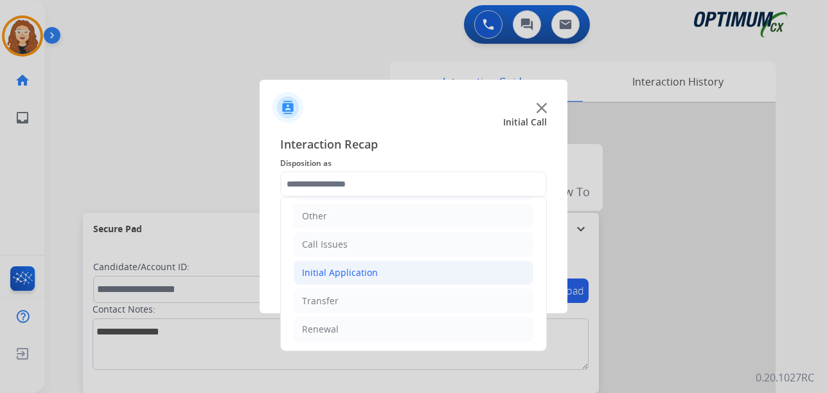
click at [309, 276] on div "Initial Application" at bounding box center [340, 272] width 76 height 13
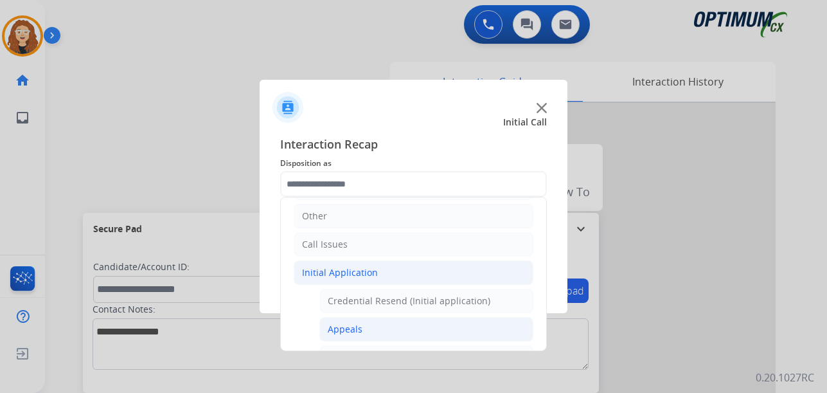
click at [356, 326] on div "Appeals" at bounding box center [345, 329] width 35 height 13
type input "*******"
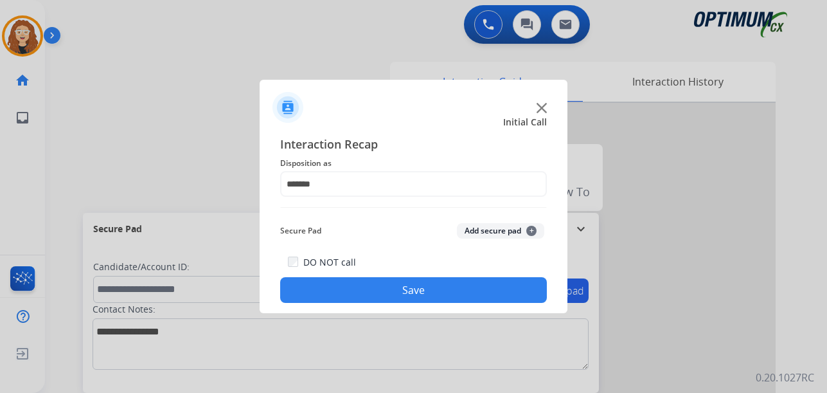
click at [356, 293] on button "Save" at bounding box center [413, 290] width 267 height 26
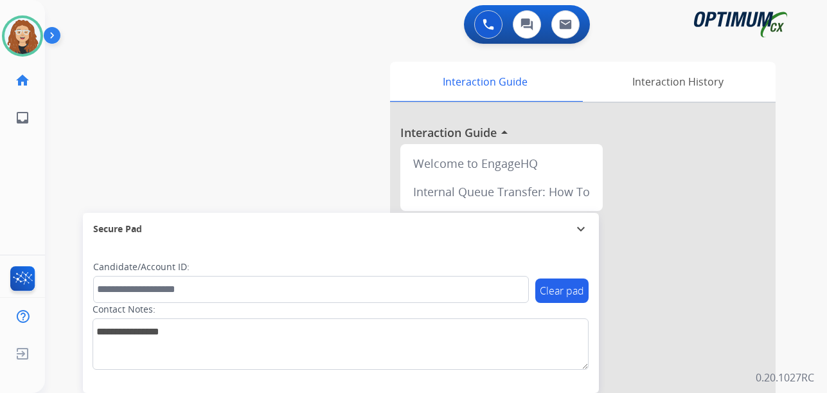
click at [76, 102] on div "swap_horiz Break voice bridge close_fullscreen Connect 3-Way Call merge_type Se…" at bounding box center [420, 314] width 751 height 536
click at [26, 39] on img at bounding box center [22, 36] width 36 height 36
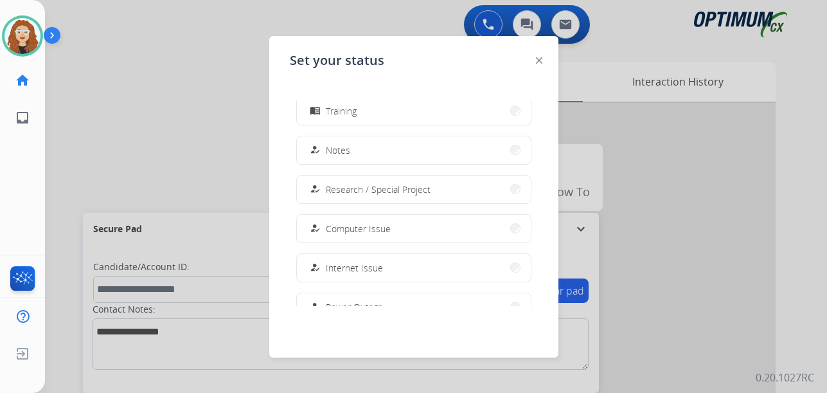
scroll to position [321, 0]
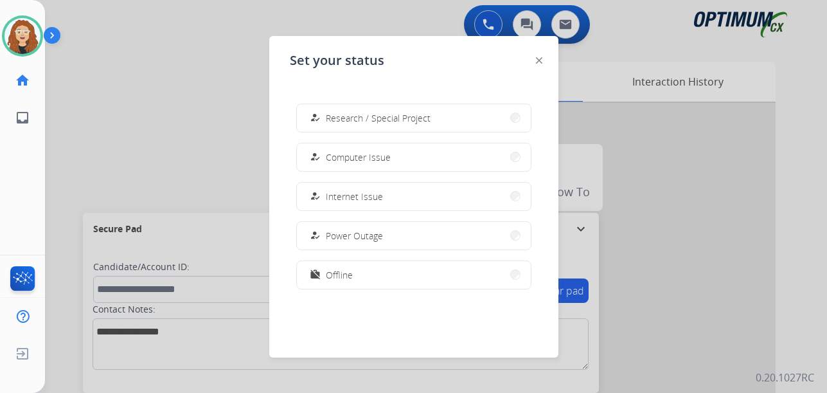
click at [339, 271] on span "Offline" at bounding box center [339, 274] width 27 height 13
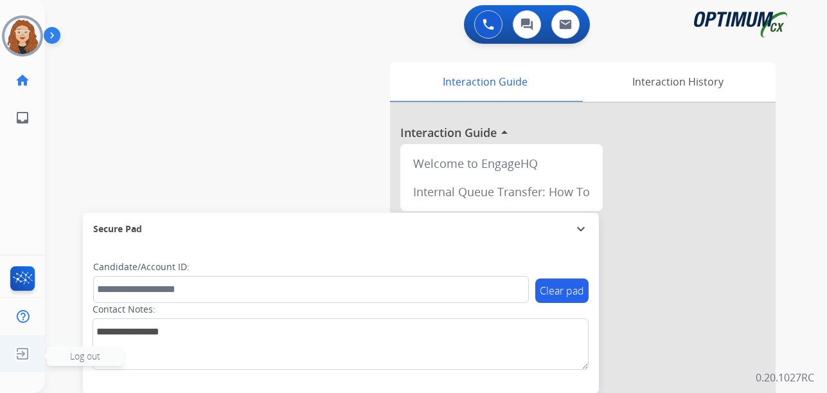
click at [22, 354] on img at bounding box center [22, 353] width 23 height 24
click at [73, 355] on span "Log out" at bounding box center [85, 356] width 30 height 12
